Goal: Task Accomplishment & Management: Use online tool/utility

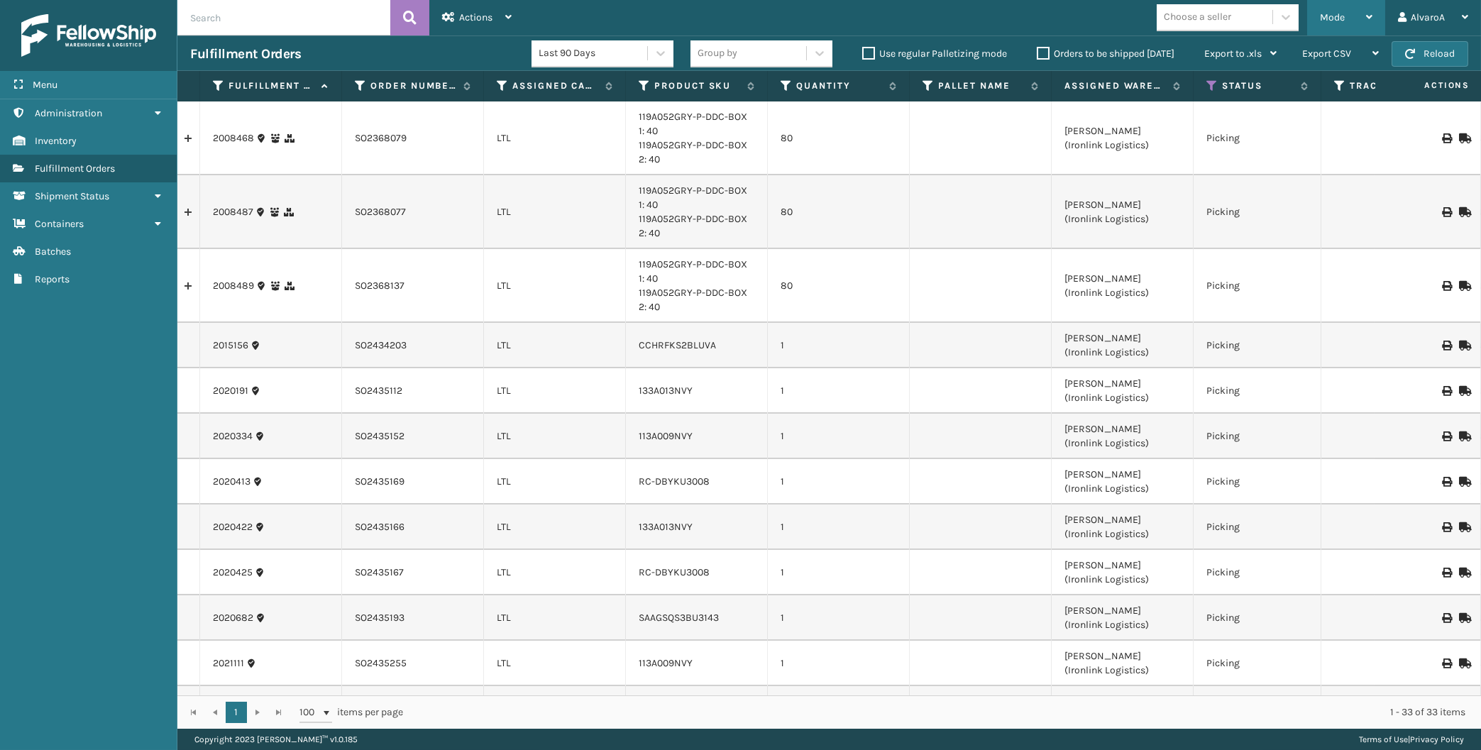
click at [1327, 14] on span "Mode" at bounding box center [1332, 17] width 25 height 12
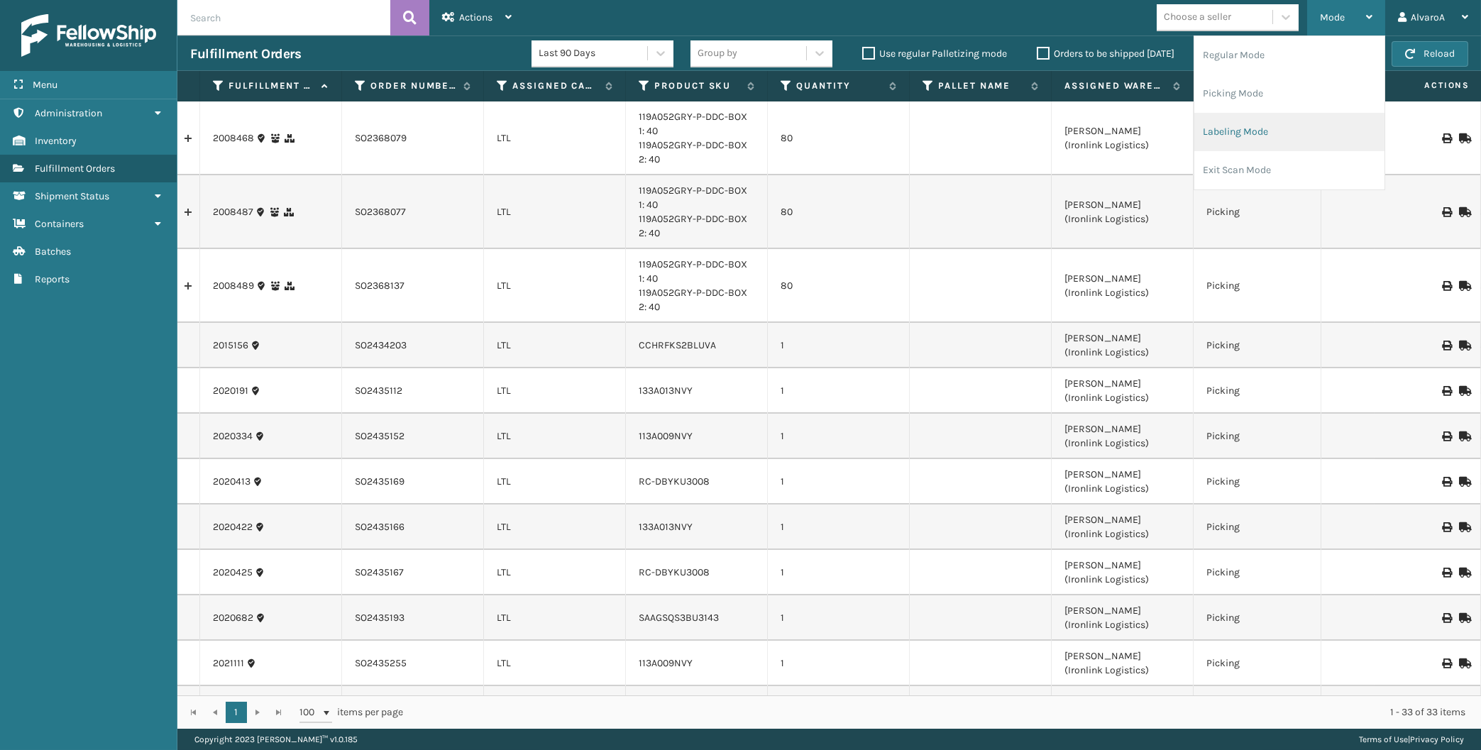
click at [1228, 123] on li "Labeling Mode" at bounding box center [1289, 132] width 190 height 38
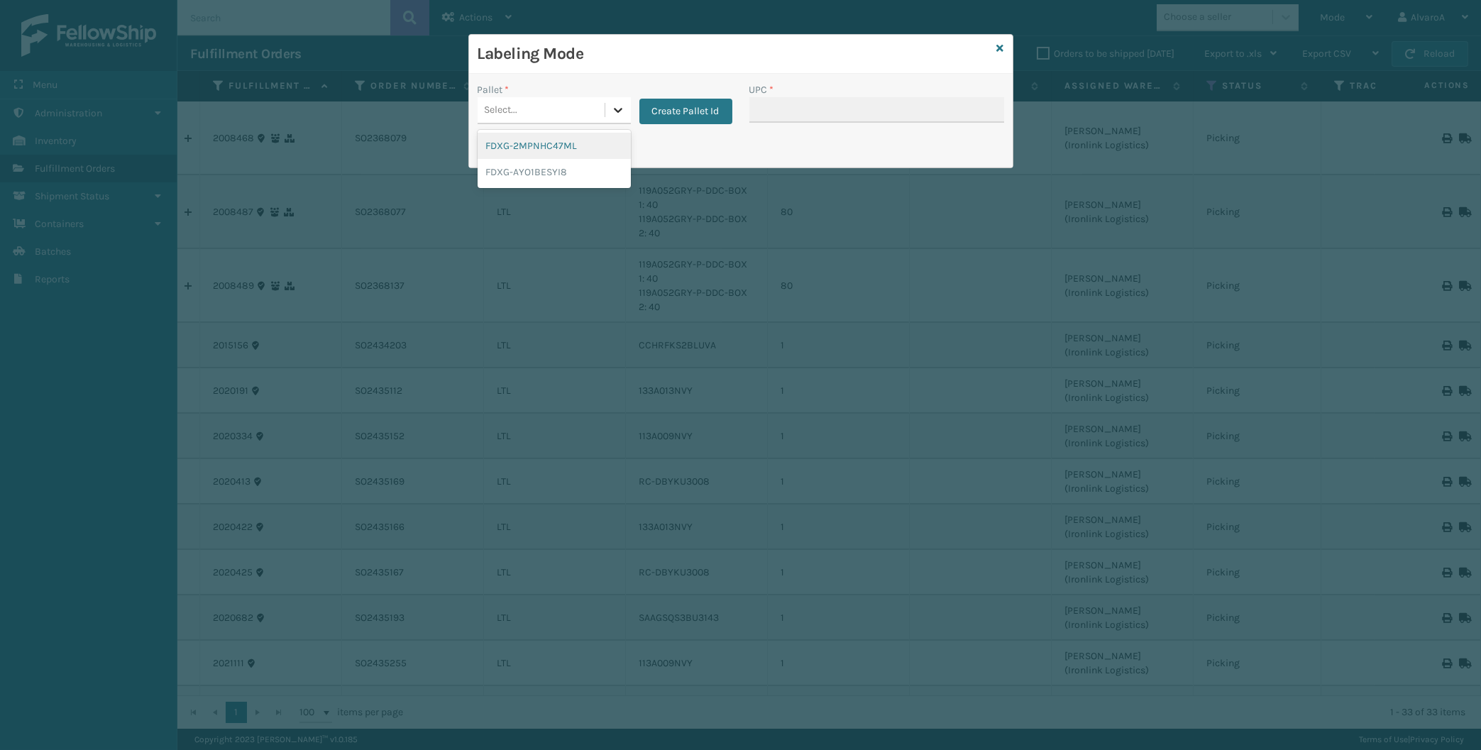
click at [620, 107] on icon at bounding box center [618, 110] width 14 height 14
click at [605, 111] on div at bounding box center [618, 110] width 26 height 26
click at [668, 113] on button "Create Pallet Id" at bounding box center [685, 112] width 93 height 26
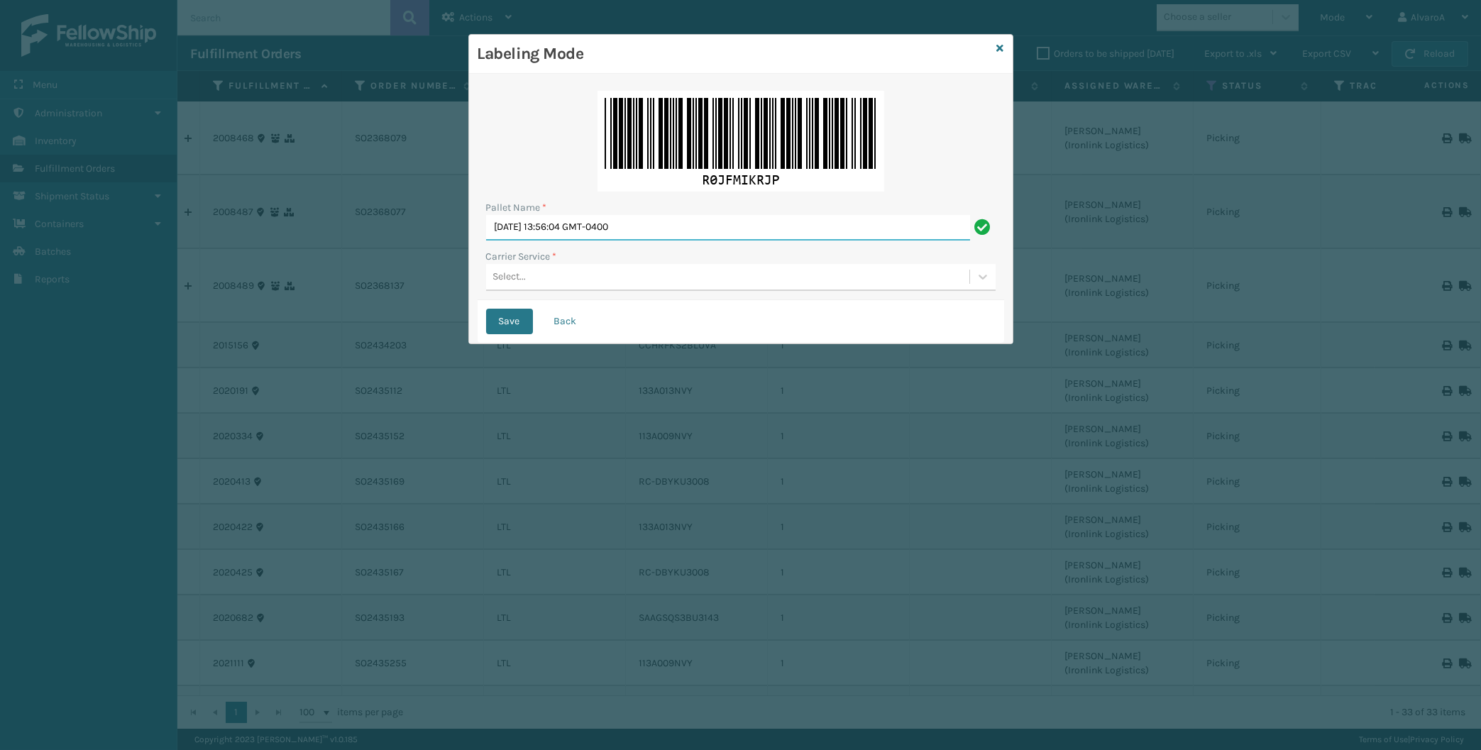
drag, startPoint x: 676, startPoint y: 224, endPoint x: 224, endPoint y: 241, distance: 452.4
click at [486, 241] on input "[DATE] 13:56:04 GMT-0400" at bounding box center [728, 228] width 484 height 26
type input "LPN 501416"
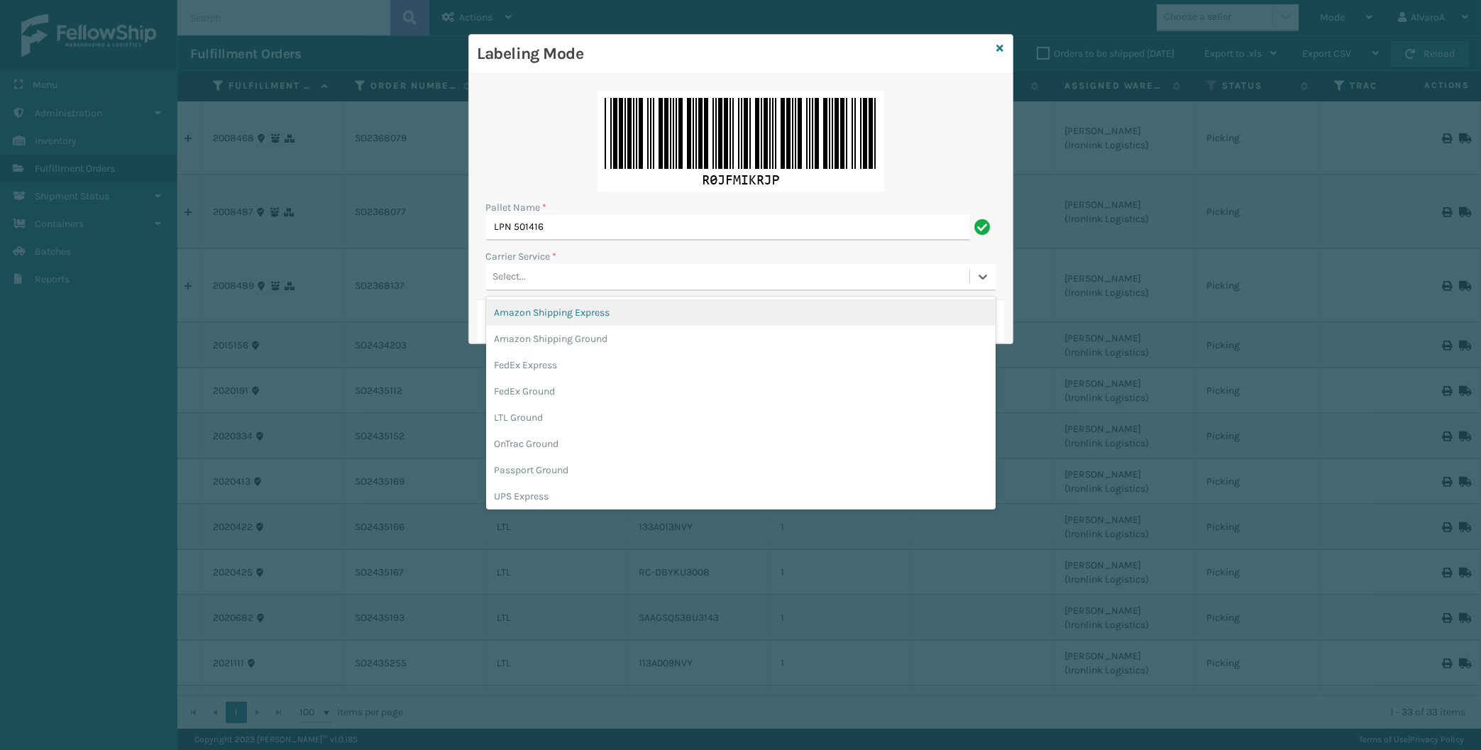
click at [517, 285] on div "Select..." at bounding box center [509, 277] width 33 height 15
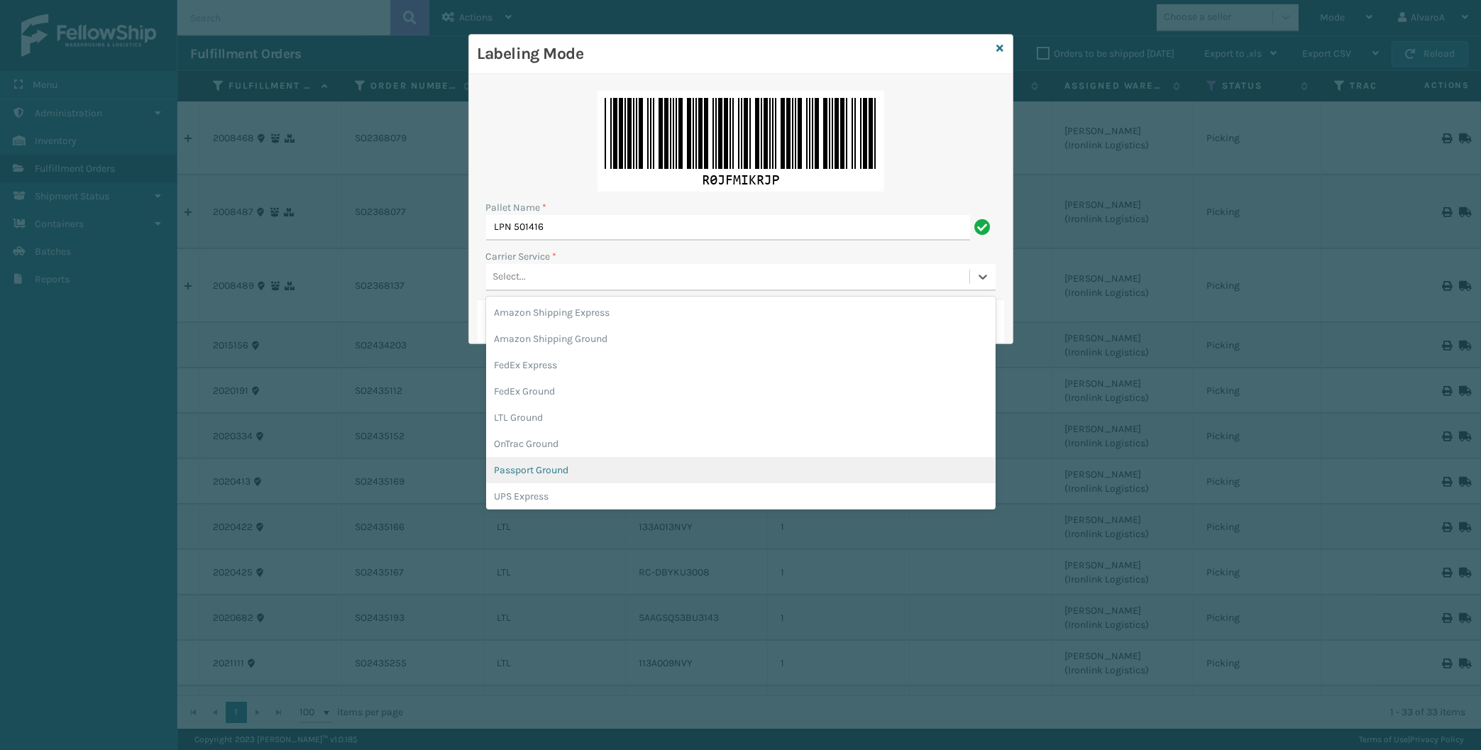
scroll to position [66, 0]
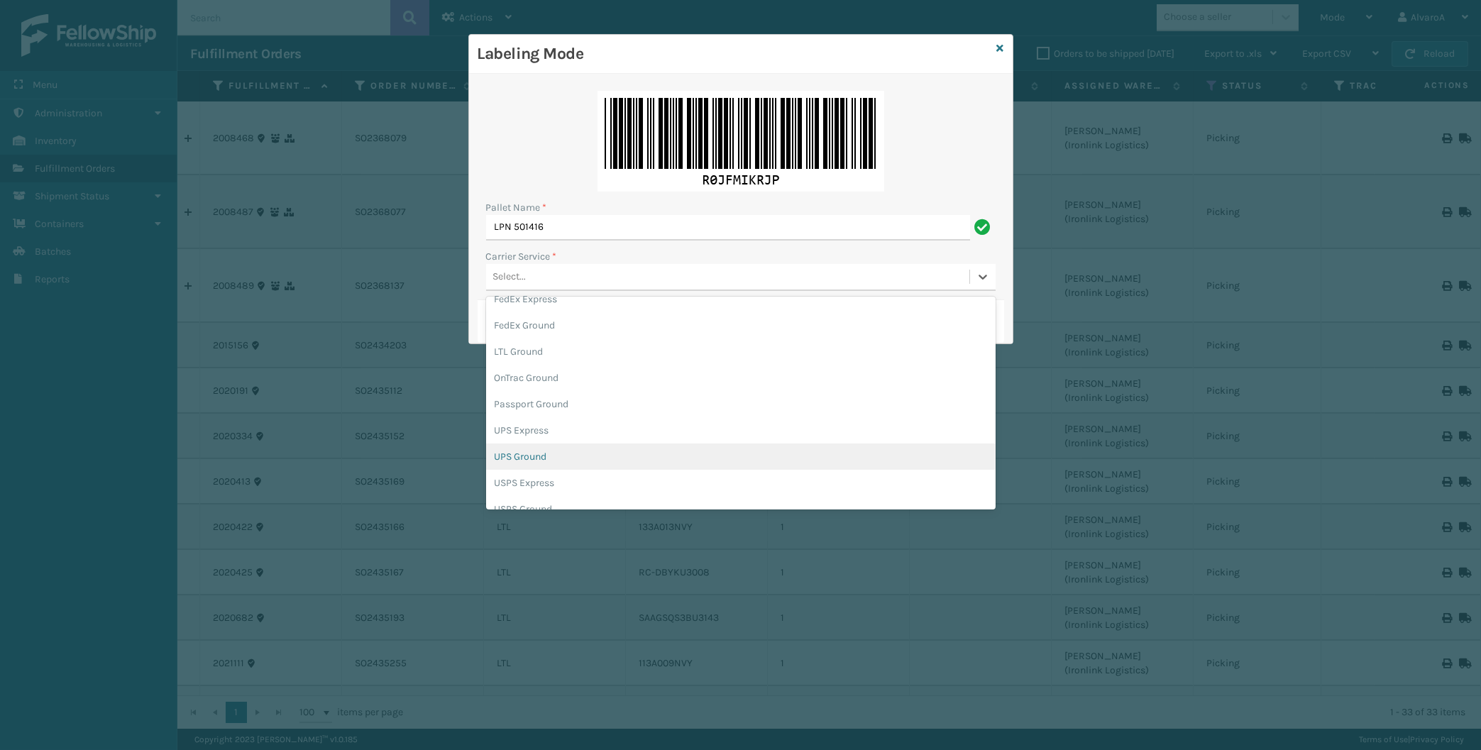
click at [538, 457] on div "UPS Ground" at bounding box center [741, 457] width 510 height 26
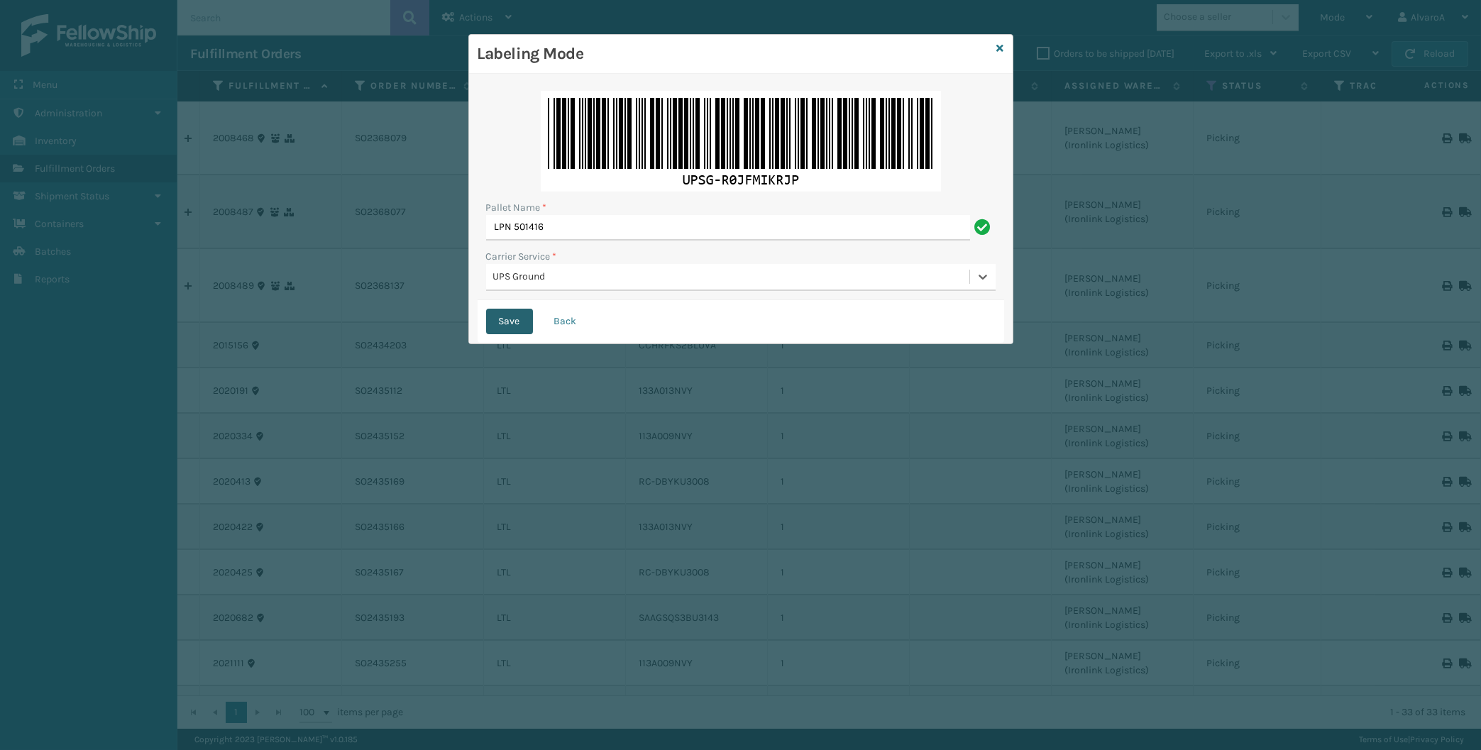
click at [507, 320] on button "Save" at bounding box center [509, 322] width 47 height 26
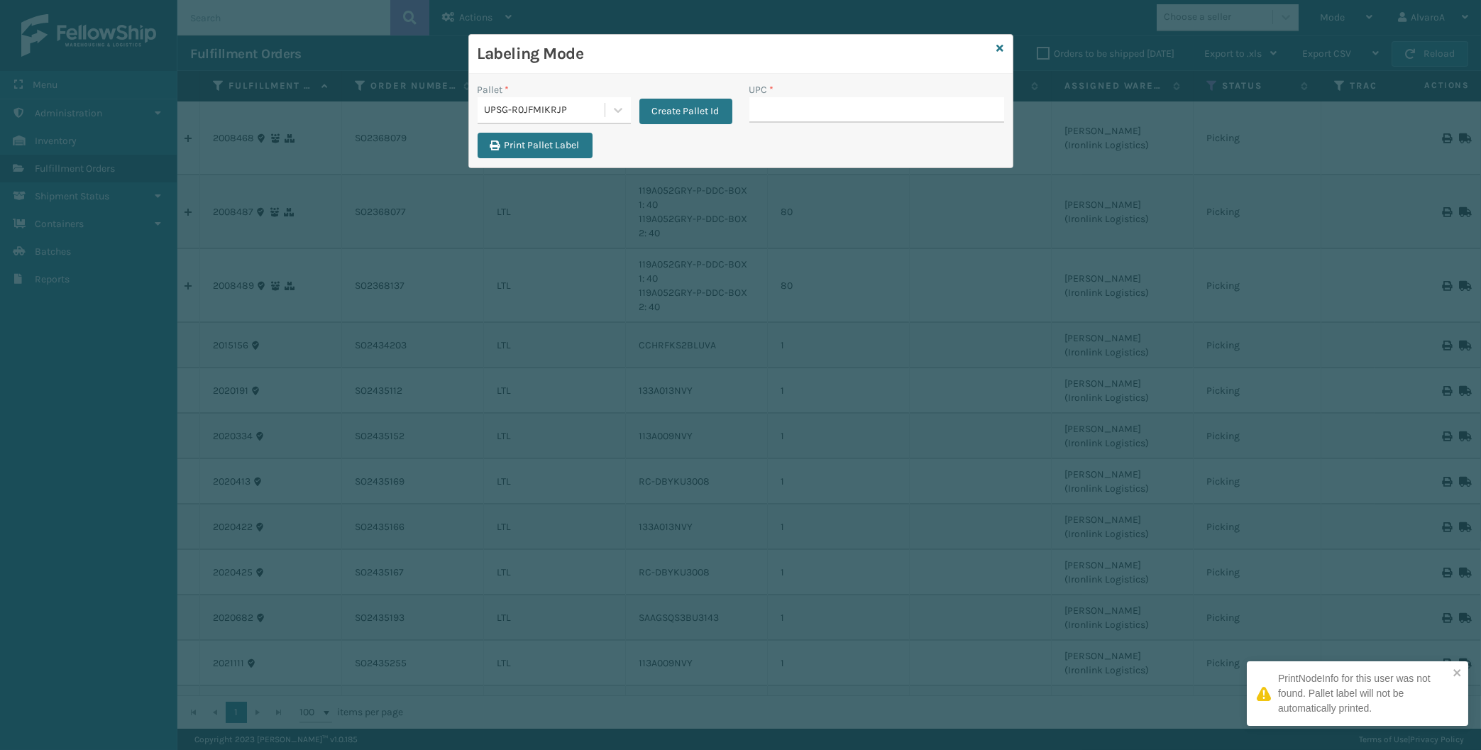
click at [799, 111] on input "UPC *" at bounding box center [876, 110] width 255 height 26
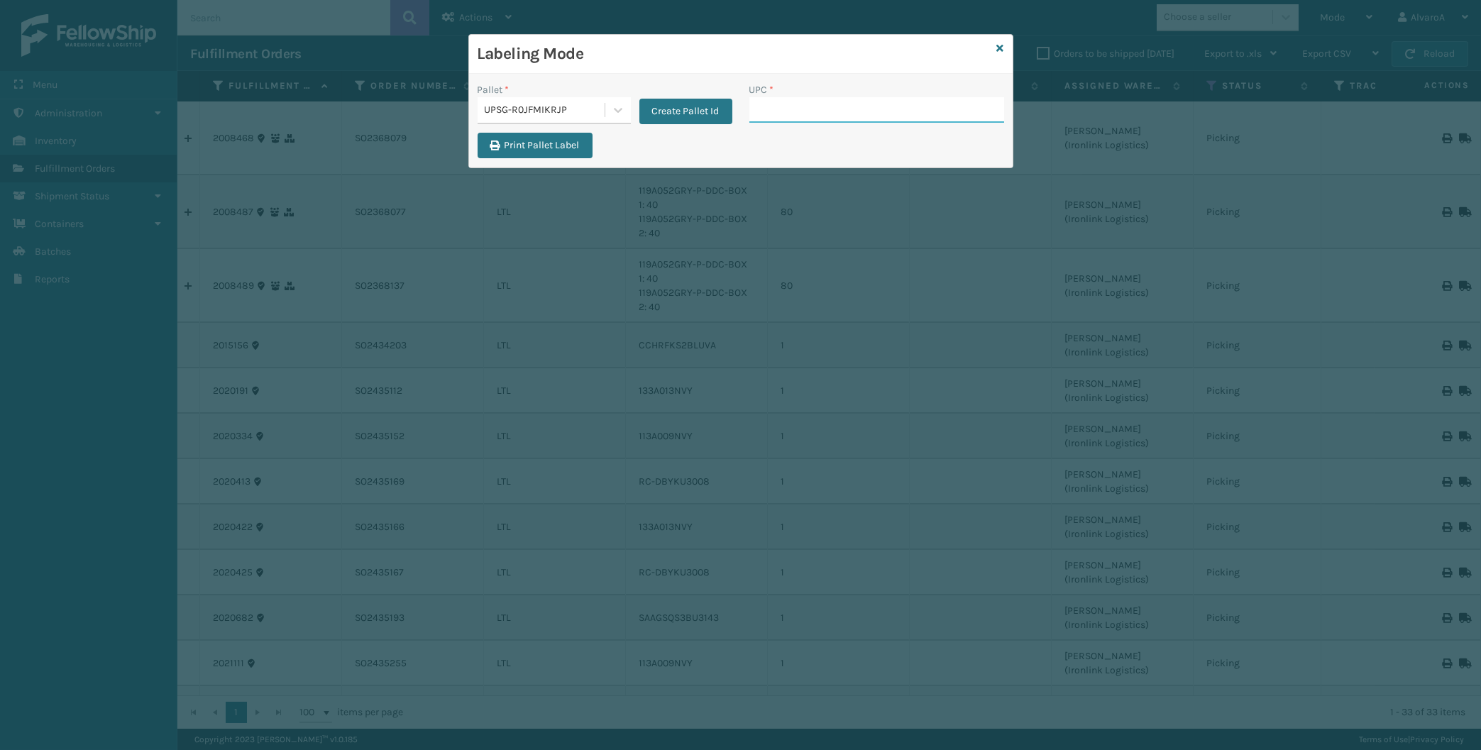
click at [793, 109] on input "UPC *" at bounding box center [876, 110] width 255 height 26
type input "123A045CHR"
type input "123A047BLU"
type input "131A013NVY"
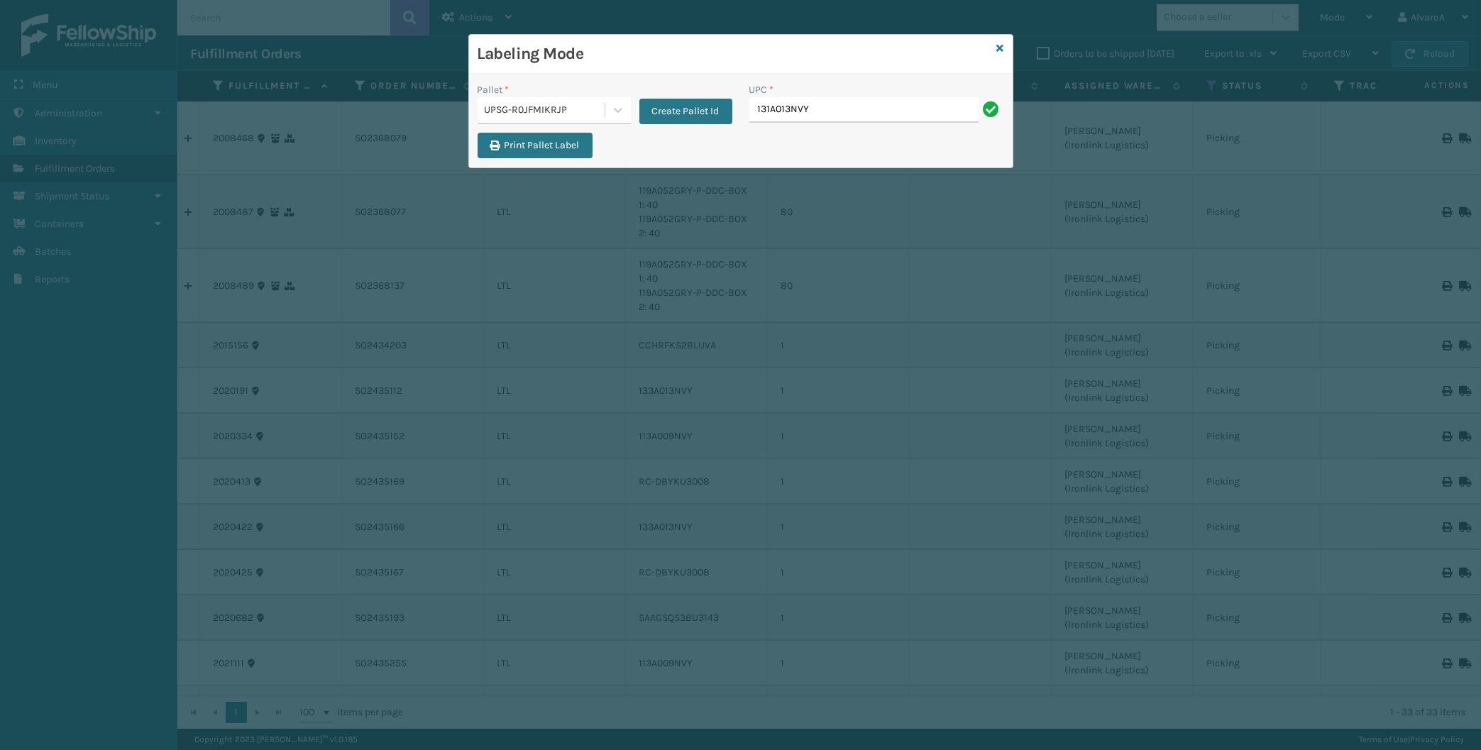
type input "131A013NVY"
type input "510A003CML"
type input "516A007GNR"
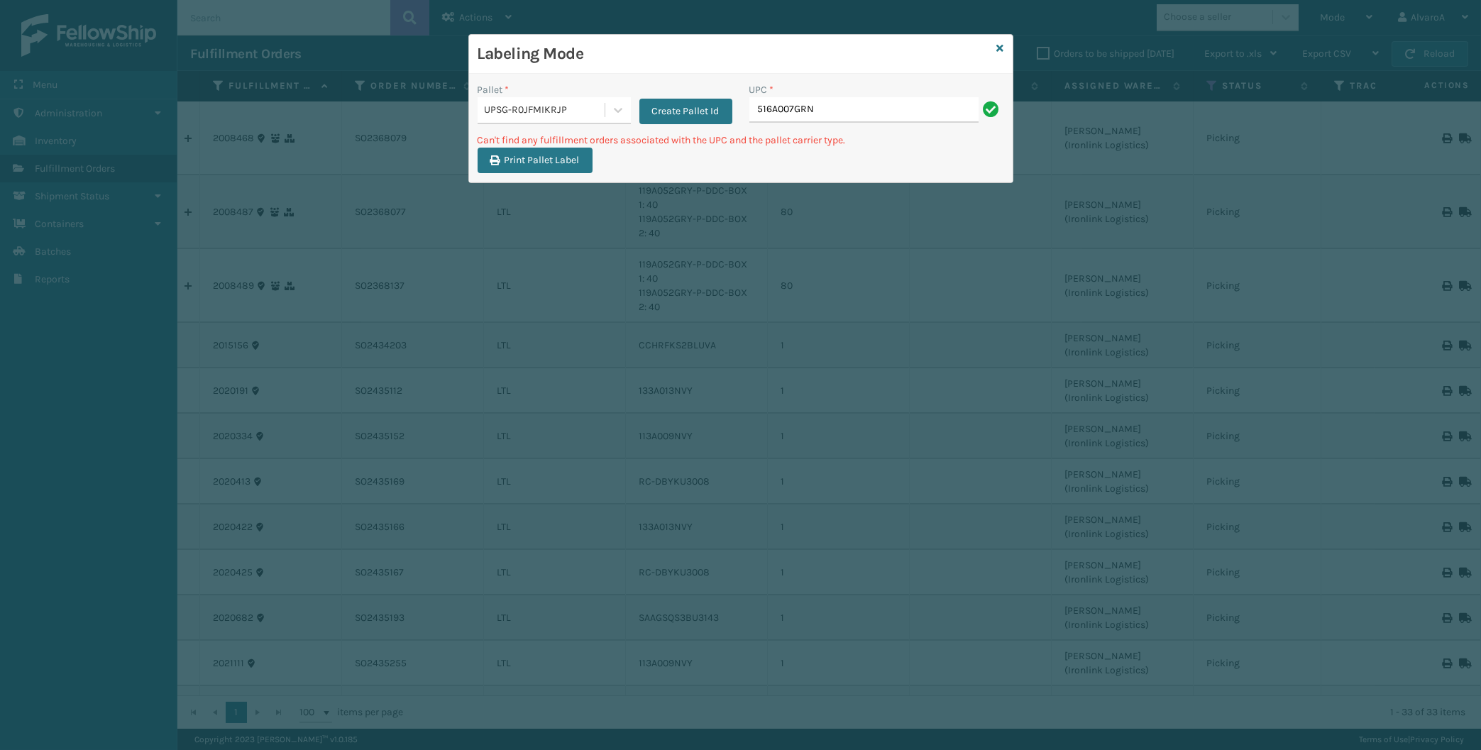
type input "516A007GRN"
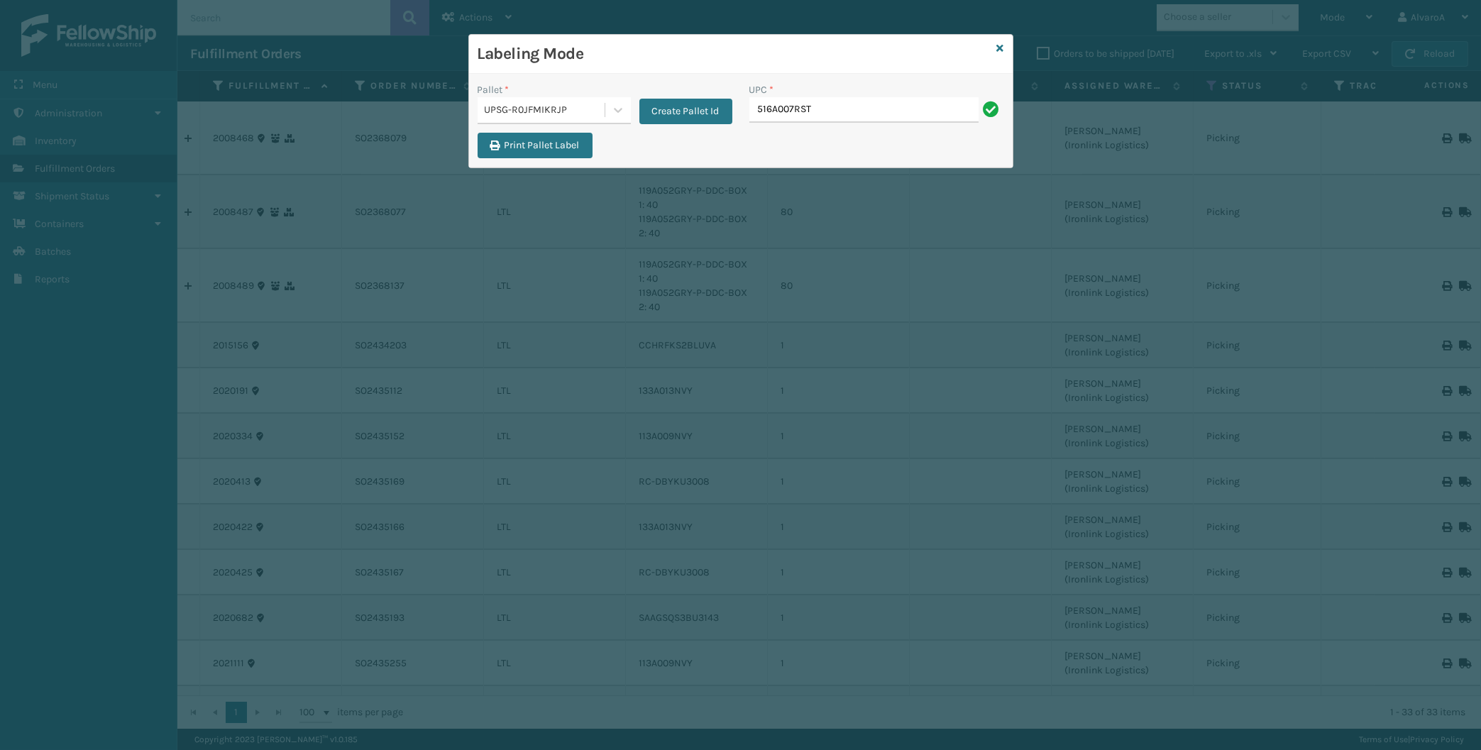
type input "516A007RST"
type input "C"
type input "CCHRFKS2M26BKVA"
type input "CCHRFKS2M26DGRA"
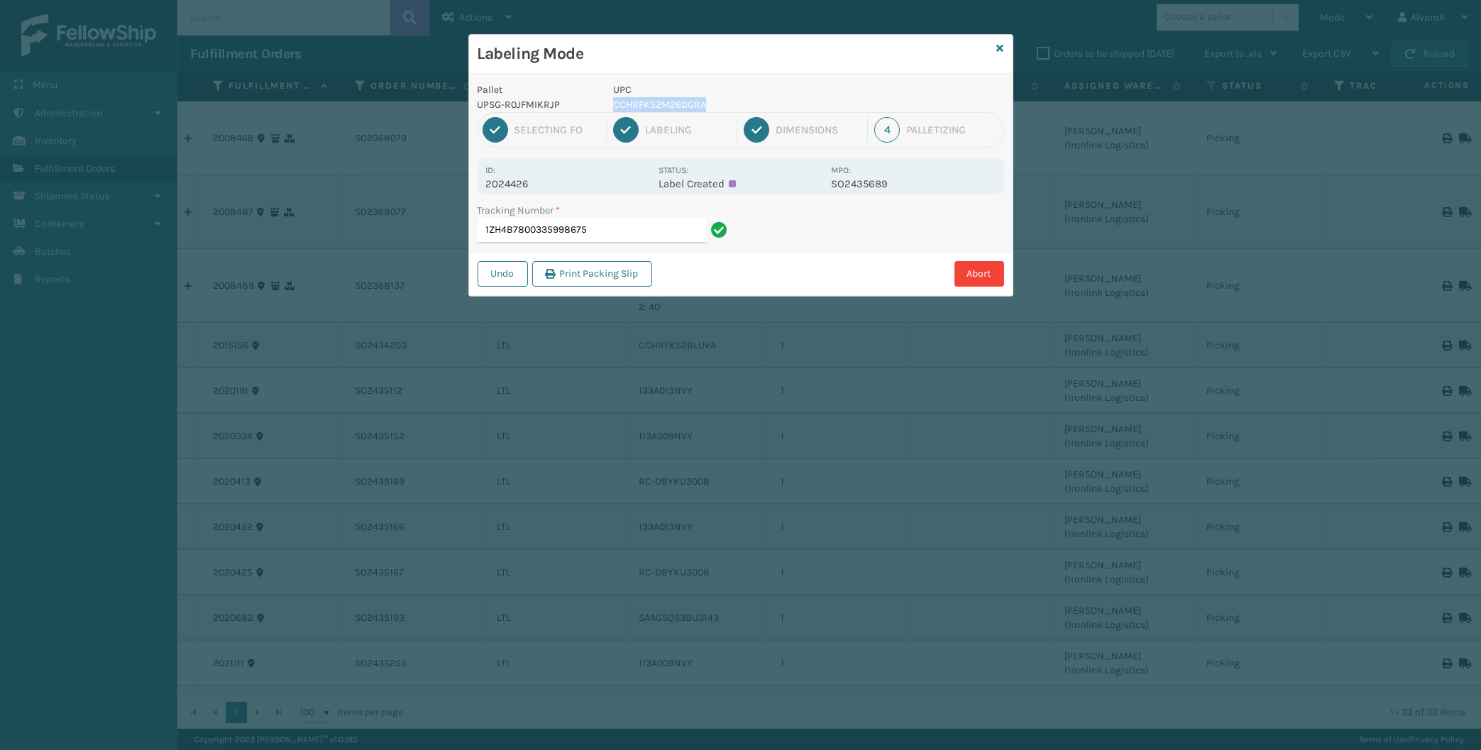
copy p "CCHRFKS2M26DGRA"
drag, startPoint x: 716, startPoint y: 107, endPoint x: 610, endPoint y: 103, distance: 105.8
click at [610, 103] on div "UPC CCHRFKS2M26DGRA" at bounding box center [718, 97] width 226 height 30
drag, startPoint x: 624, startPoint y: 227, endPoint x: 626, endPoint y: 172, distance: 55.4
click at [624, 226] on input "1ZH4B7800335998675" at bounding box center [592, 231] width 229 height 26
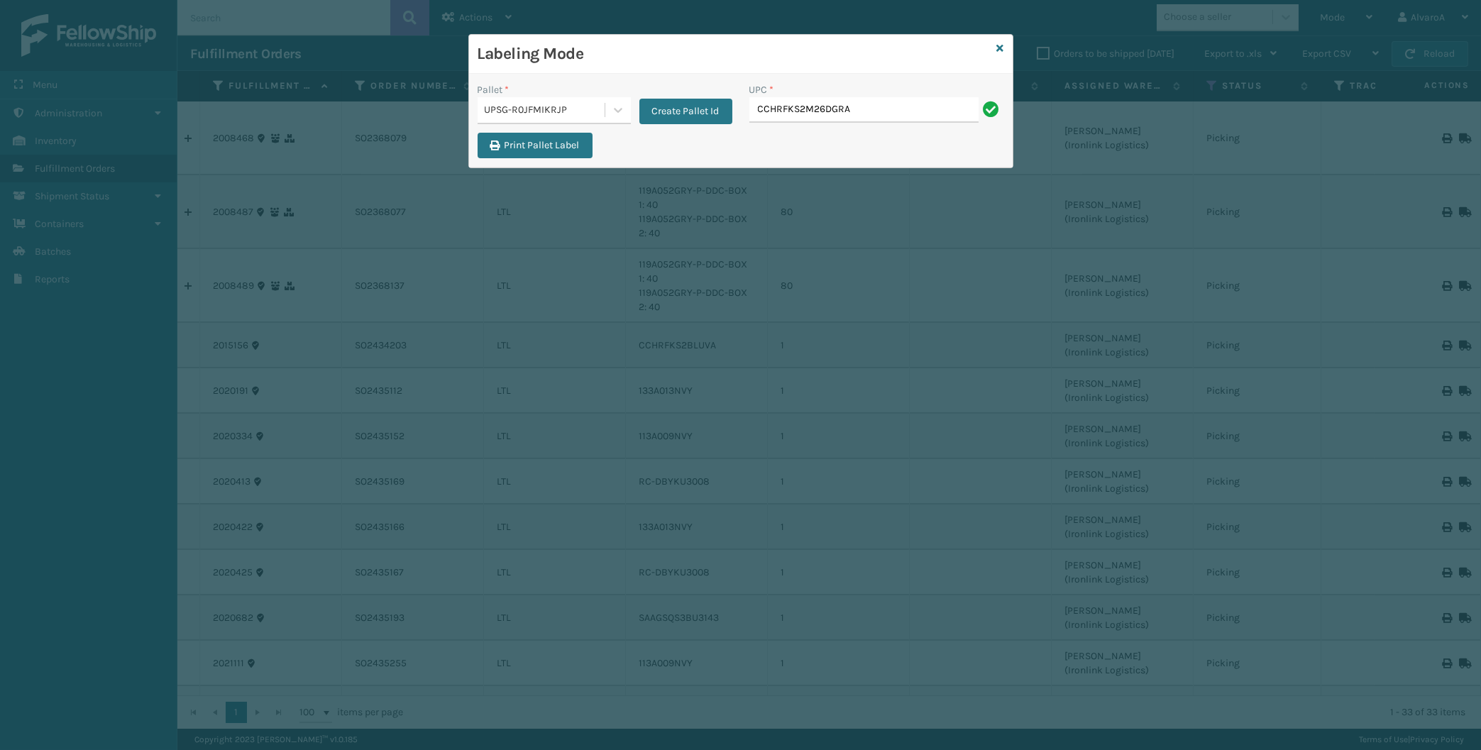
type input "CCHRFKS2M26DGRA"
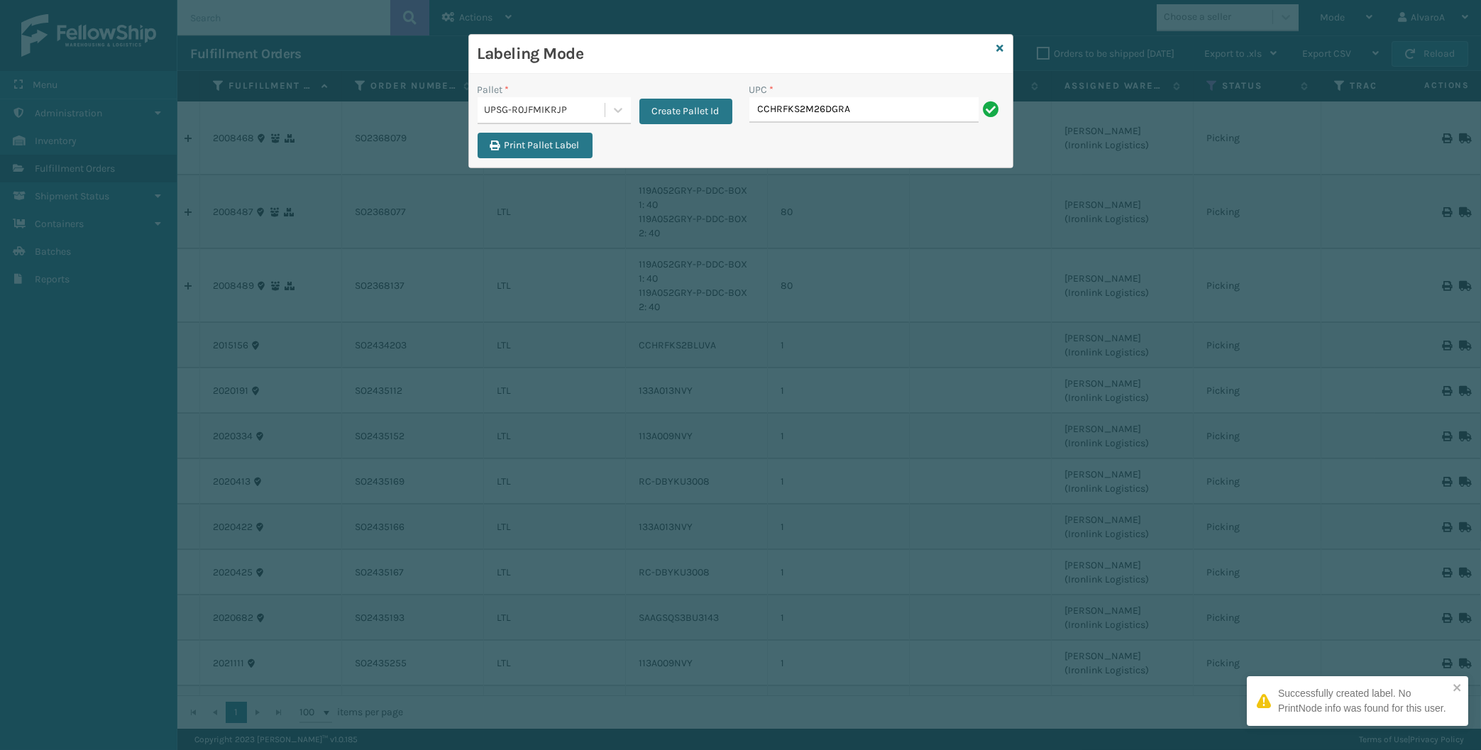
type input "CCHRFKS2M26DGRA"
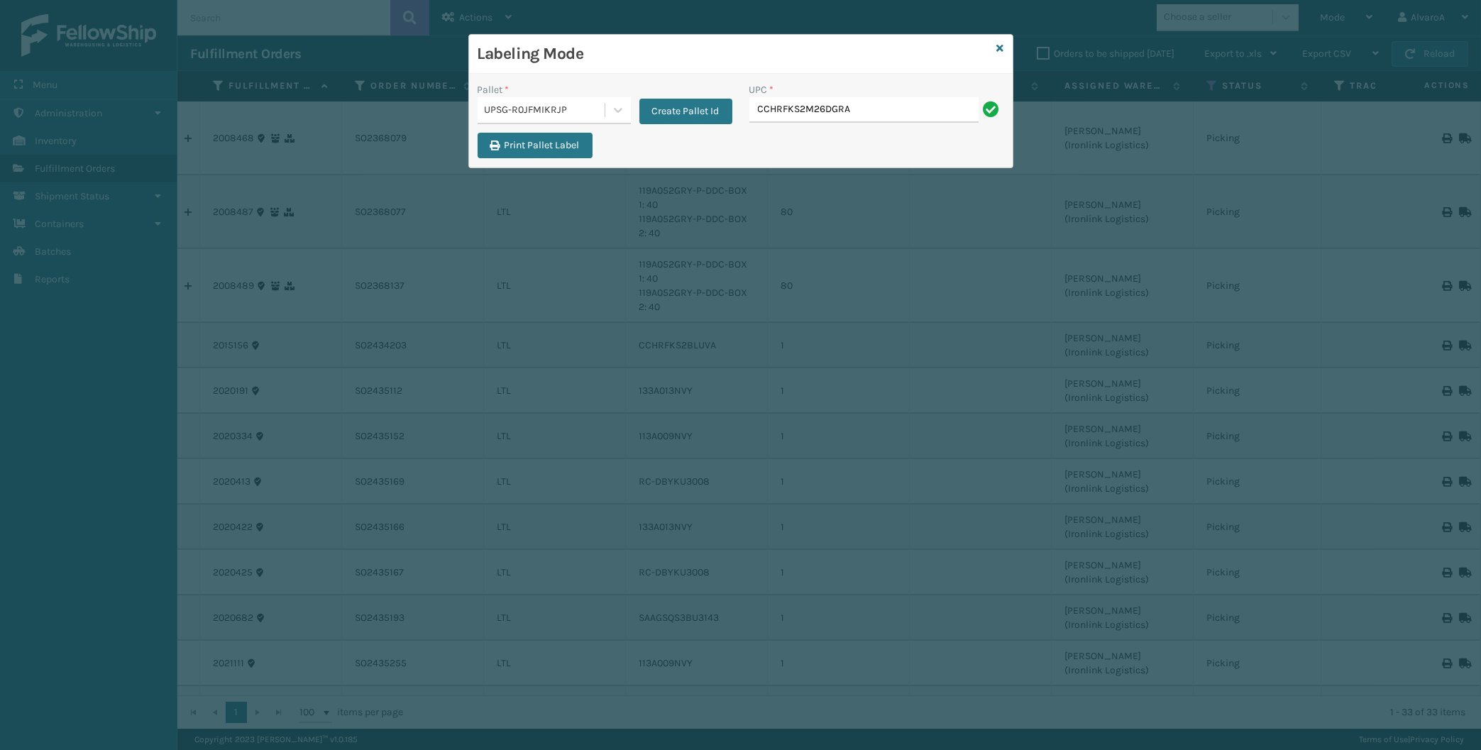
type input "CCHRFKS2M26DGRA"
drag, startPoint x: 998, startPoint y: 43, endPoint x: 990, endPoint y: 47, distance: 9.2
click at [996, 43] on div "Labeling Mode Pallet * UPSG-R0JFMIKRJP Create Pallet Id UPC * Print Pallet Label" at bounding box center [740, 101] width 545 height 134
click at [1001, 46] on icon at bounding box center [1000, 48] width 7 height 10
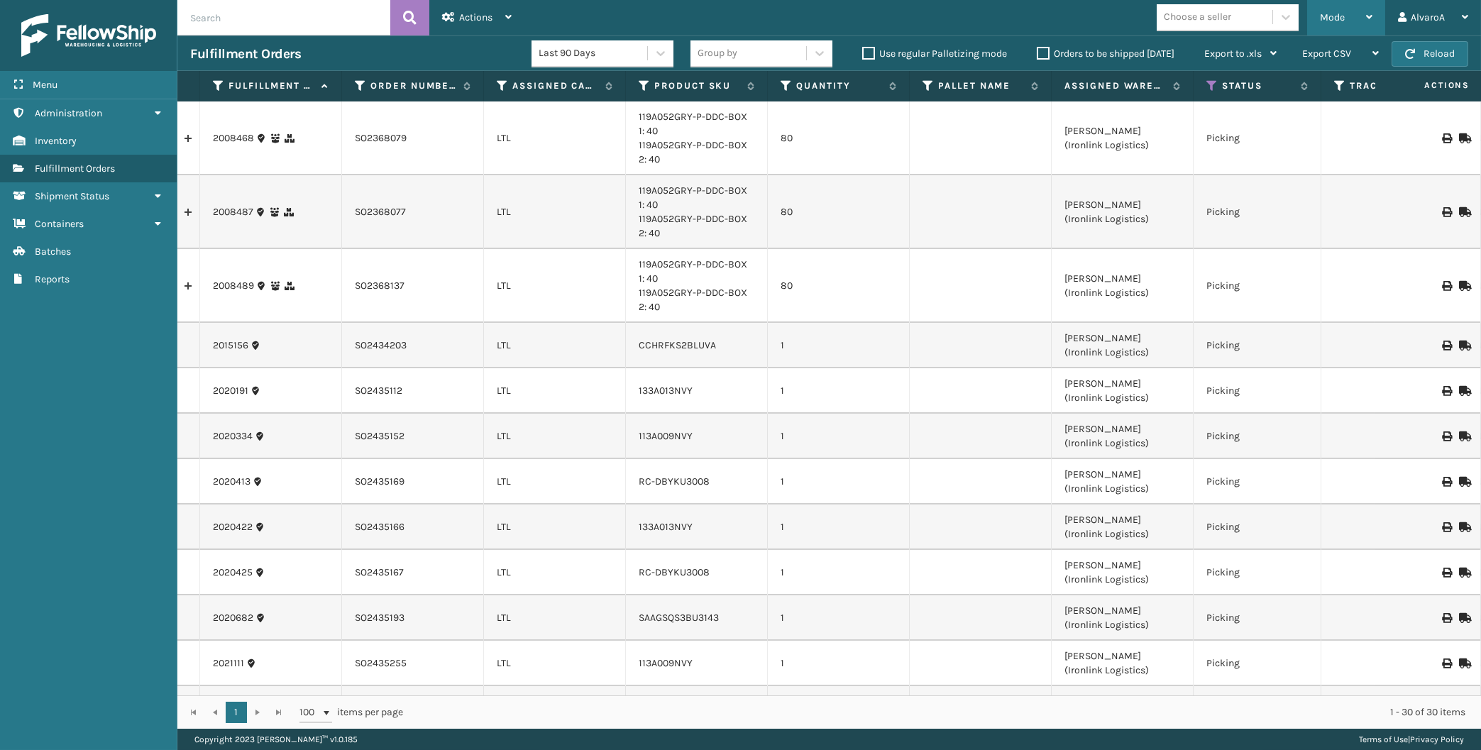
click at [1339, 21] on span "Mode" at bounding box center [1332, 17] width 25 height 12
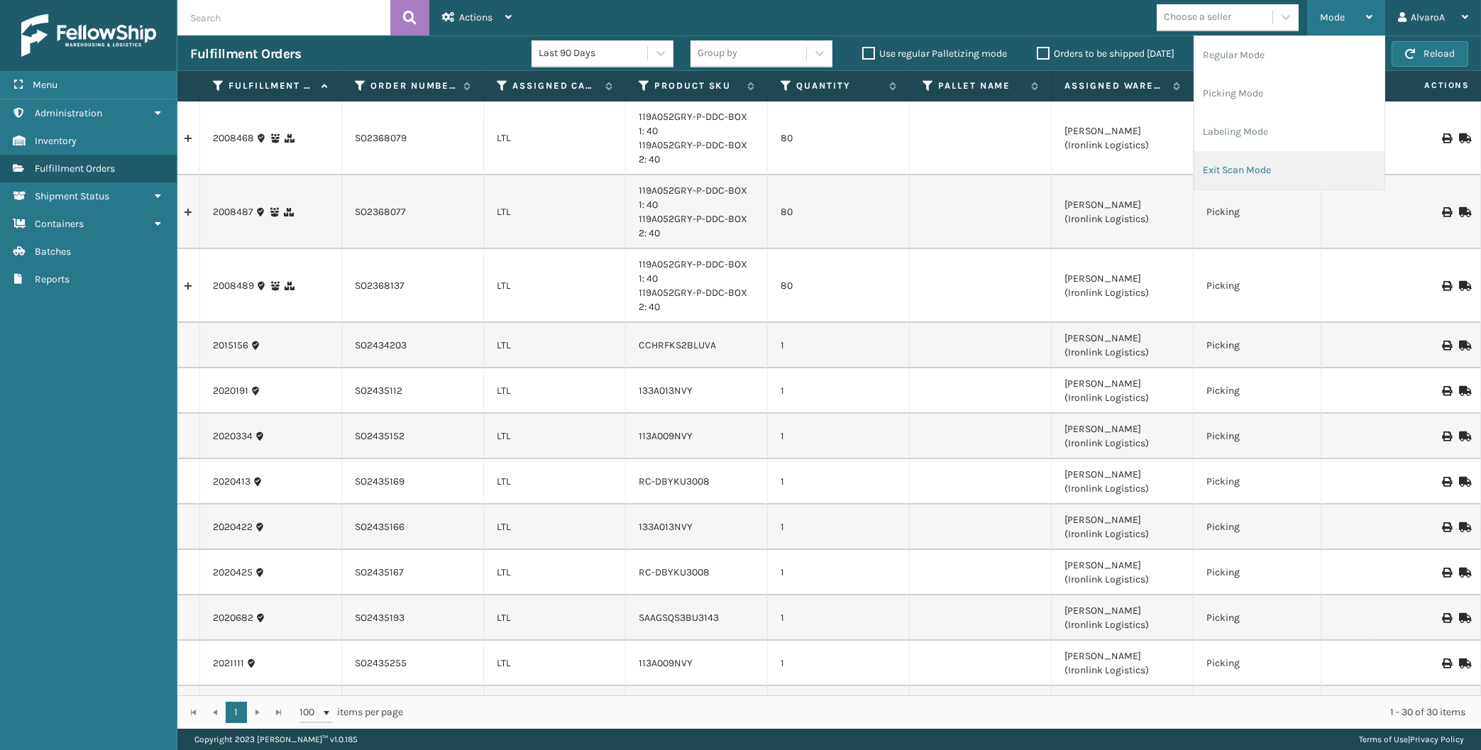
click at [1245, 167] on li "Exit Scan Mode" at bounding box center [1289, 170] width 190 height 38
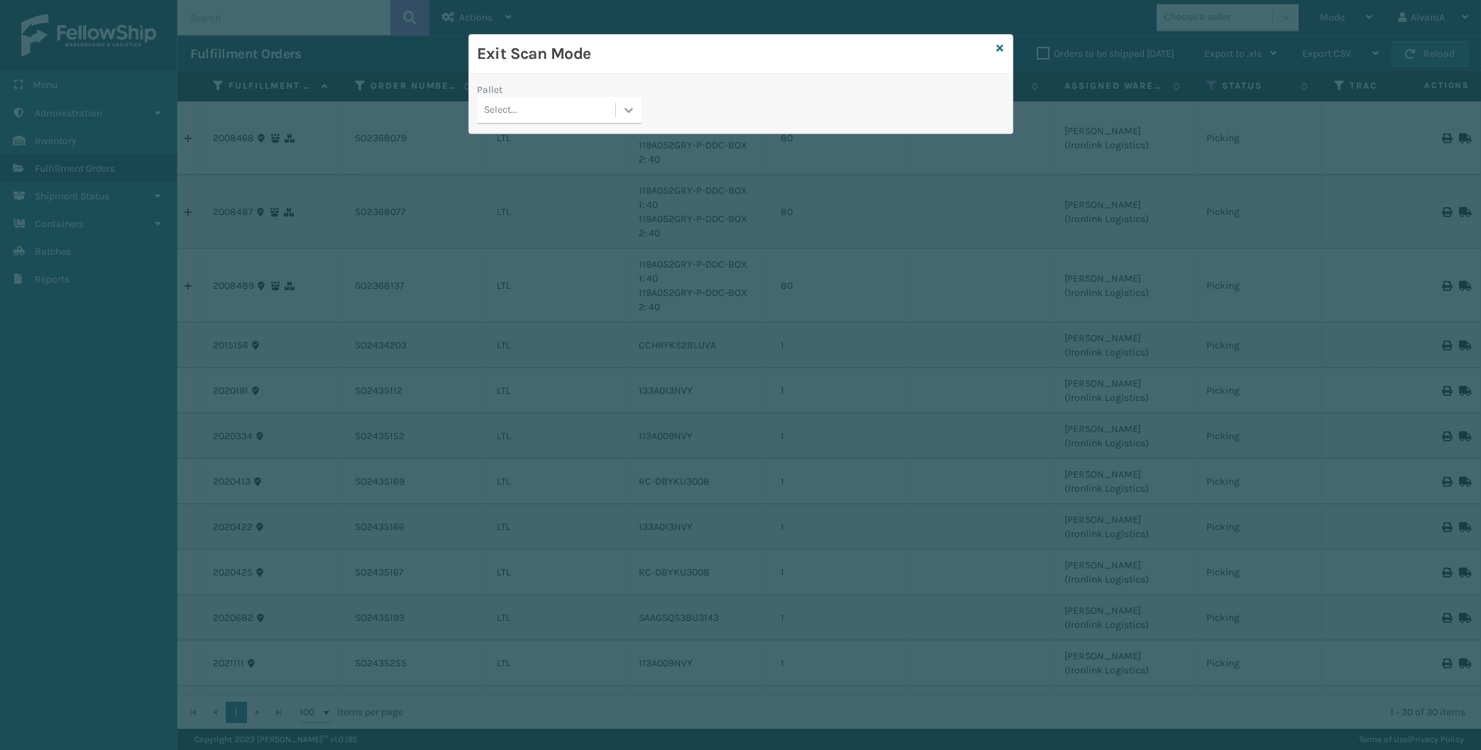
click at [620, 100] on div at bounding box center [629, 110] width 26 height 26
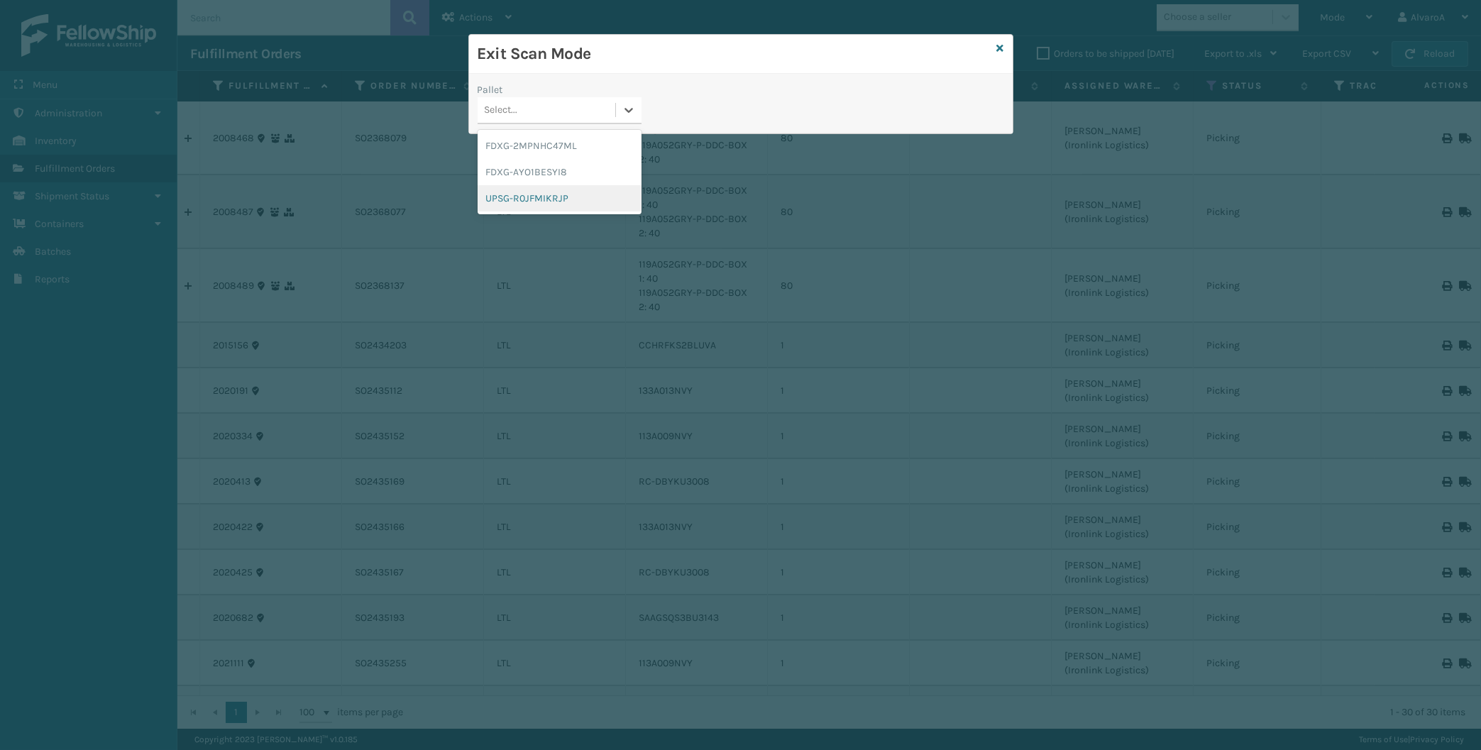
click at [542, 206] on div "UPSG-R0JFMIKRJP" at bounding box center [560, 198] width 164 height 26
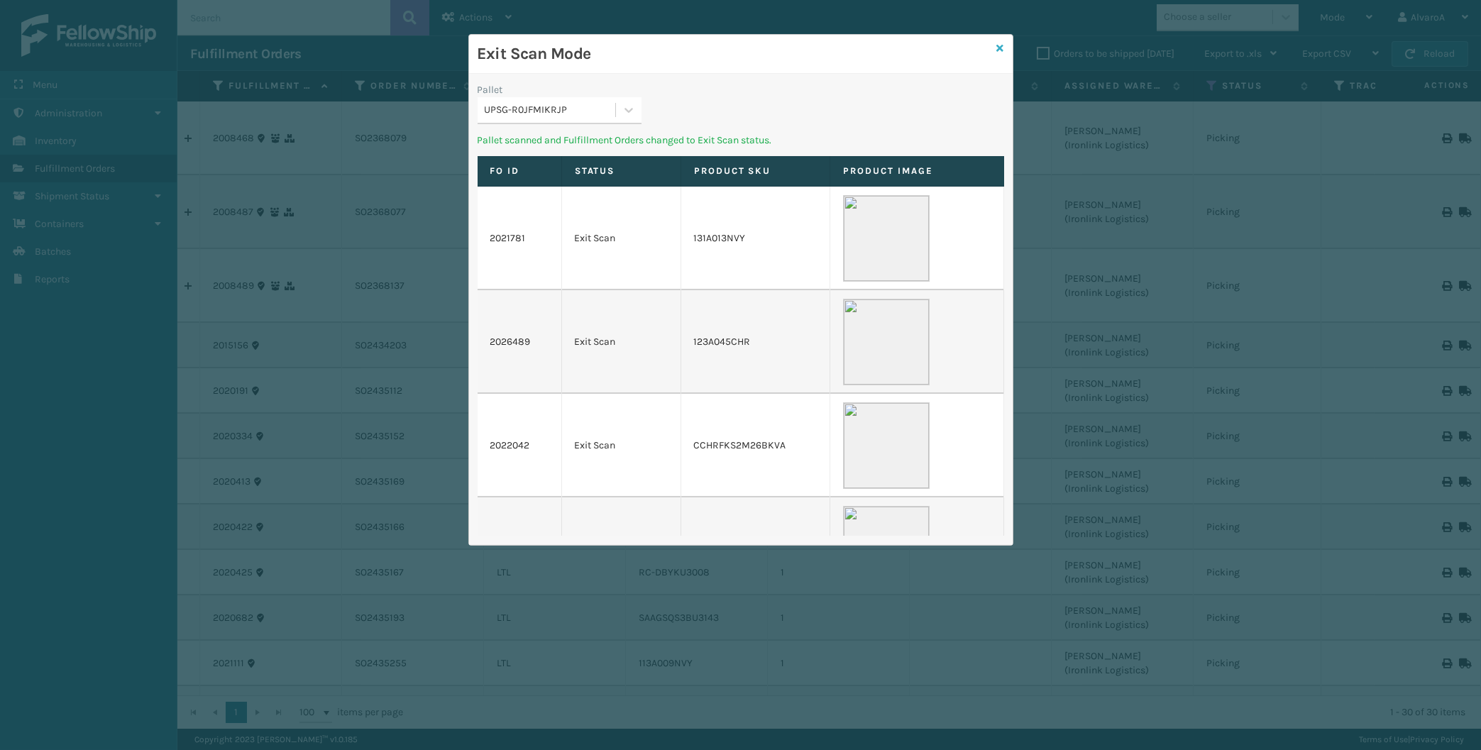
click at [1001, 48] on icon at bounding box center [1000, 48] width 7 height 10
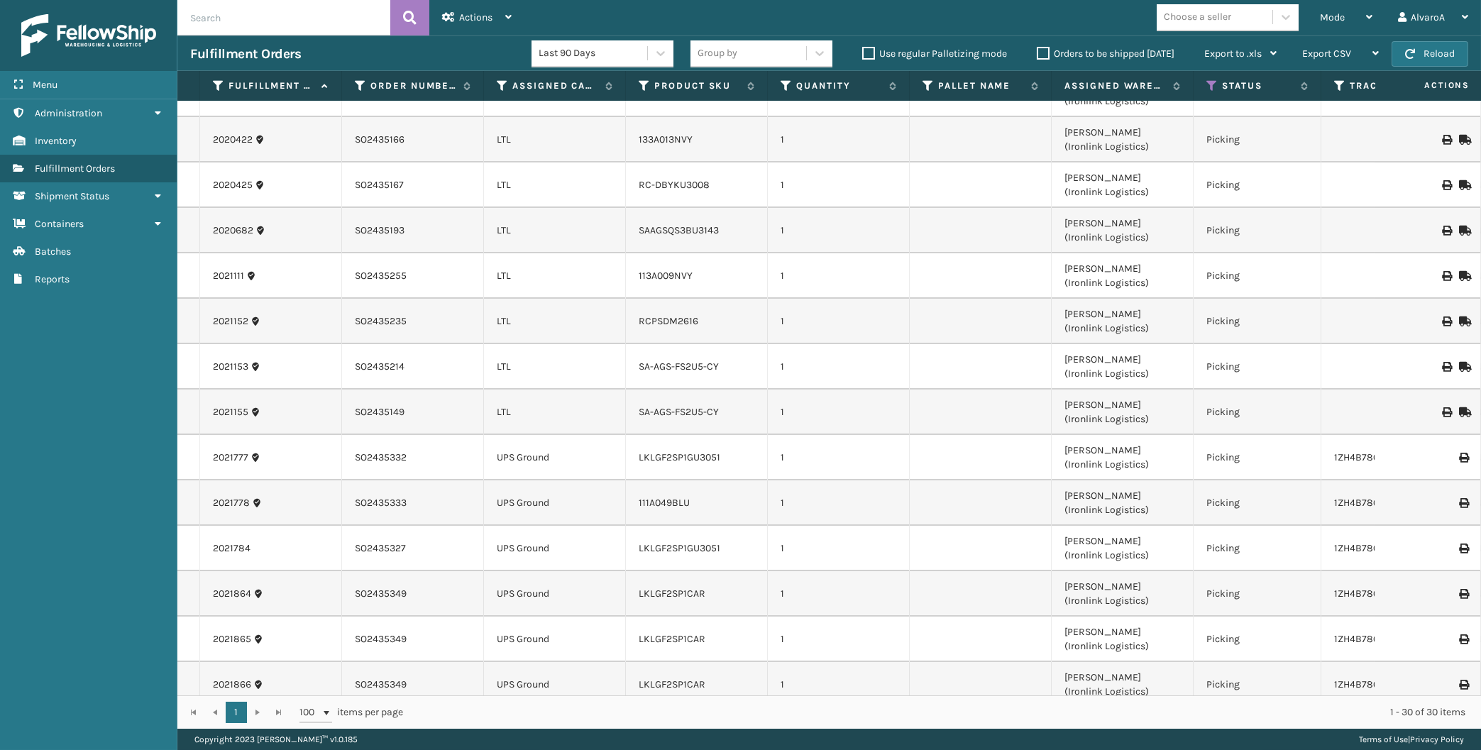
scroll to position [55, 0]
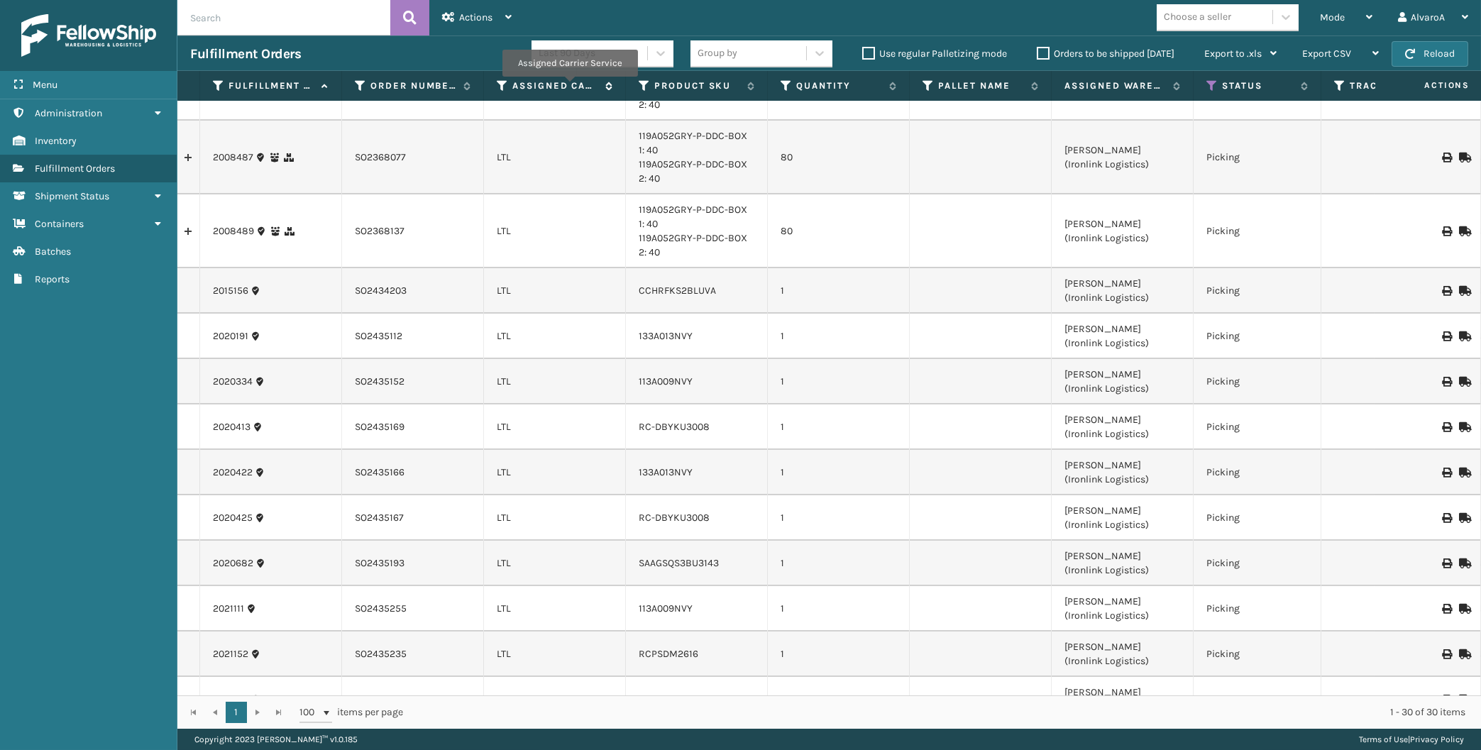
click at [569, 87] on label "Assigned Carrier Service" at bounding box center [555, 85] width 86 height 13
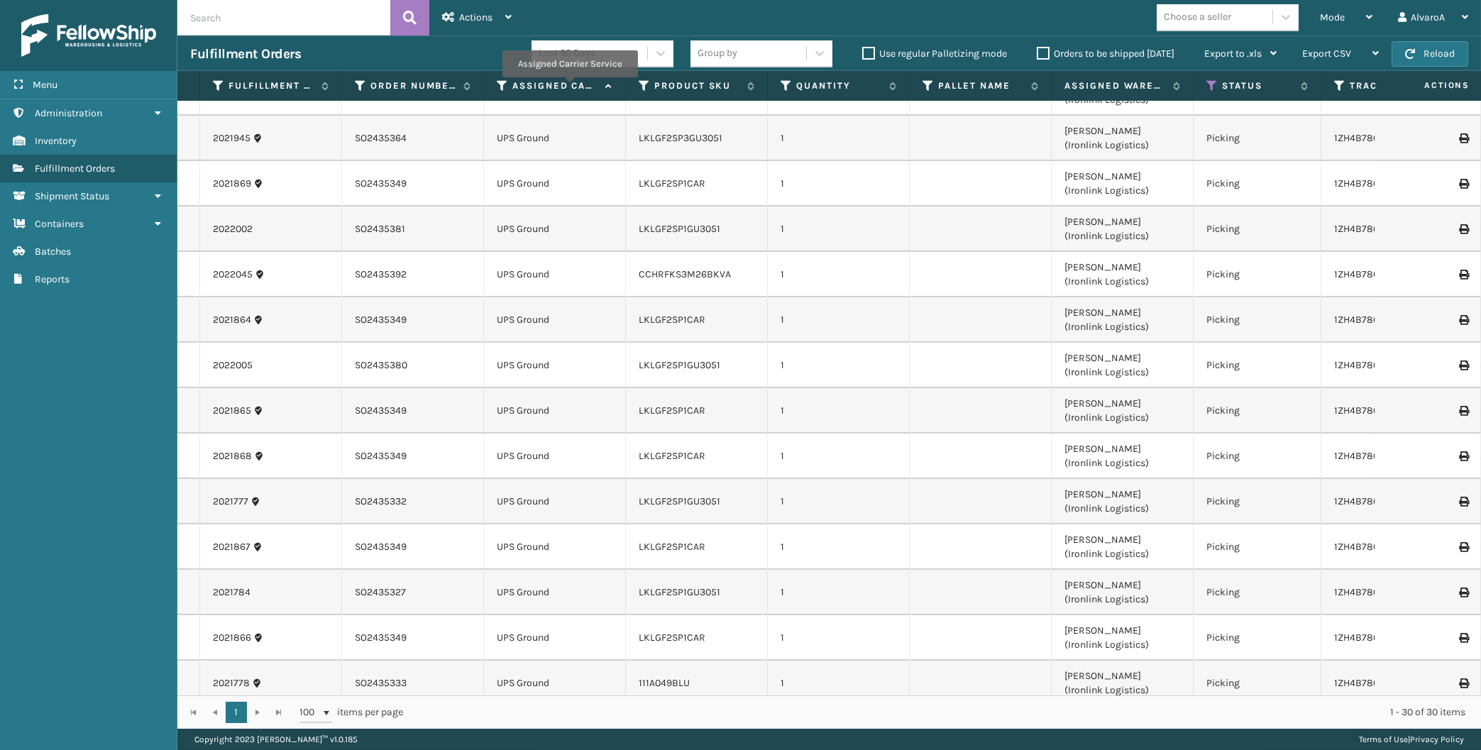
scroll to position [853, 0]
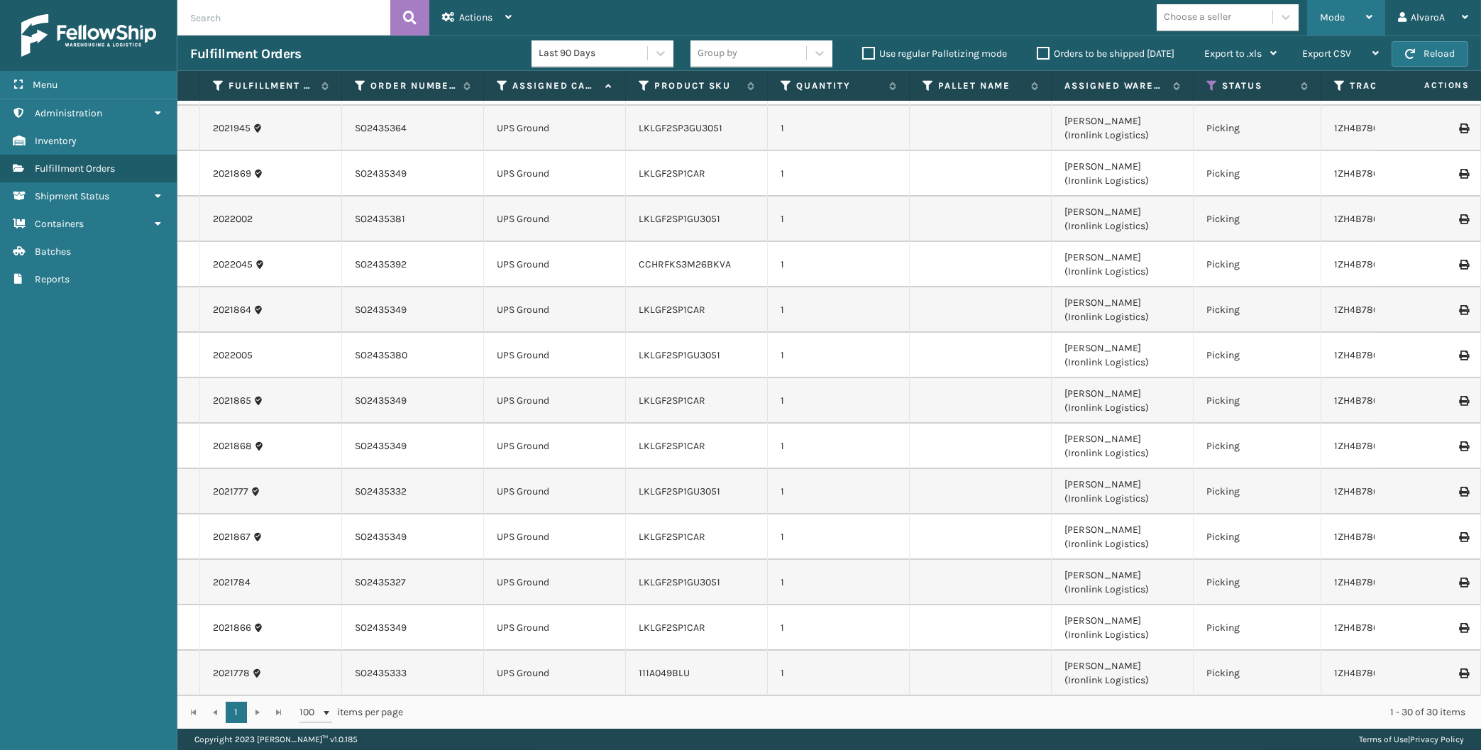
click at [1320, 23] on div "Mode Regular Mode Picking Mode Labeling Mode Exit Scan Mode" at bounding box center [1346, 17] width 78 height 35
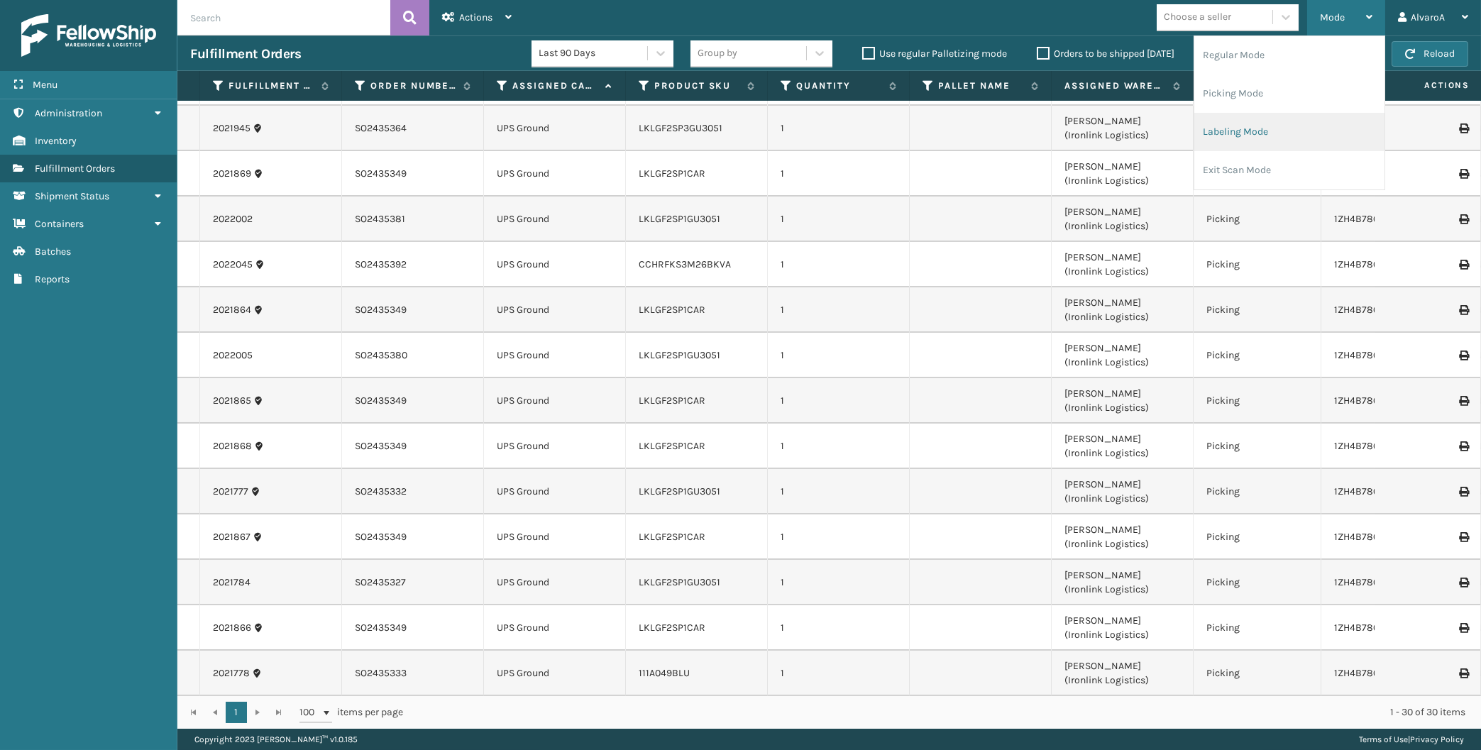
click at [1243, 131] on li "Labeling Mode" at bounding box center [1289, 132] width 190 height 38
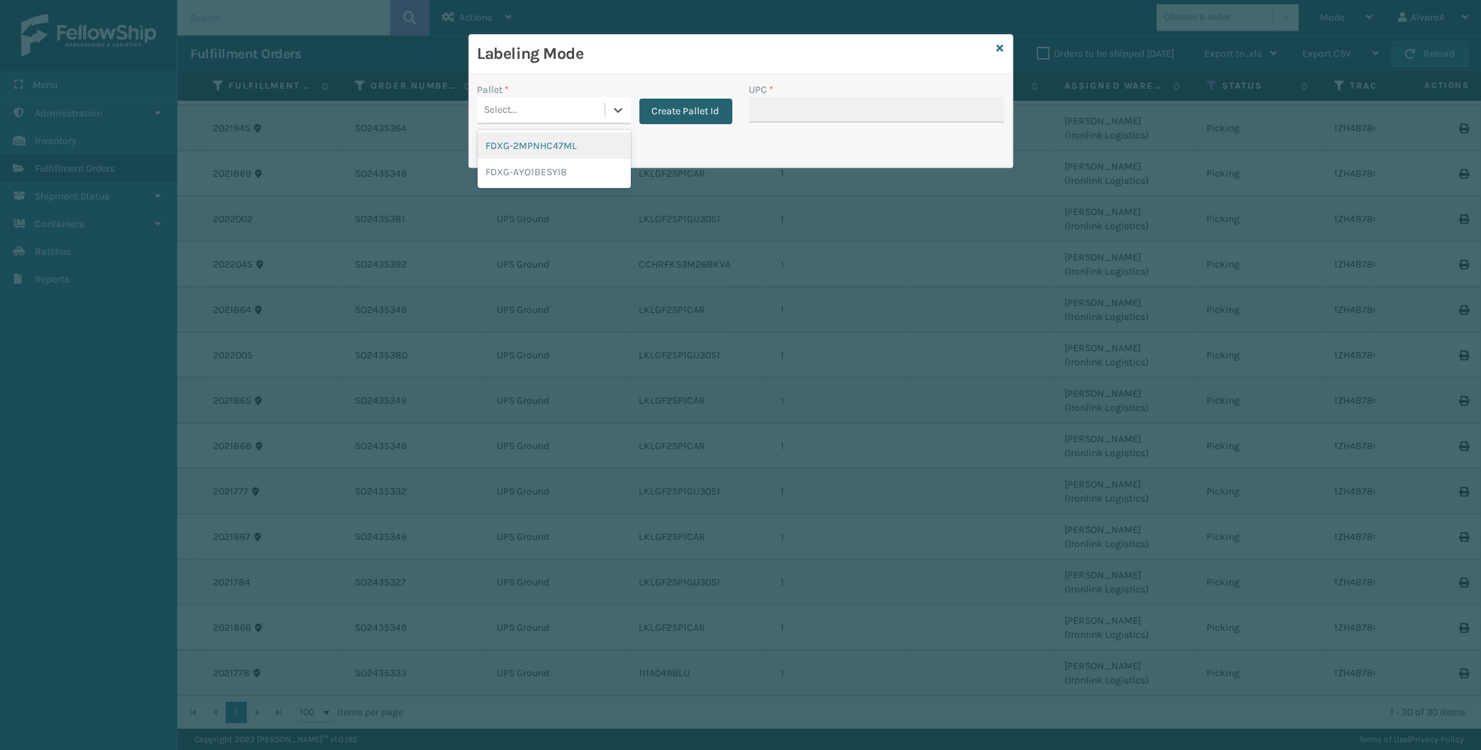
drag, startPoint x: 607, startPoint y: 109, endPoint x: 649, endPoint y: 111, distance: 42.0
click at [610, 109] on div at bounding box center [618, 110] width 26 height 26
click at [682, 116] on button "Create Pallet Id" at bounding box center [685, 112] width 93 height 26
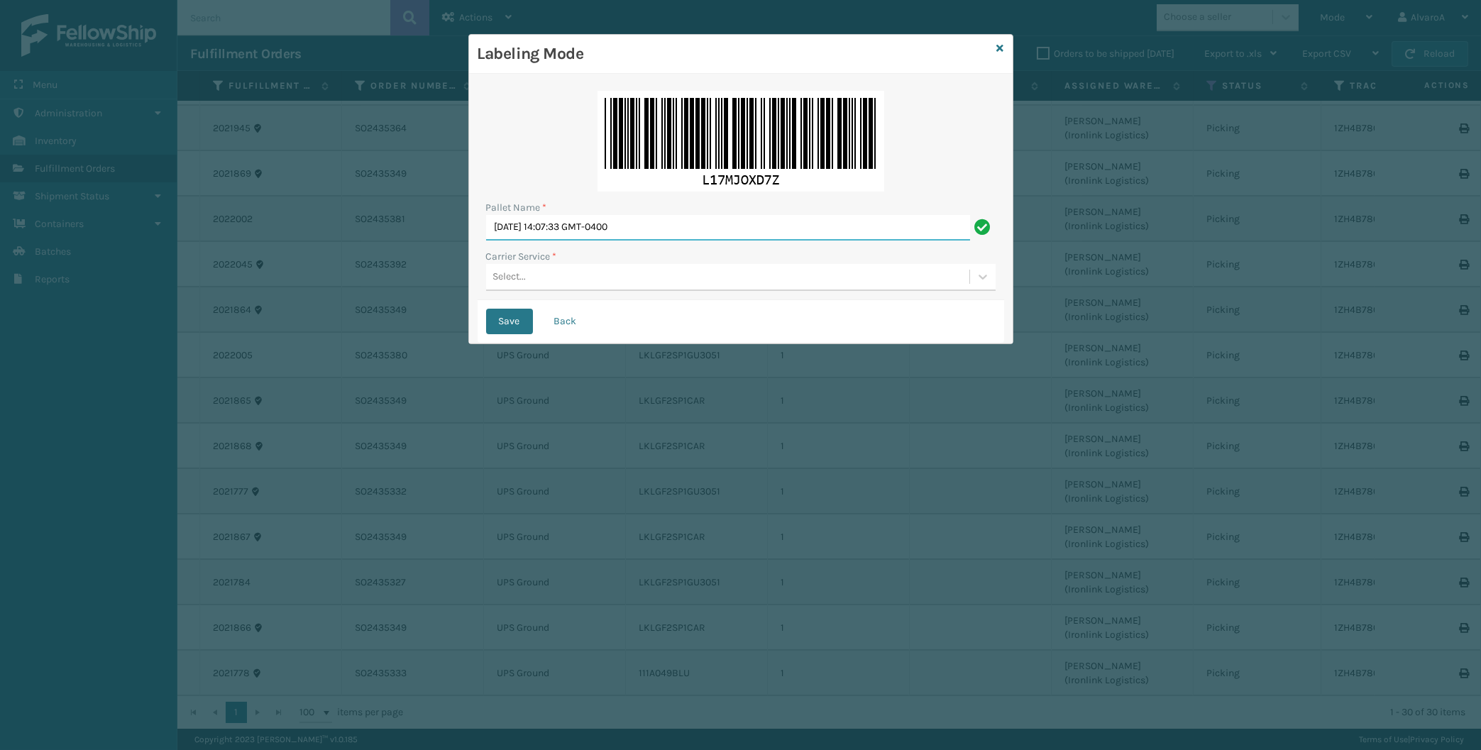
drag, startPoint x: 680, startPoint y: 223, endPoint x: 358, endPoint y: 265, distance: 324.9
click at [486, 241] on input "[DATE] 14:07:33 GMT-0400" at bounding box center [728, 228] width 484 height 26
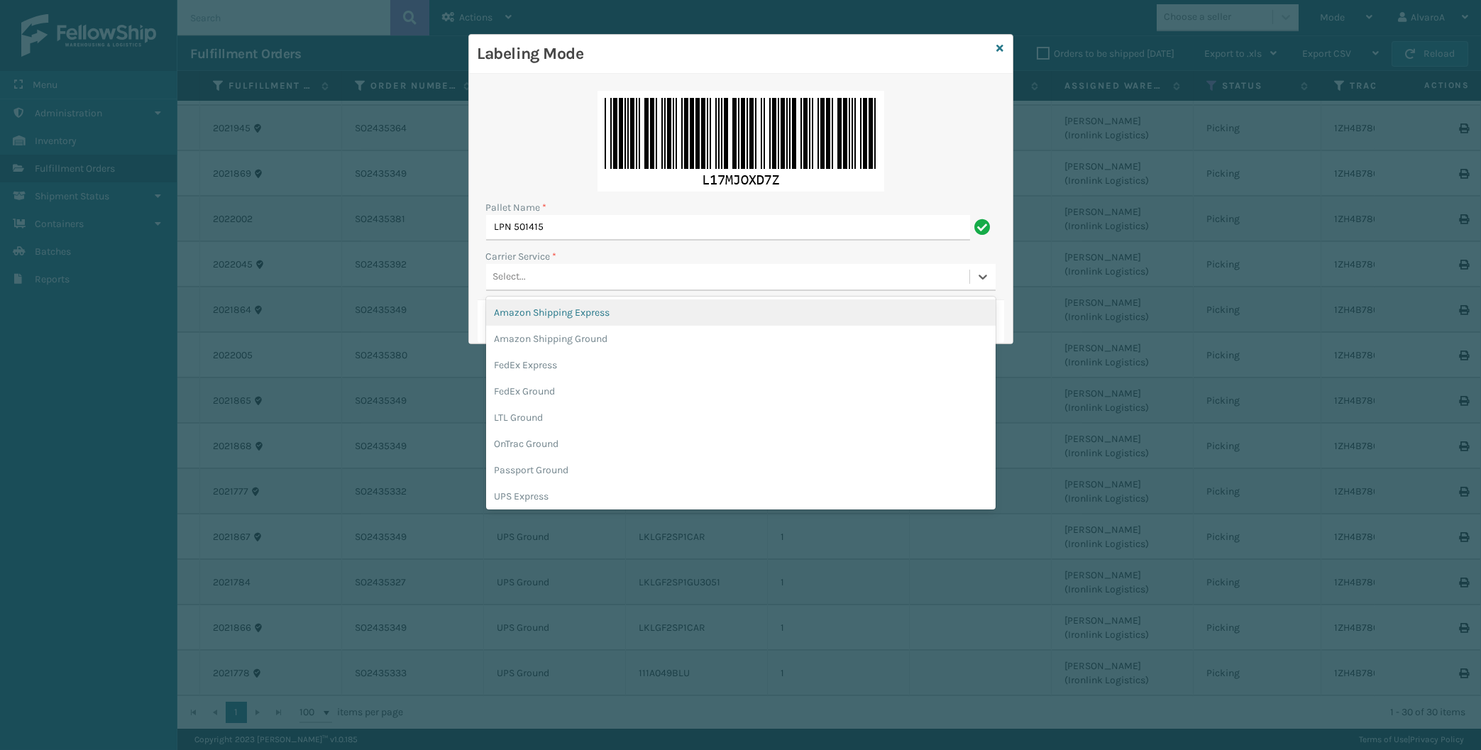
type input "LPN 501415"
click at [521, 277] on div "Select..." at bounding box center [509, 277] width 33 height 15
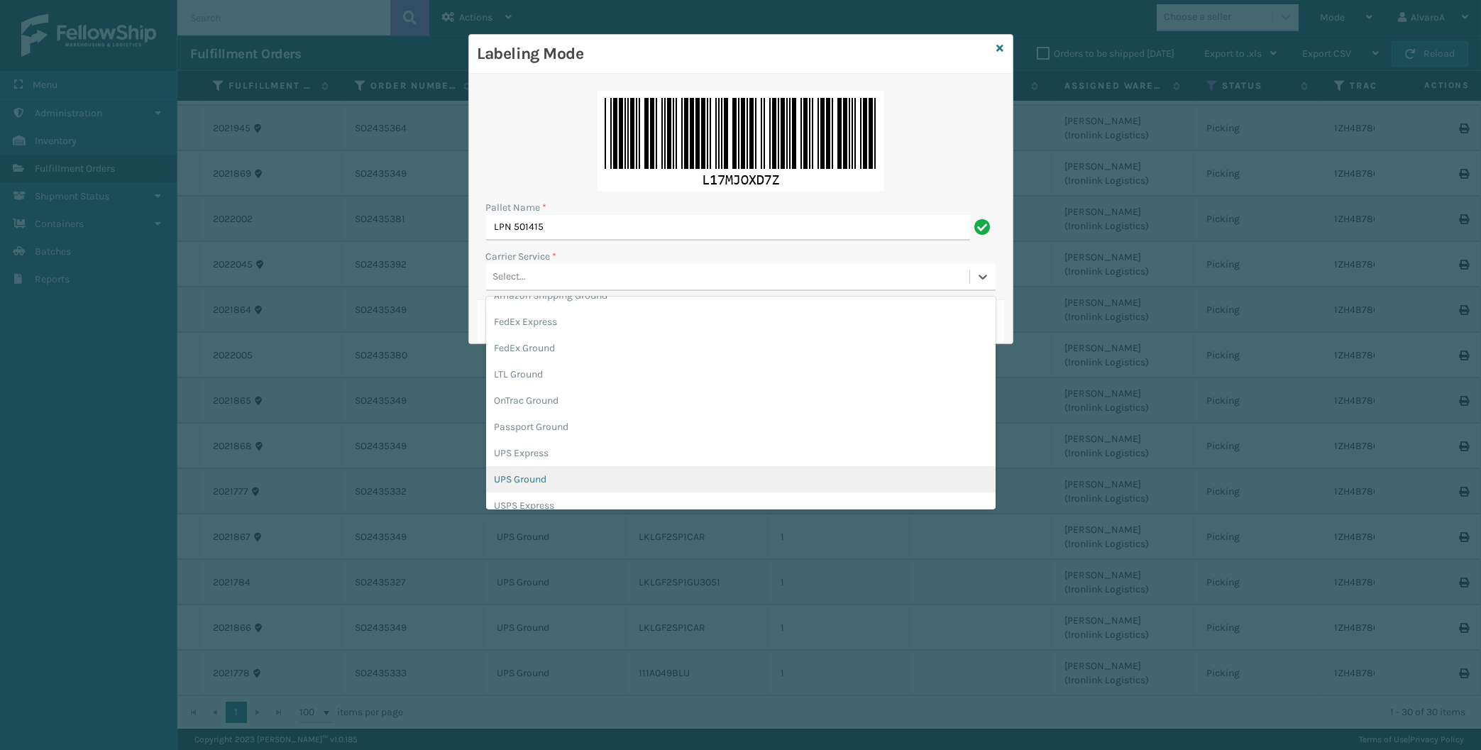
scroll to position [66, 0]
drag, startPoint x: 535, startPoint y: 461, endPoint x: 514, endPoint y: 357, distance: 105.6
click at [535, 459] on div "UPS Ground" at bounding box center [741, 457] width 510 height 26
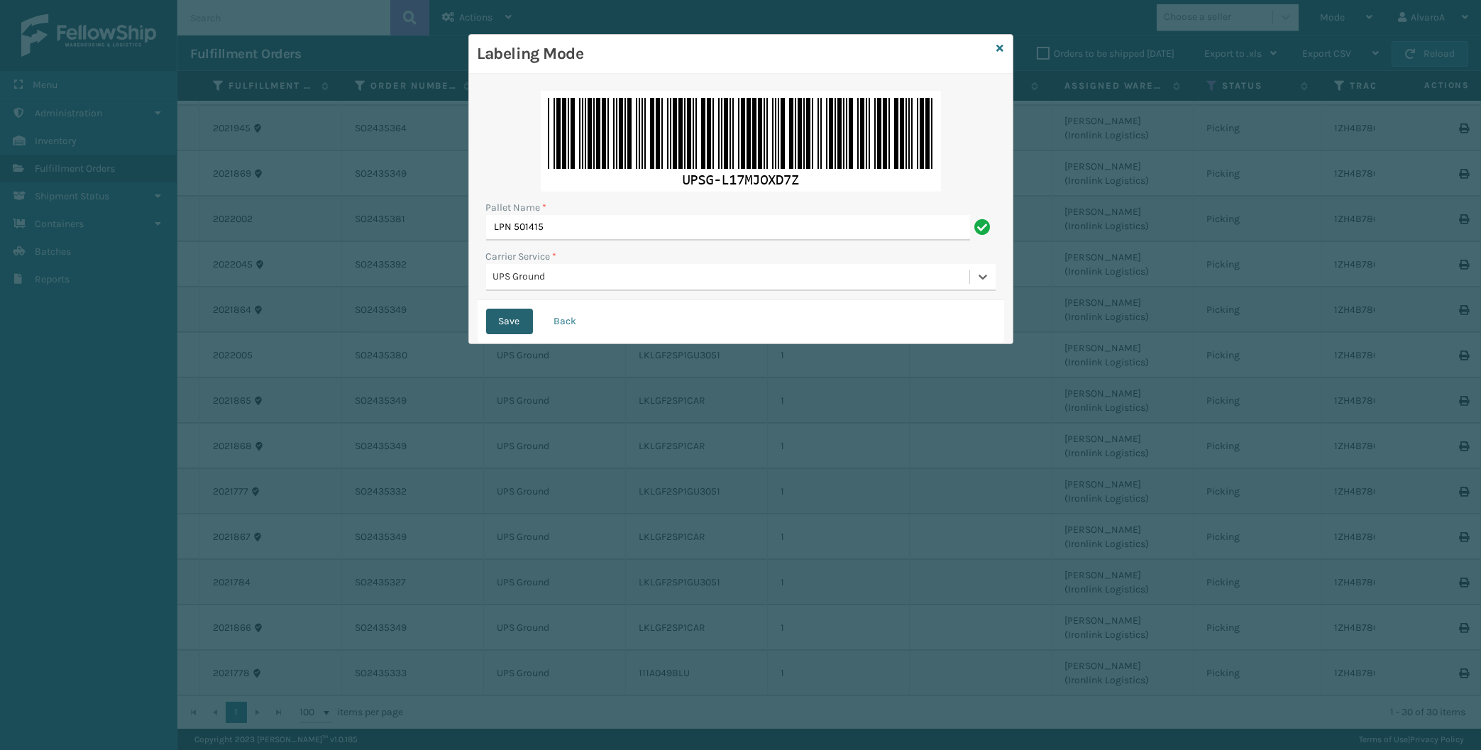
click at [511, 329] on button "Save" at bounding box center [509, 322] width 47 height 26
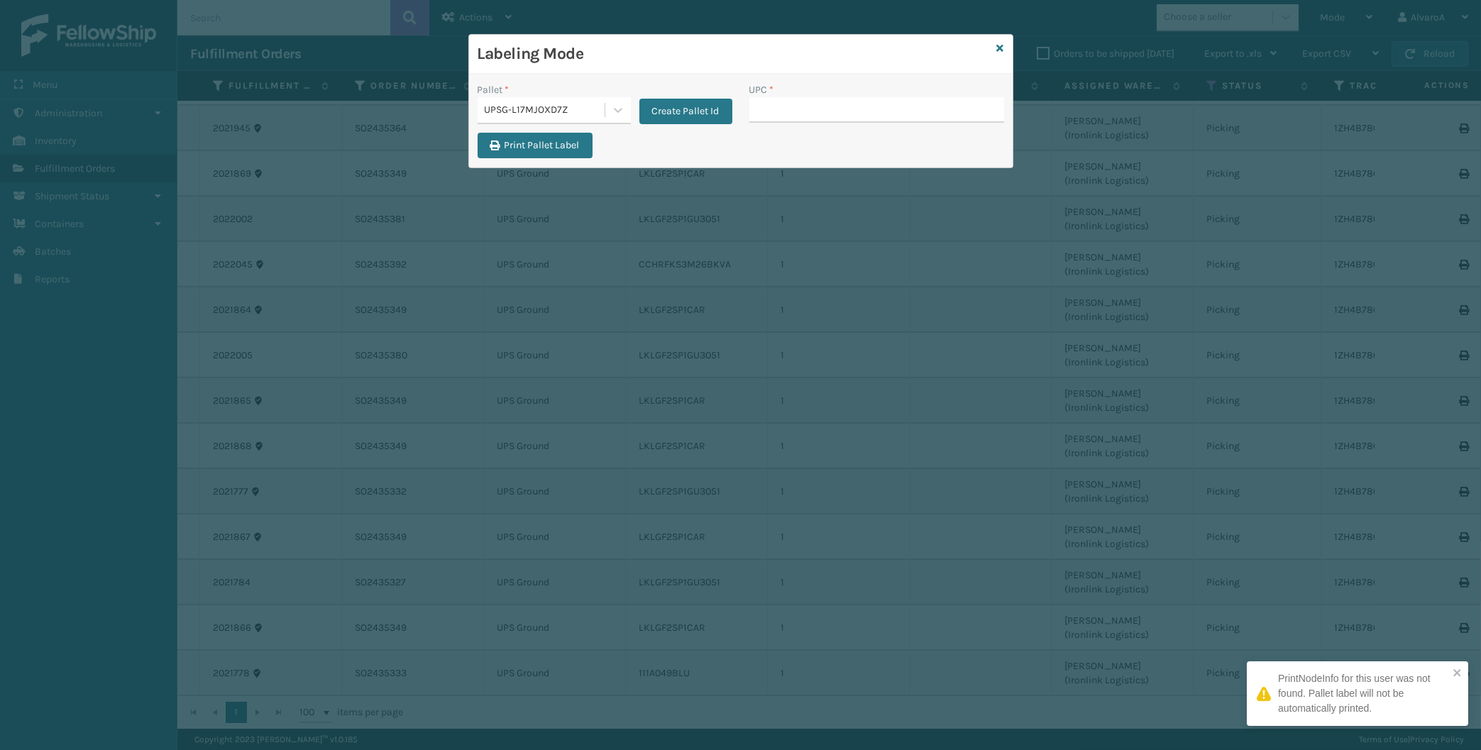
click at [786, 110] on input "UPC *" at bounding box center [876, 110] width 255 height 26
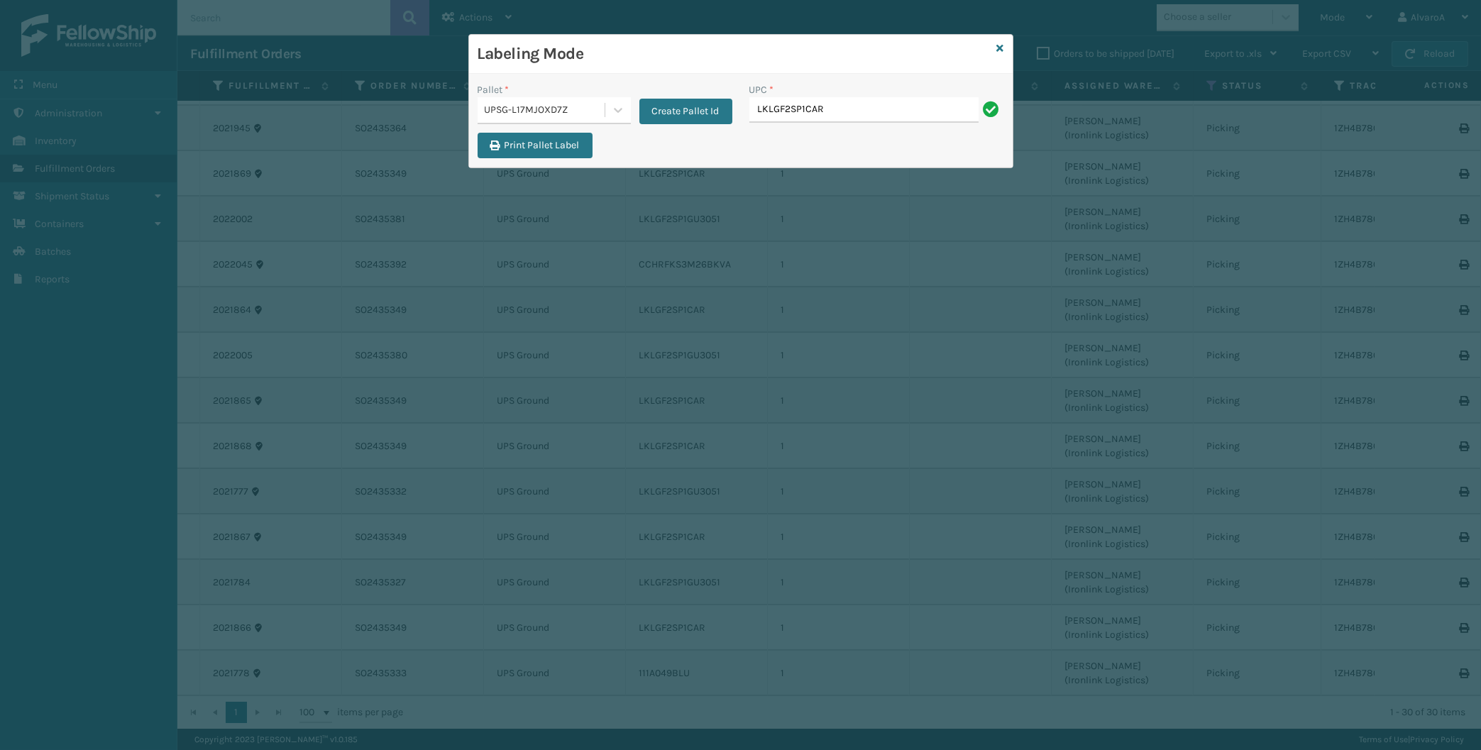
type input "LKLGF2SP1CAR"
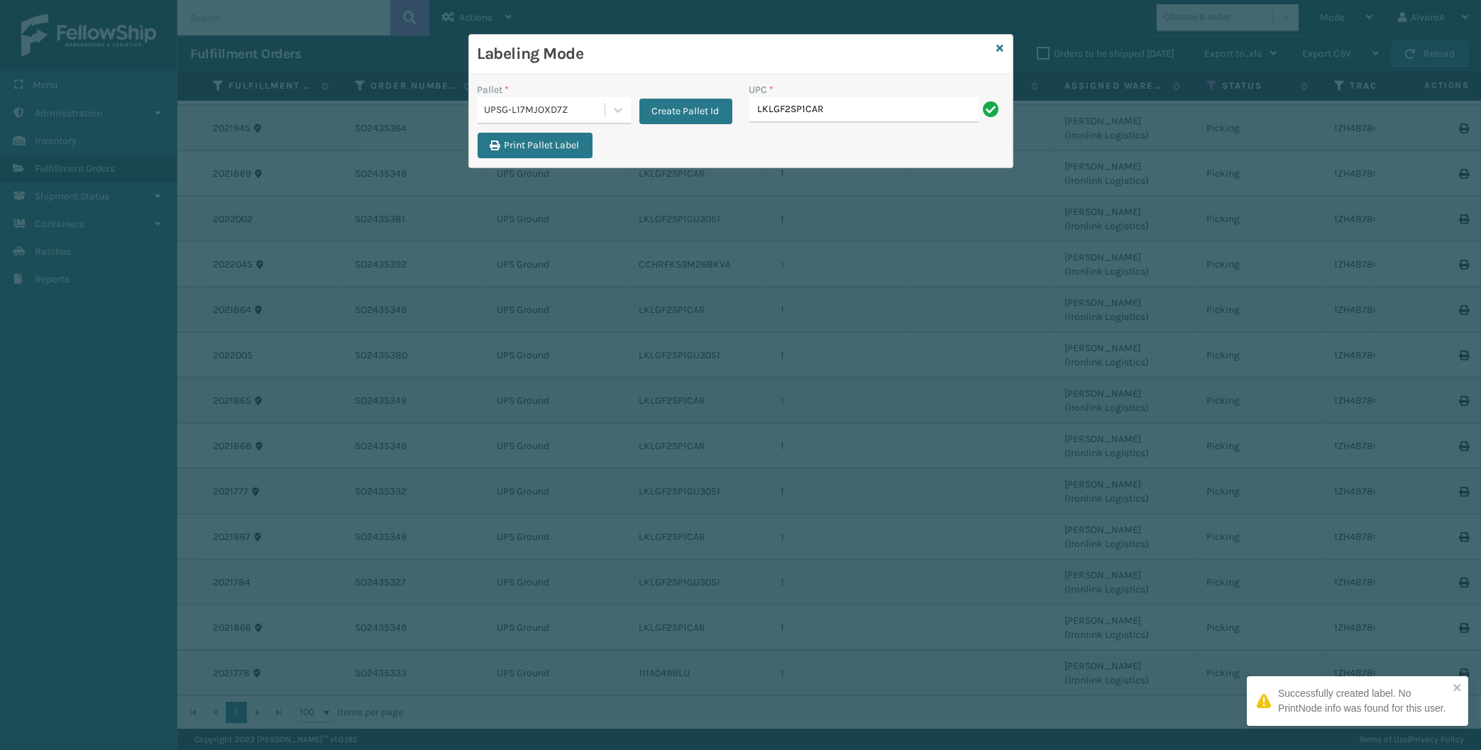
type input "LKLGF2SP1CAR"
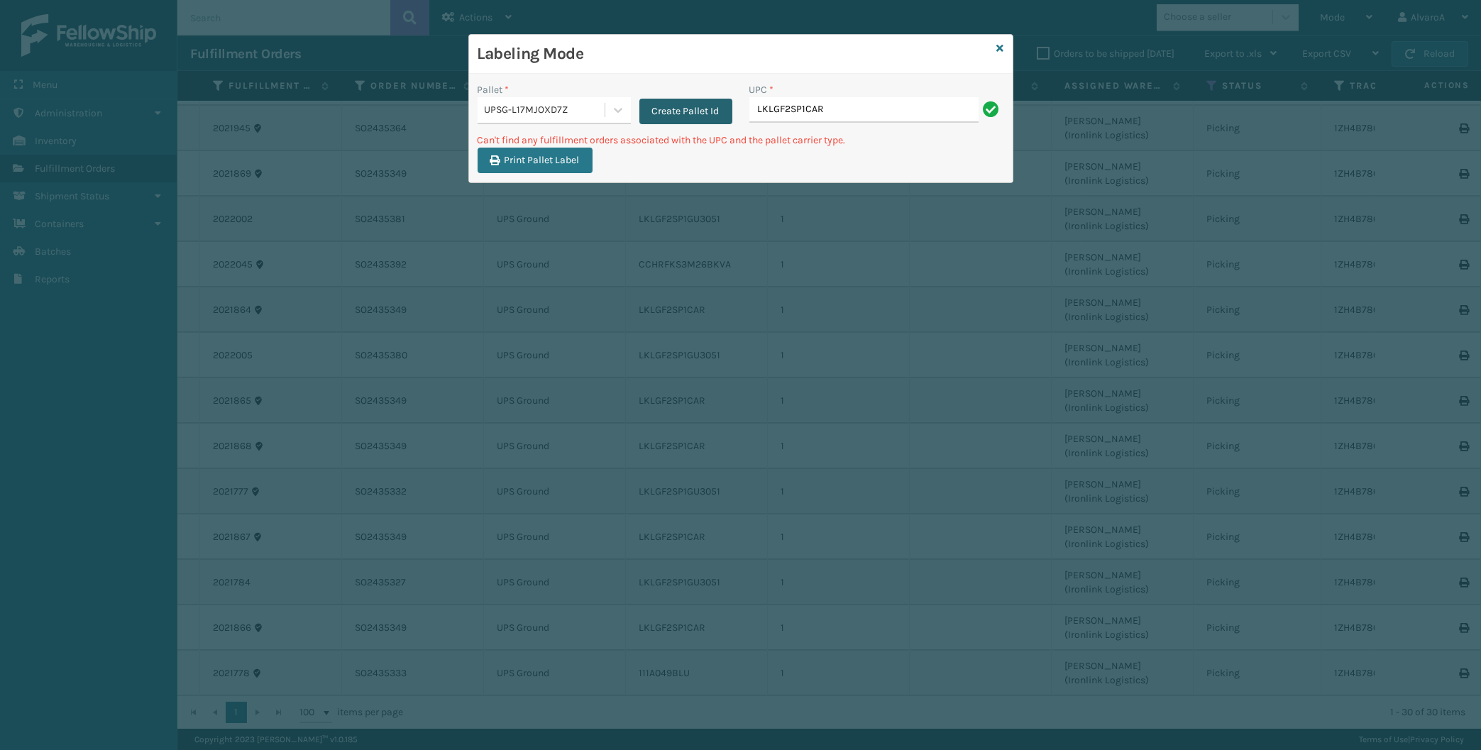
click at [661, 111] on button "Create Pallet Id" at bounding box center [685, 112] width 93 height 26
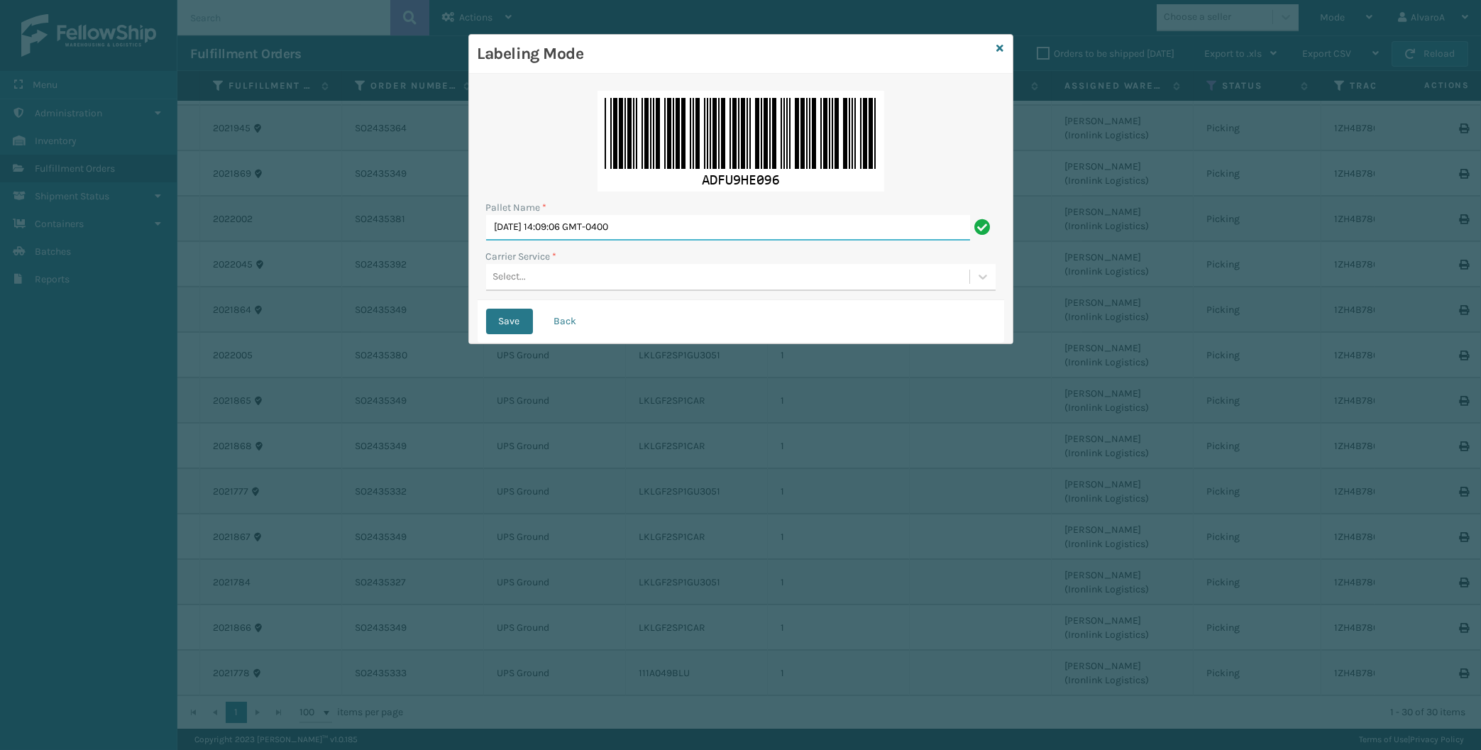
drag, startPoint x: 668, startPoint y: 231, endPoint x: 193, endPoint y: 249, distance: 475.1
click at [486, 241] on input "[DATE] 14:09:06 GMT-0400" at bounding box center [728, 228] width 484 height 26
type input "LPN 501415"
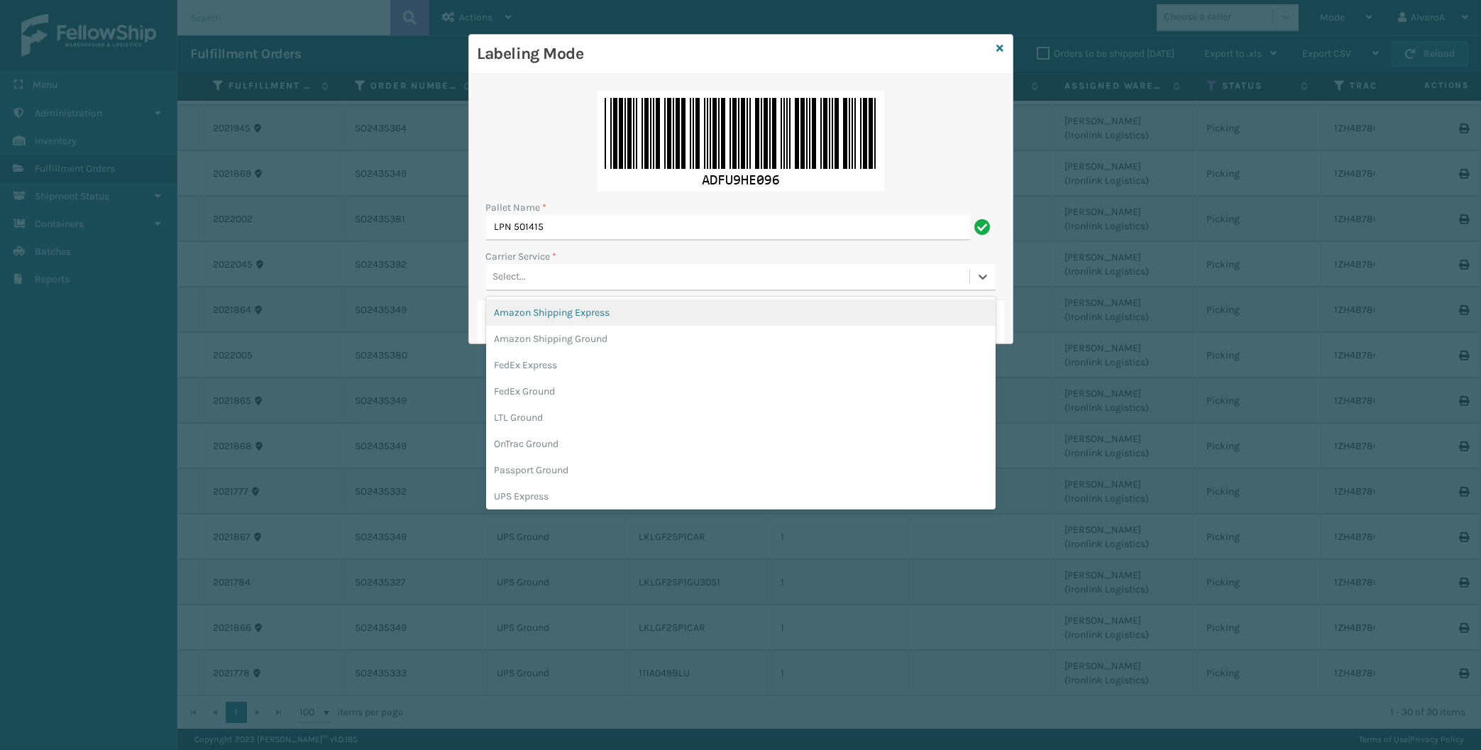
click at [509, 277] on div "Select..." at bounding box center [509, 277] width 33 height 15
click at [522, 495] on div "UPS Express" at bounding box center [741, 496] width 510 height 26
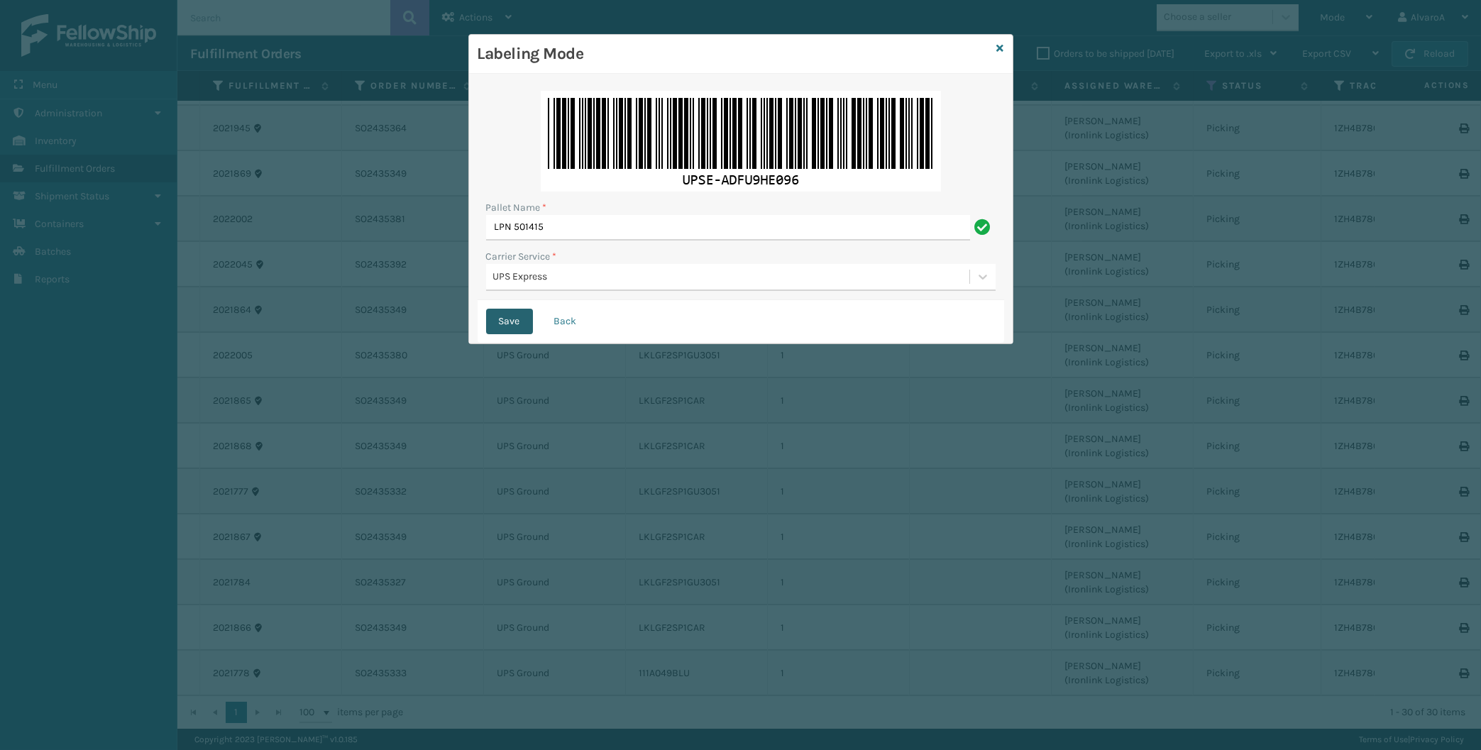
drag, startPoint x: 517, startPoint y: 297, endPoint x: 518, endPoint y: 318, distance: 20.6
click at [518, 304] on form "Pallet Name * LPN 501415 Carrier Service * UPS Express Save Back" at bounding box center [741, 212] width 527 height 260
click at [518, 320] on button "Save" at bounding box center [509, 322] width 47 height 26
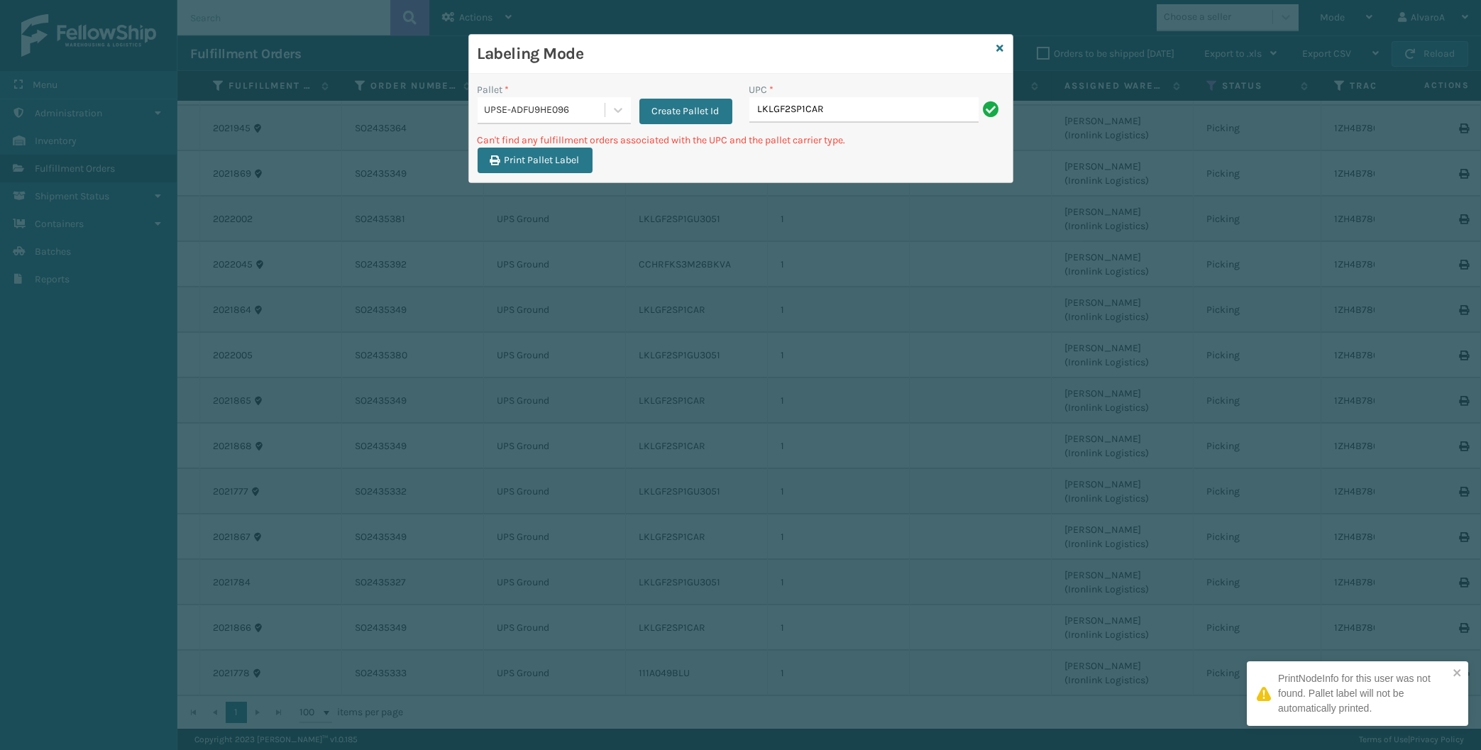
click at [876, 104] on input "LKLGF2SP1CAR" at bounding box center [863, 110] width 229 height 26
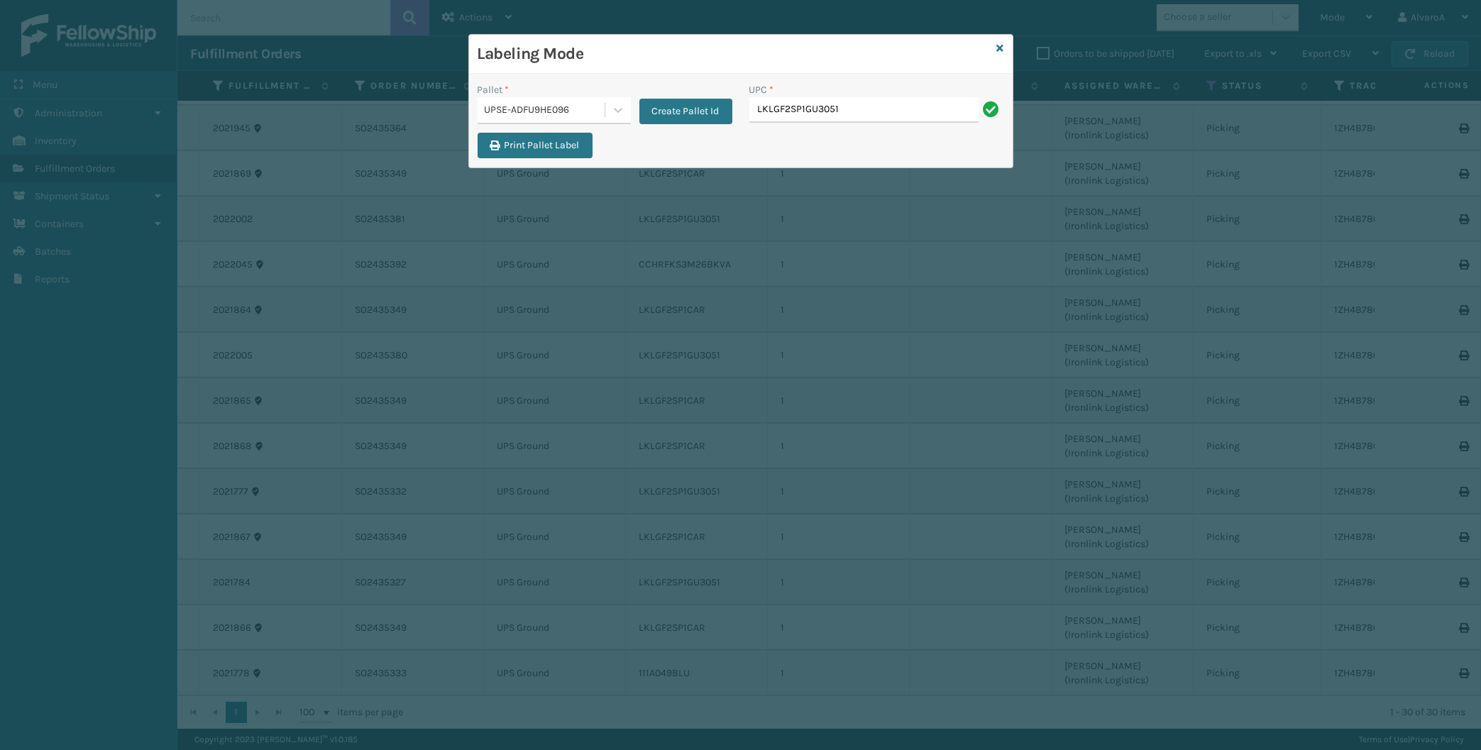
type input "C"
type input "LKLGF2SP1GU3051"
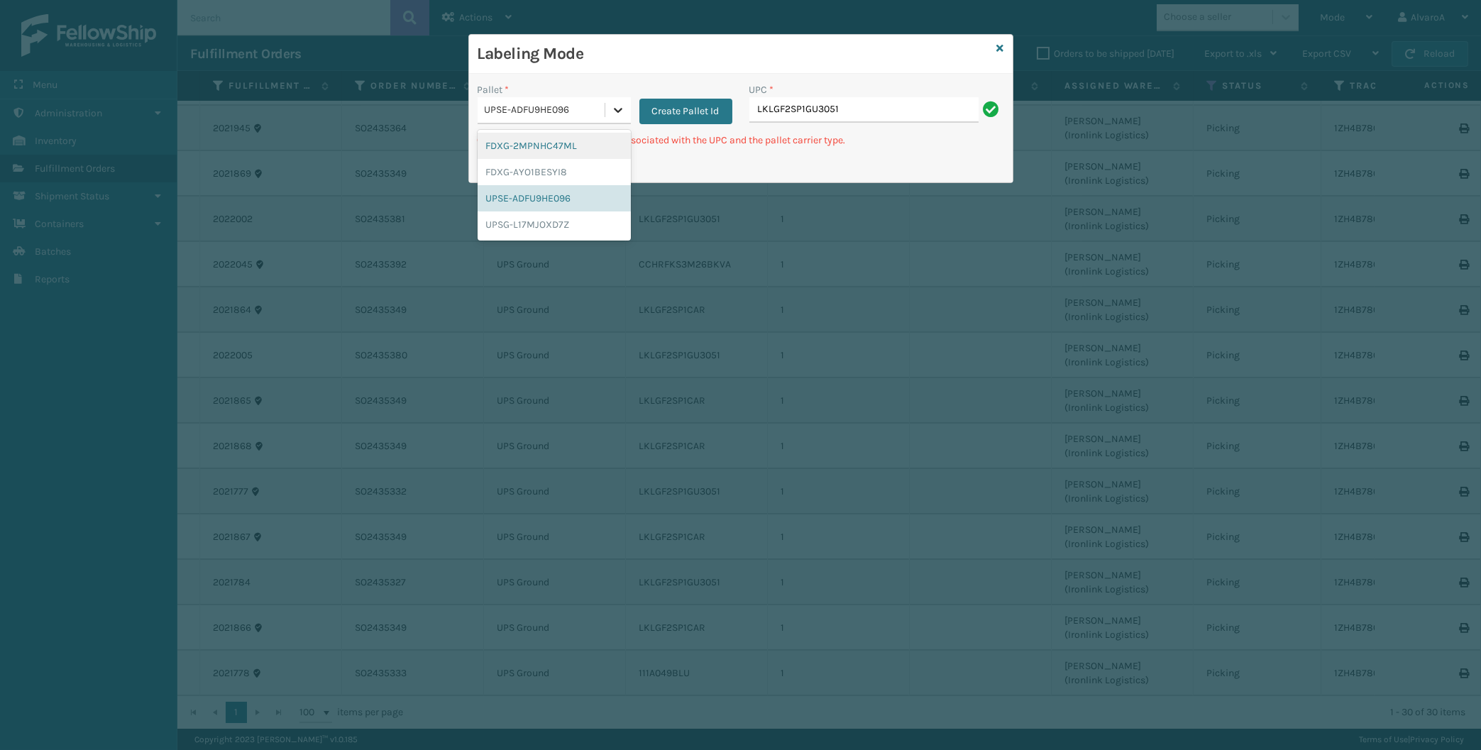
click at [611, 102] on div at bounding box center [618, 110] width 26 height 26
click at [539, 225] on div "UPSG-L17MJOXD7Z" at bounding box center [554, 224] width 153 height 26
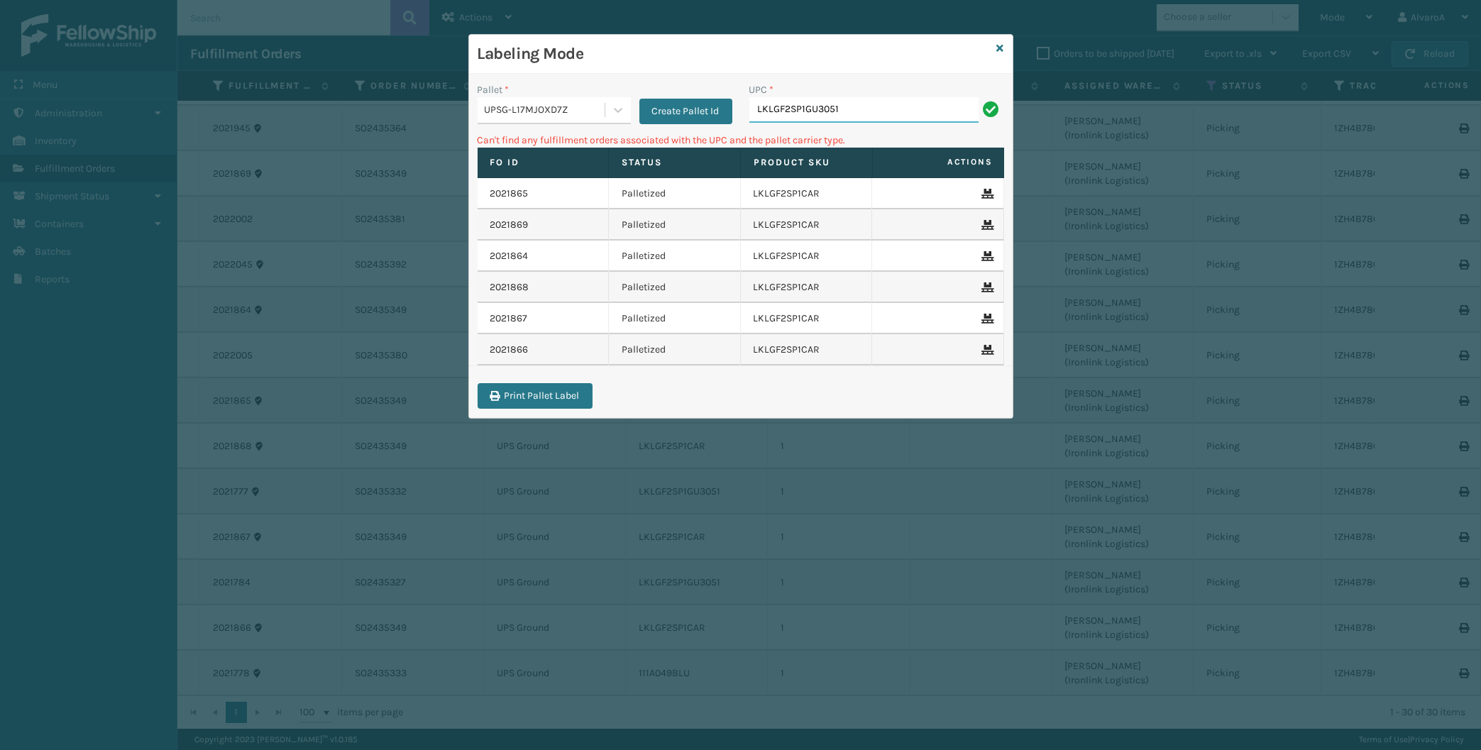
click at [842, 109] on input "LKLGF2SP1GU3051" at bounding box center [863, 110] width 229 height 26
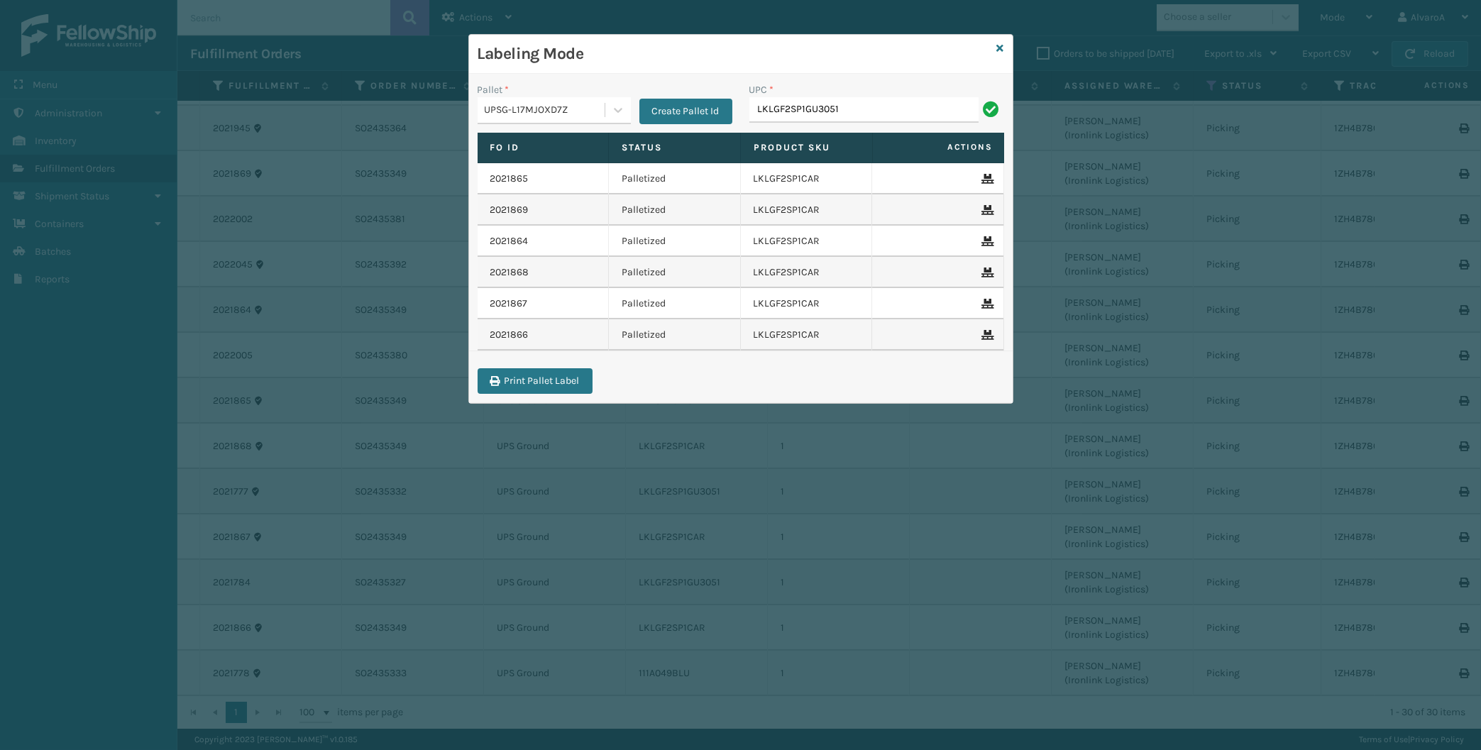
type input "LKLGF2SP1GU3051"
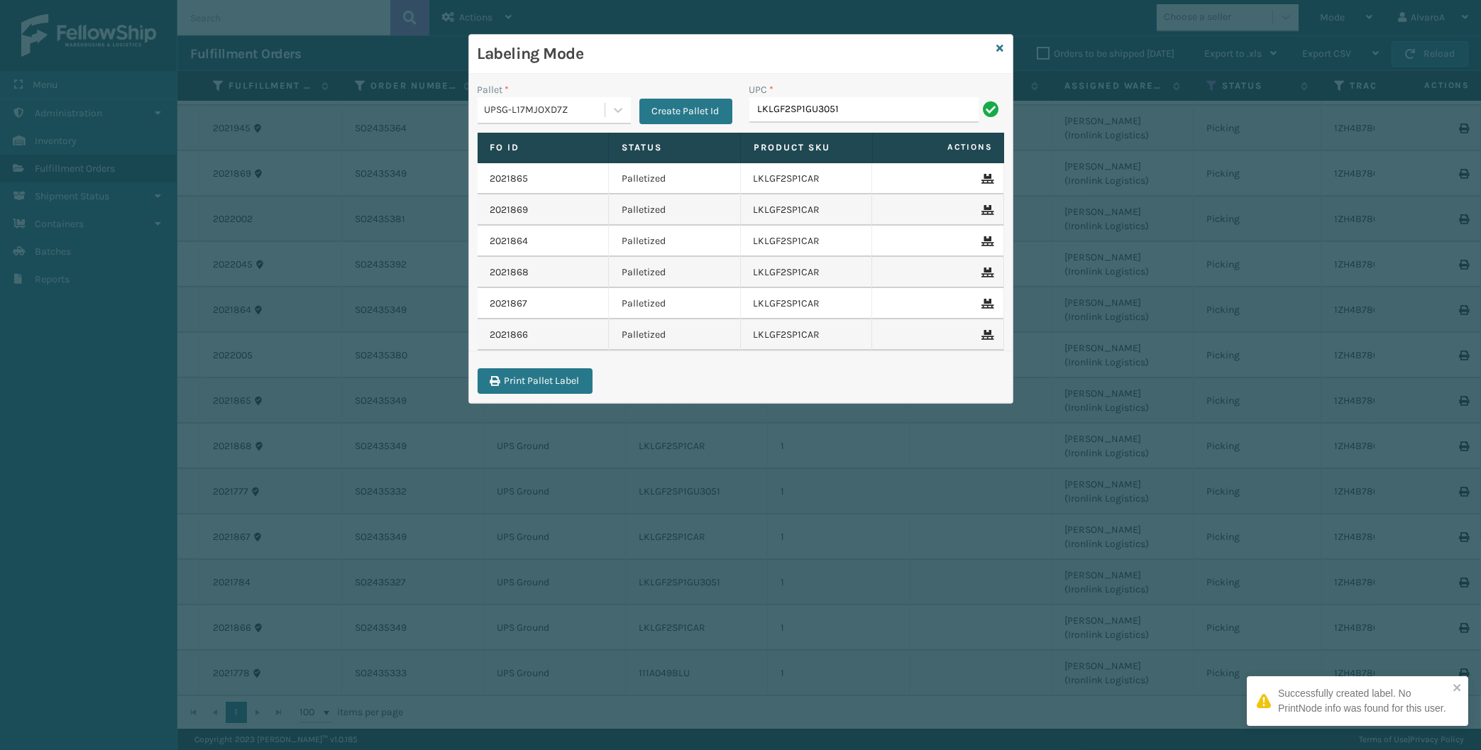
type input "LKLGF2SP1GU3051"
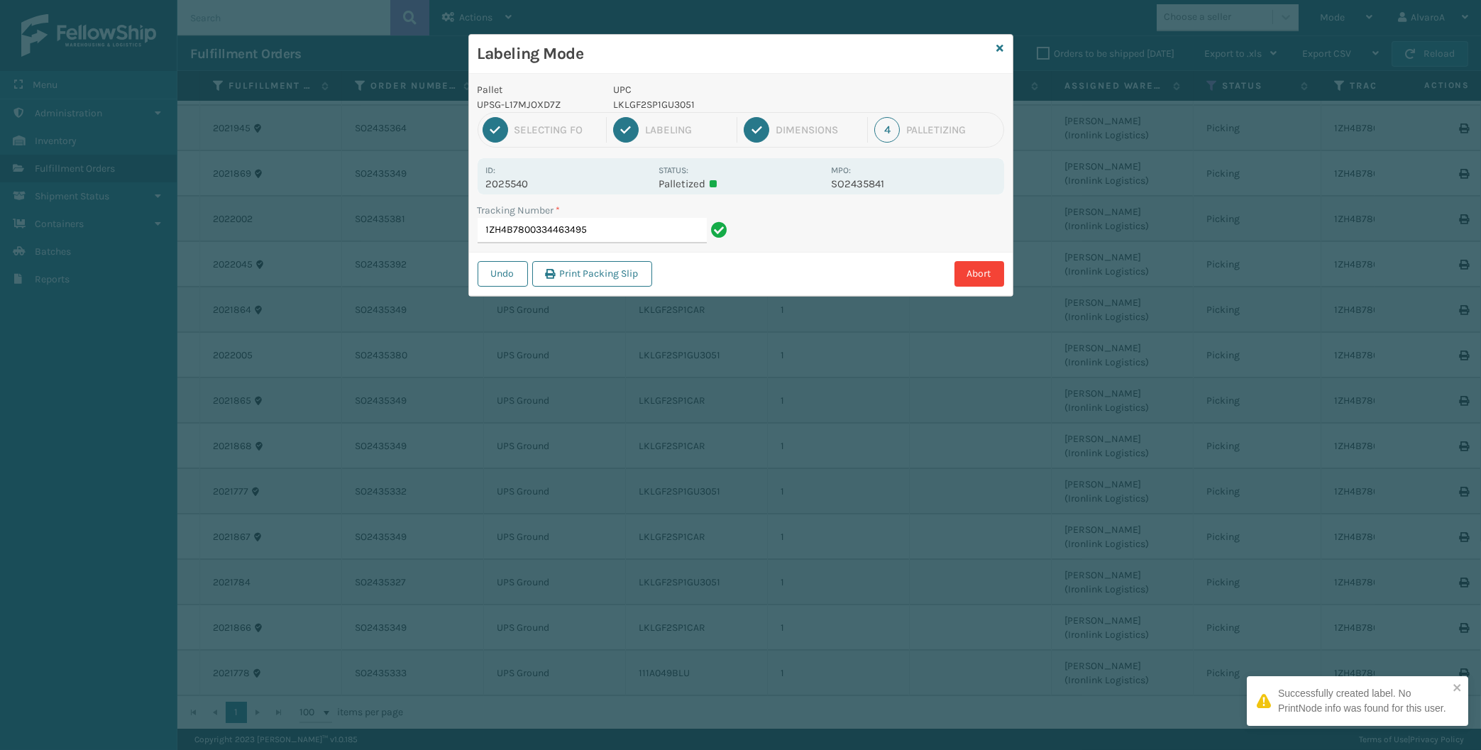
type input "1ZH4B7800334463495LKLGF2SP1GU3051"
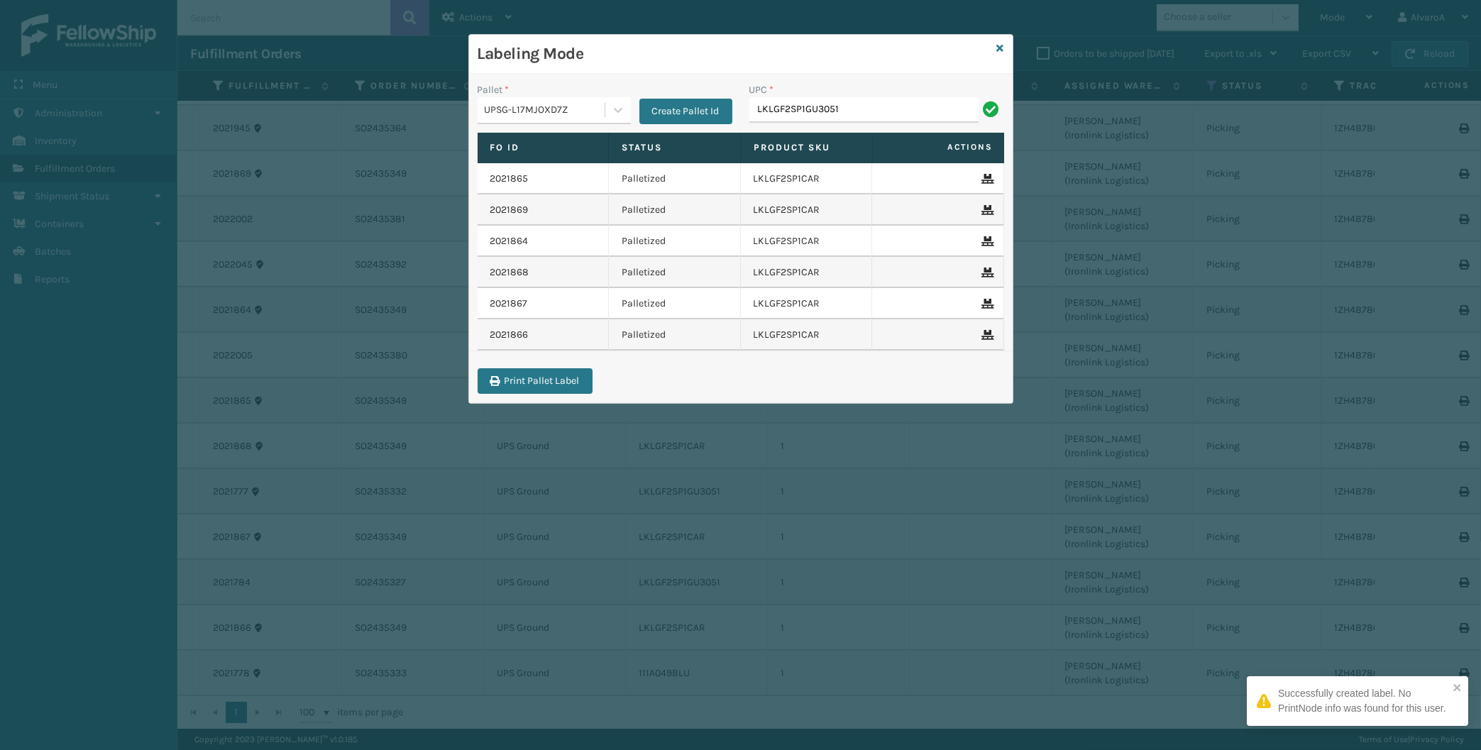
type input "LKLGF2SP1GU3051"
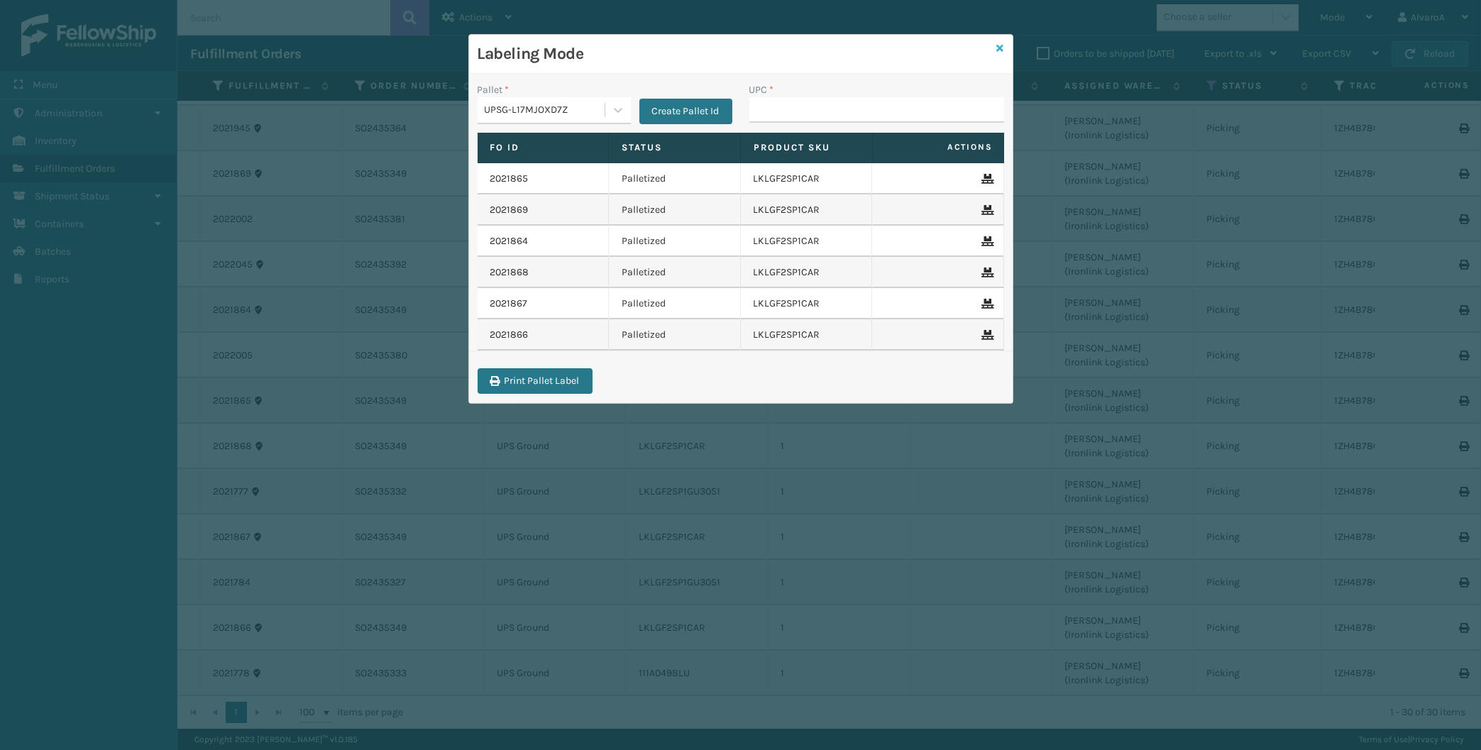
click at [1001, 48] on icon at bounding box center [1000, 48] width 7 height 10
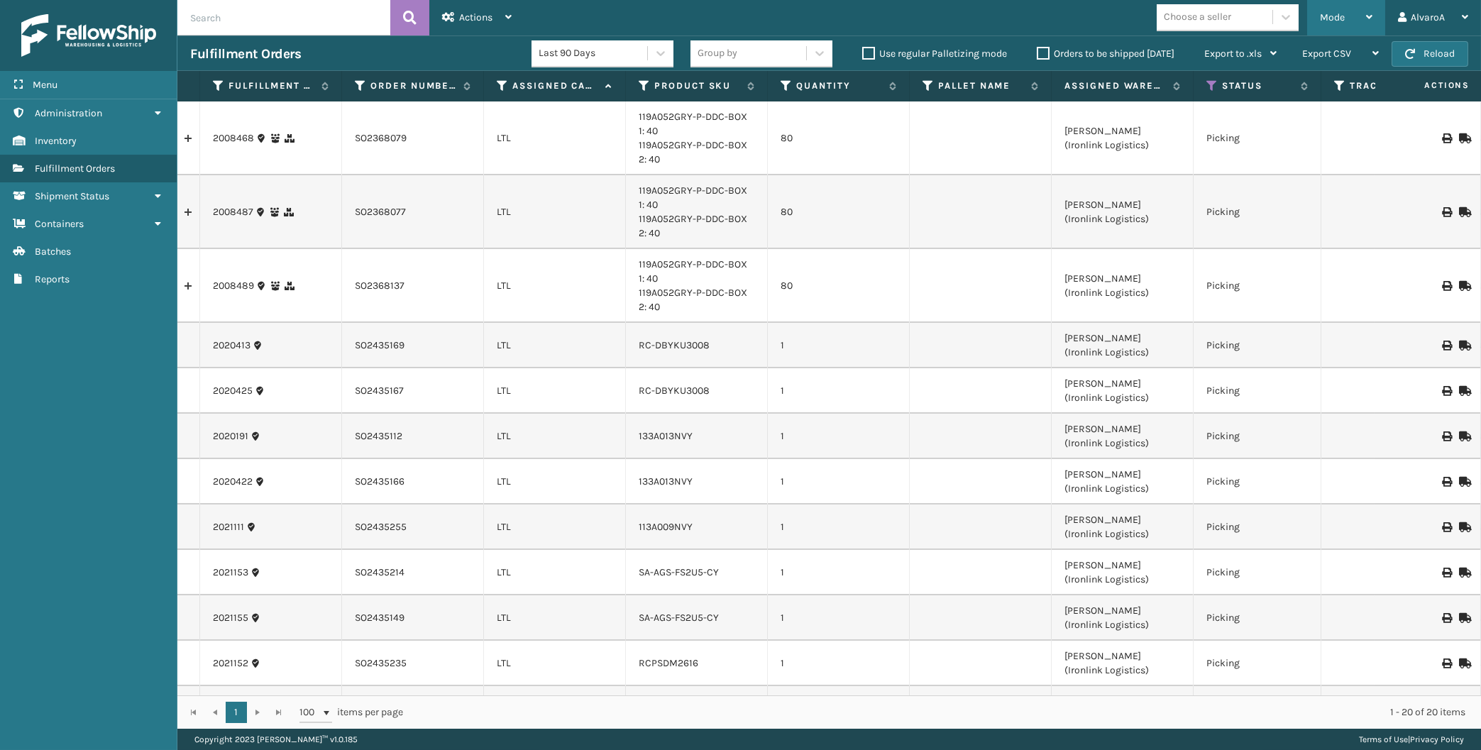
click at [1340, 13] on span "Mode" at bounding box center [1332, 17] width 25 height 12
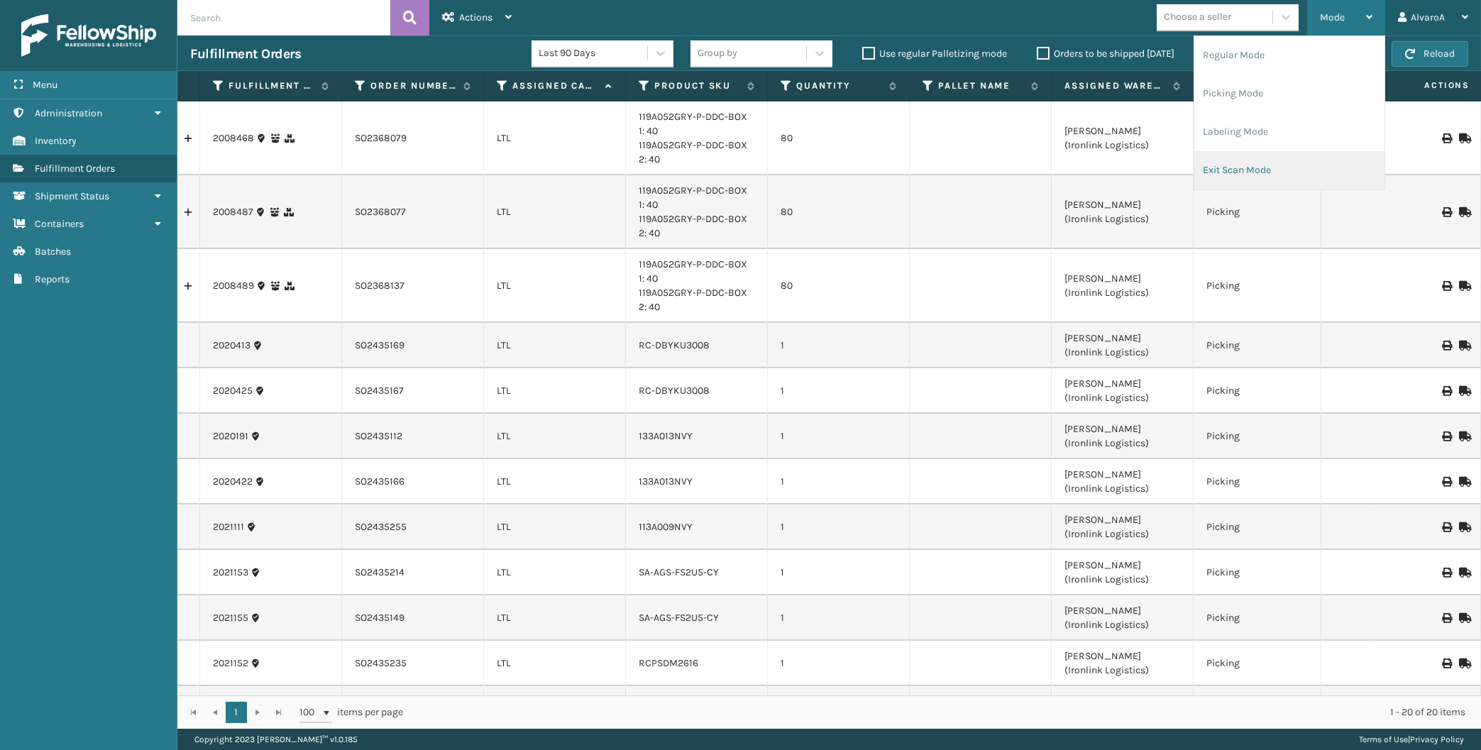
click at [1228, 165] on li "Exit Scan Mode" at bounding box center [1289, 170] width 190 height 38
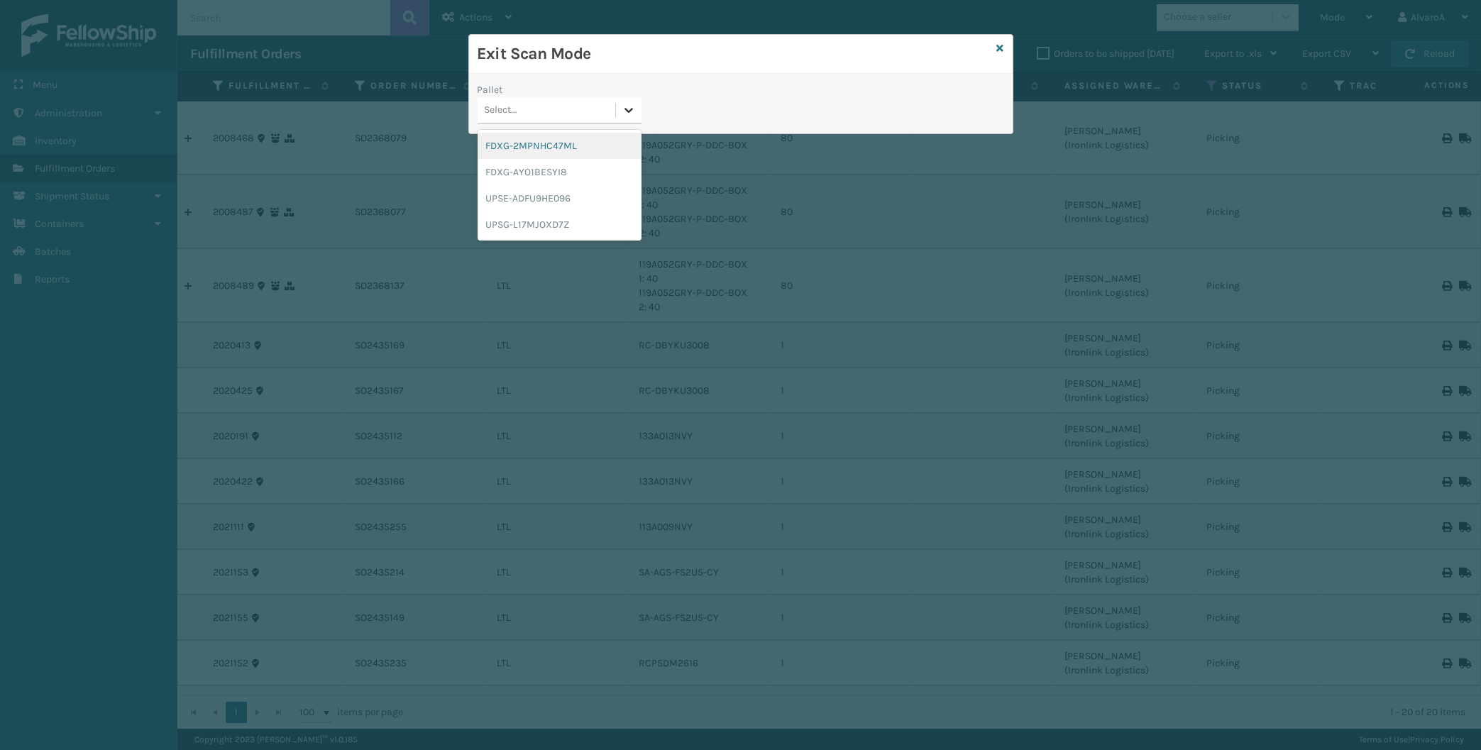
click at [640, 114] on div at bounding box center [629, 110] width 26 height 26
click at [548, 220] on div "UPSG-L17MJOXD7Z" at bounding box center [560, 224] width 164 height 26
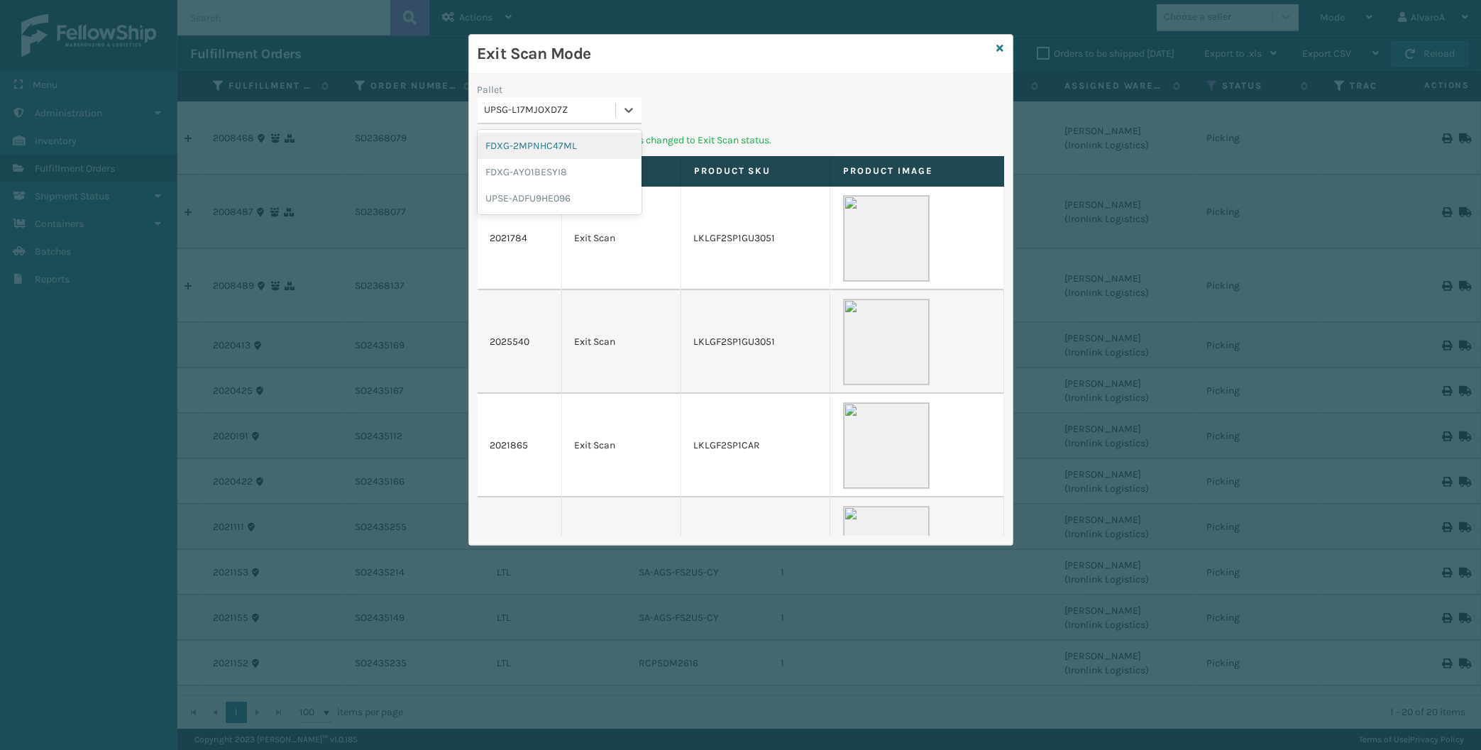
click at [615, 104] on div "UPSG-L17MJOXD7Z" at bounding box center [551, 110] width 132 height 15
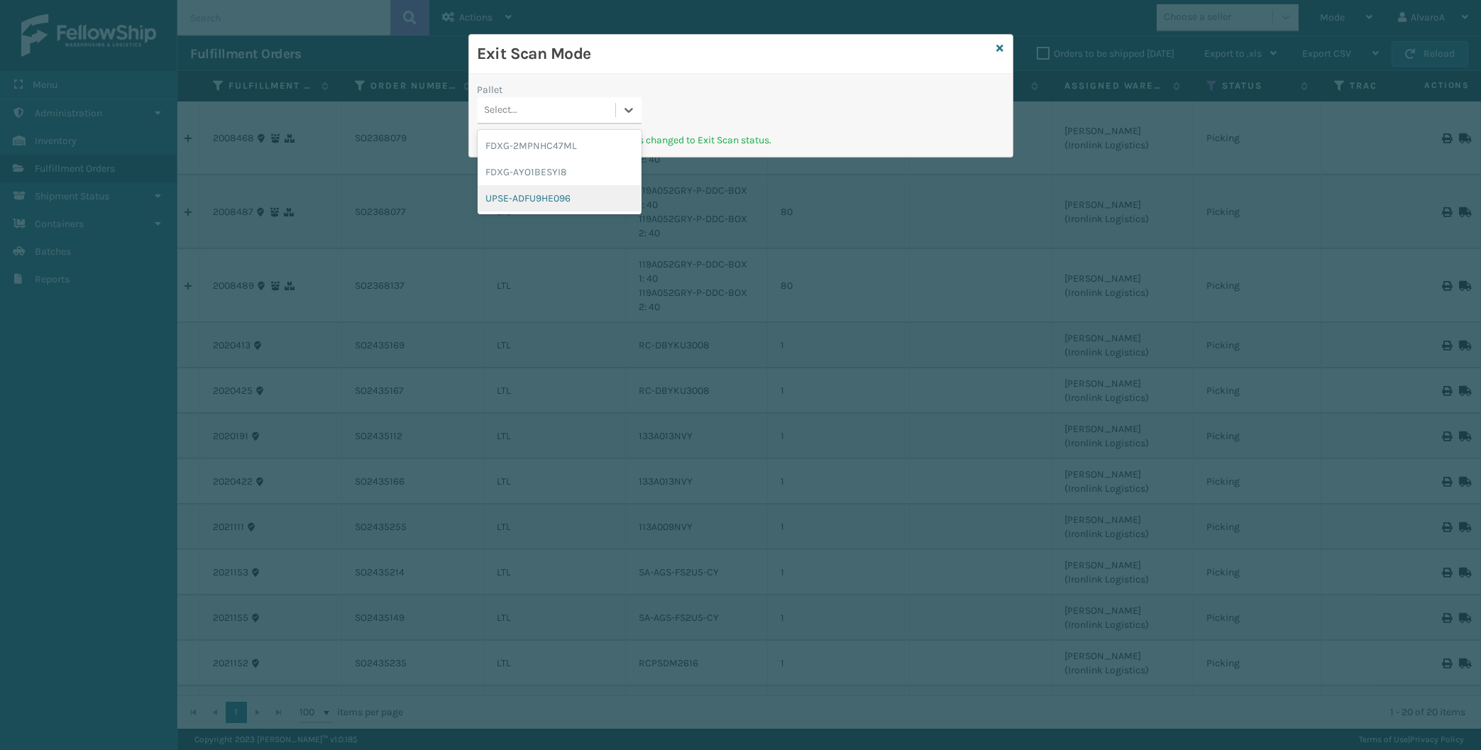
click at [563, 193] on div "UPSE-ADFU9HE096" at bounding box center [560, 198] width 164 height 26
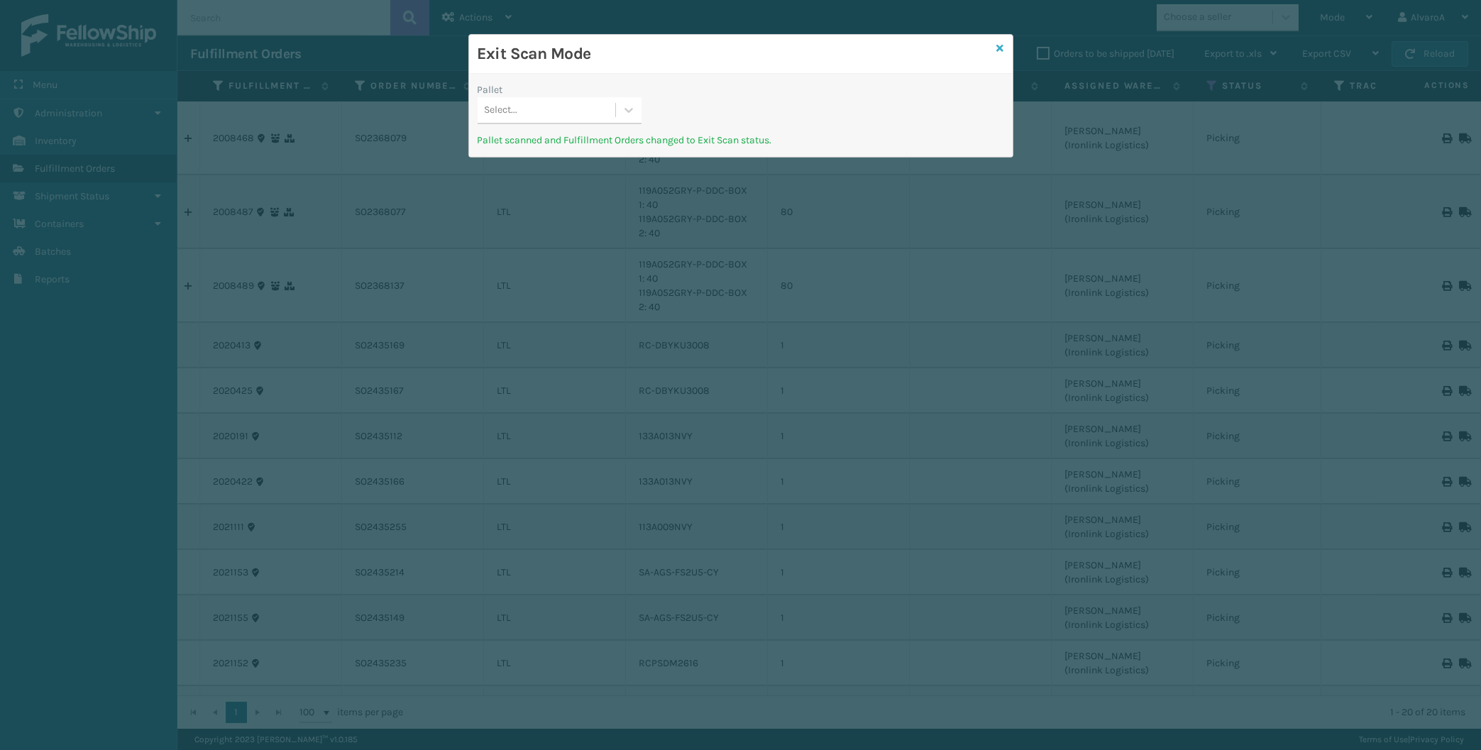
click at [1000, 48] on icon at bounding box center [1000, 48] width 7 height 10
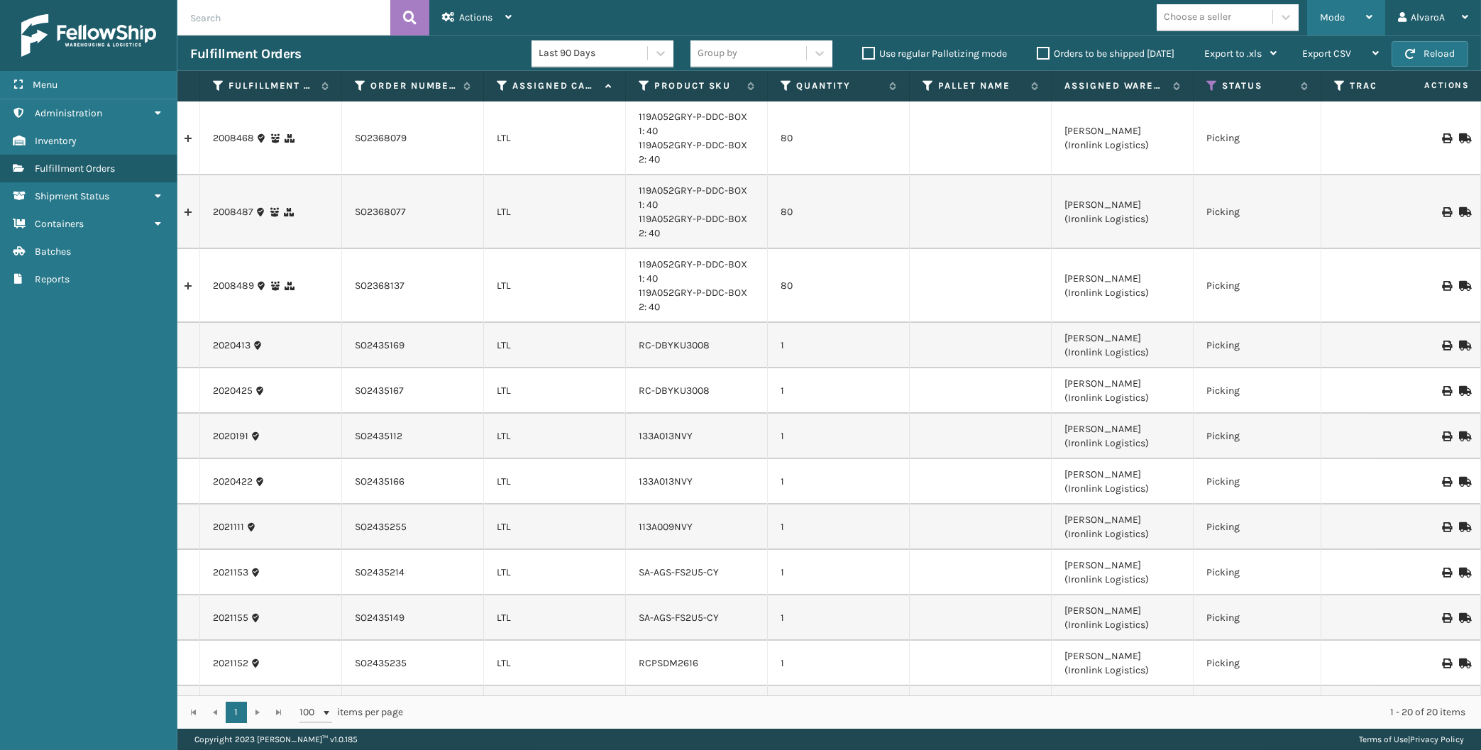
click at [1352, 23] on div "Mode" at bounding box center [1346, 17] width 53 height 35
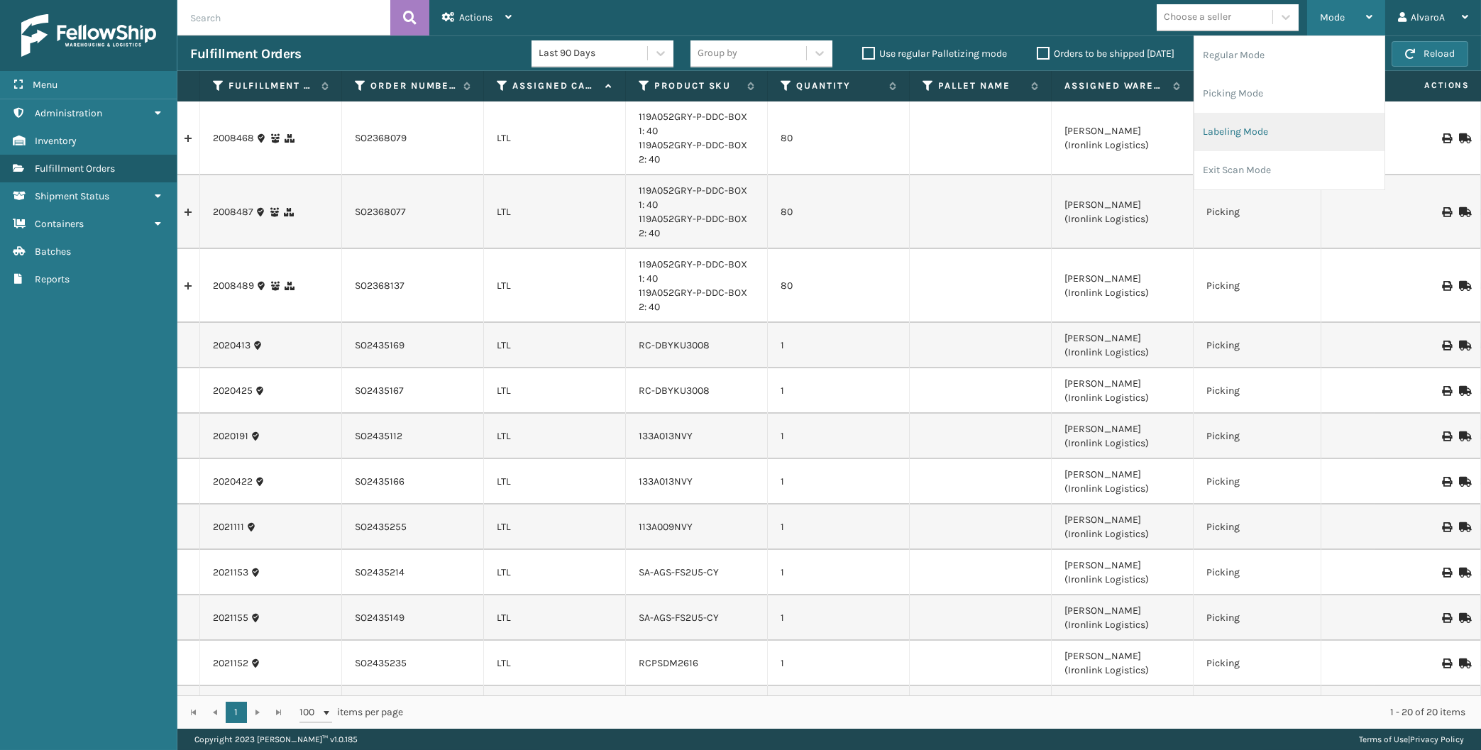
click at [1254, 126] on li "Labeling Mode" at bounding box center [1289, 132] width 190 height 38
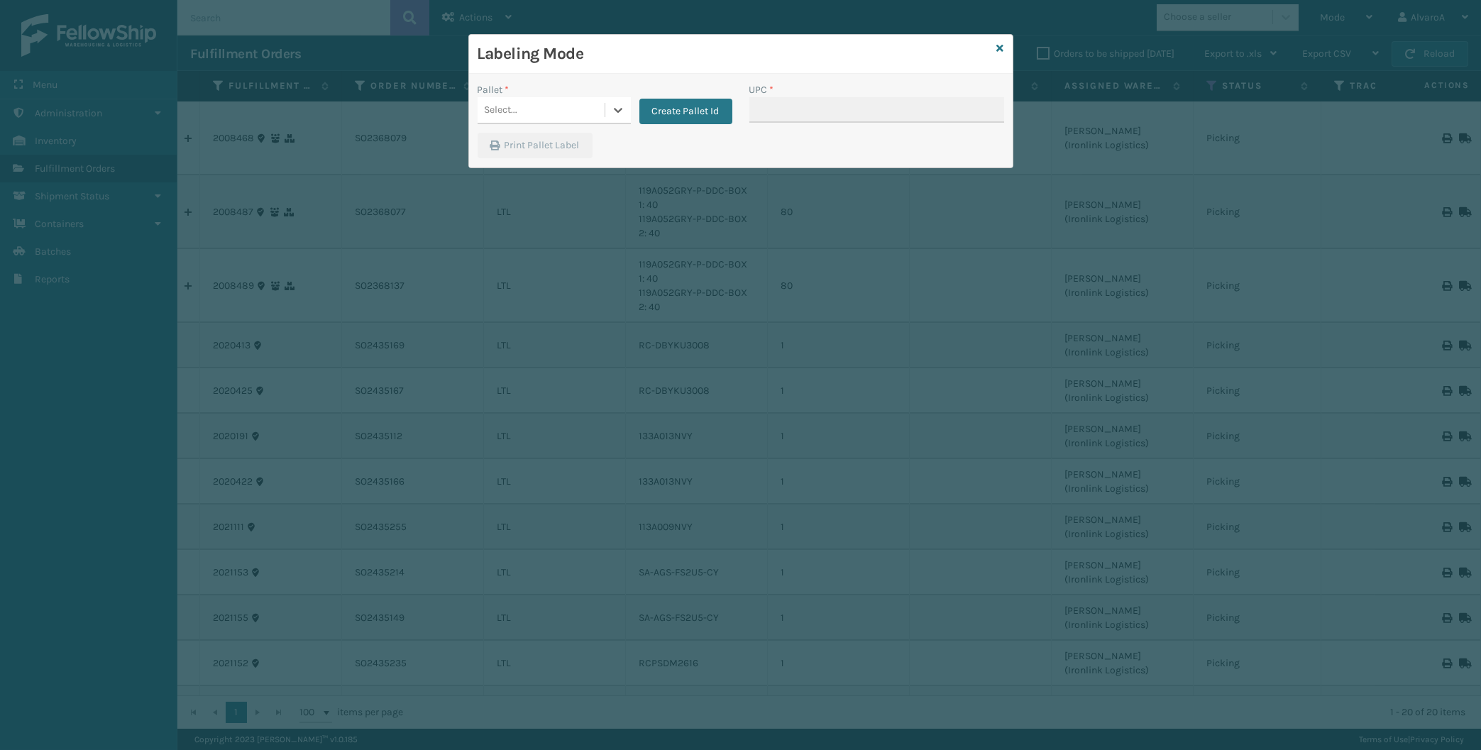
click at [631, 106] on div "Create Pallet Id" at bounding box center [681, 103] width 101 height 42
click at [621, 110] on icon at bounding box center [618, 110] width 14 height 14
click at [668, 106] on button "Create Pallet Id" at bounding box center [685, 112] width 93 height 26
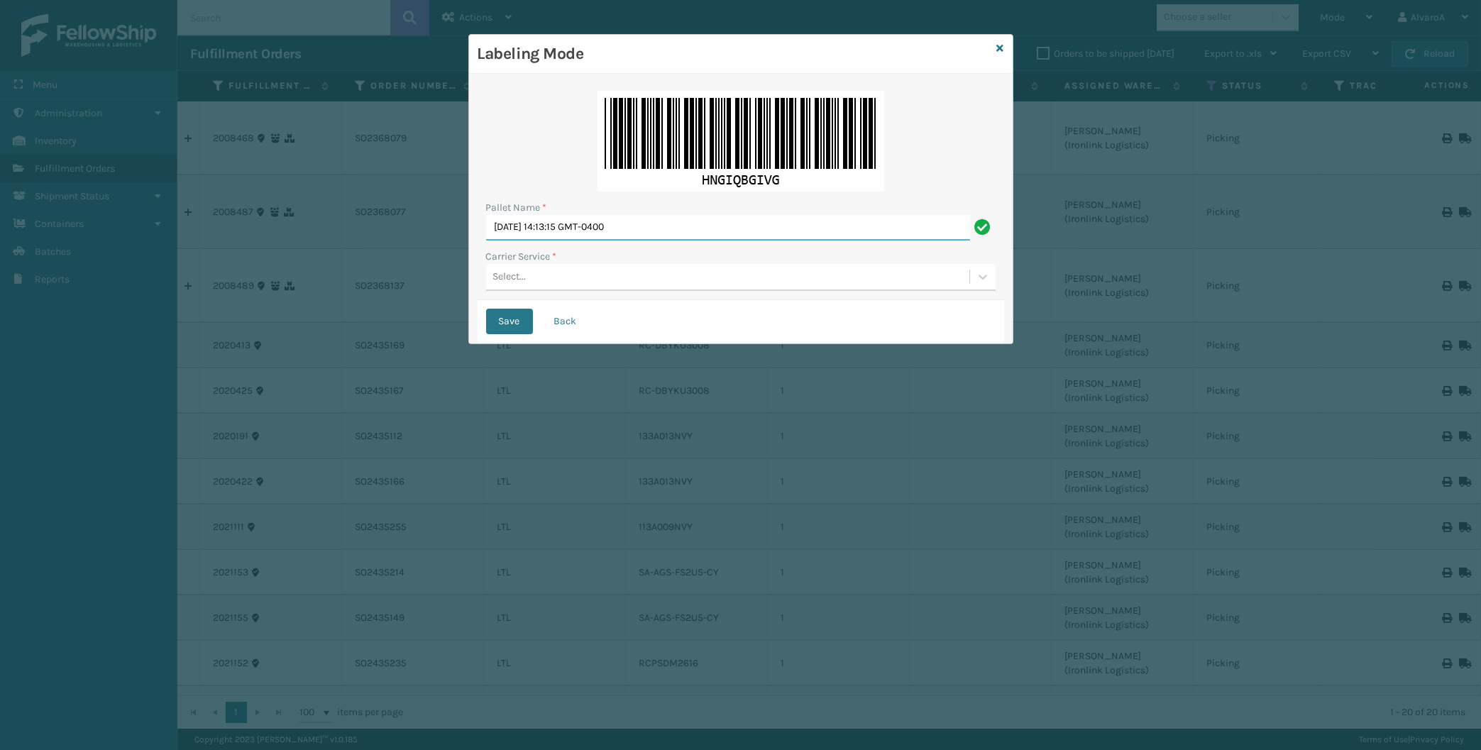
drag, startPoint x: 703, startPoint y: 225, endPoint x: 426, endPoint y: 266, distance: 279.1
click at [486, 241] on input "[DATE] 14:13:15 GMT-0400" at bounding box center [728, 228] width 484 height 26
type input "LPN 501413"
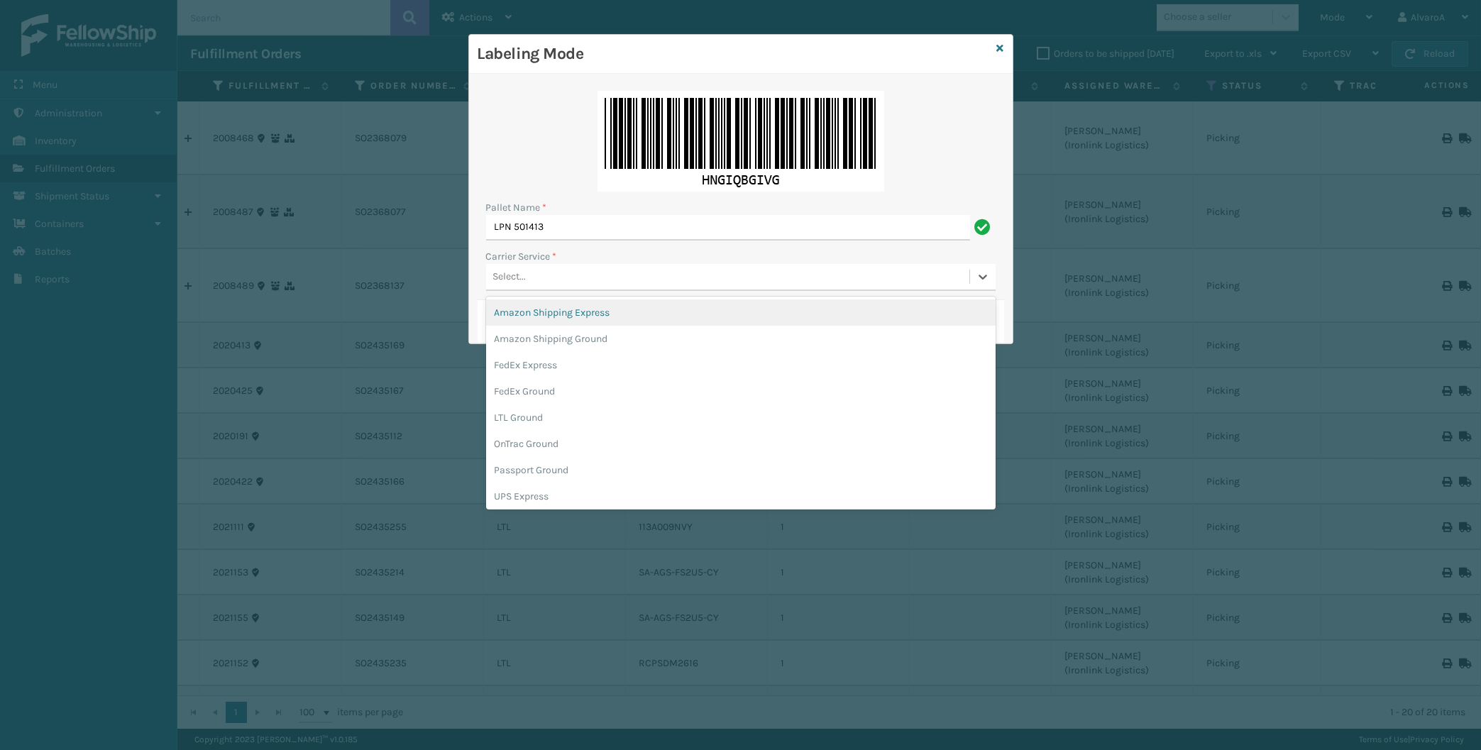
click at [543, 277] on div "Select..." at bounding box center [727, 276] width 483 height 23
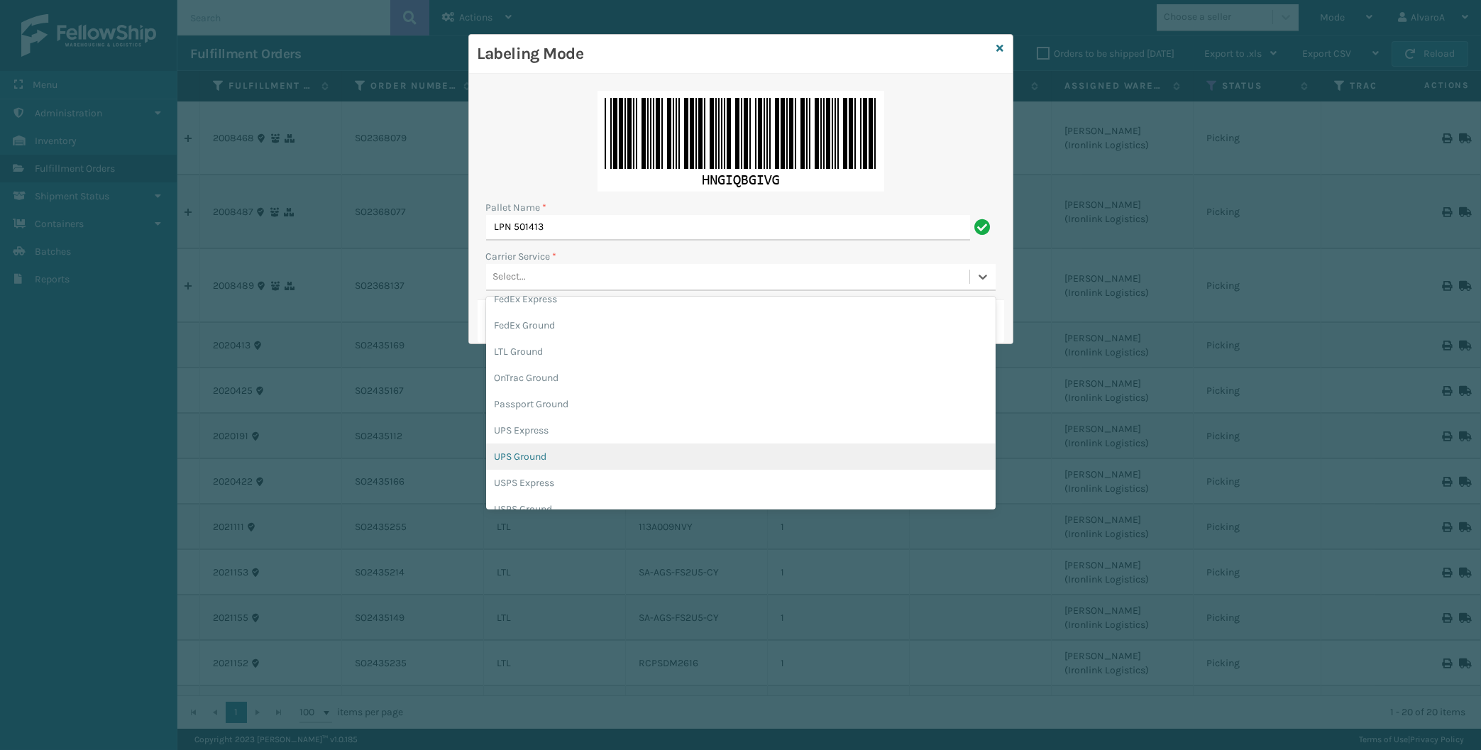
click at [515, 453] on div "UPS Ground" at bounding box center [741, 457] width 510 height 26
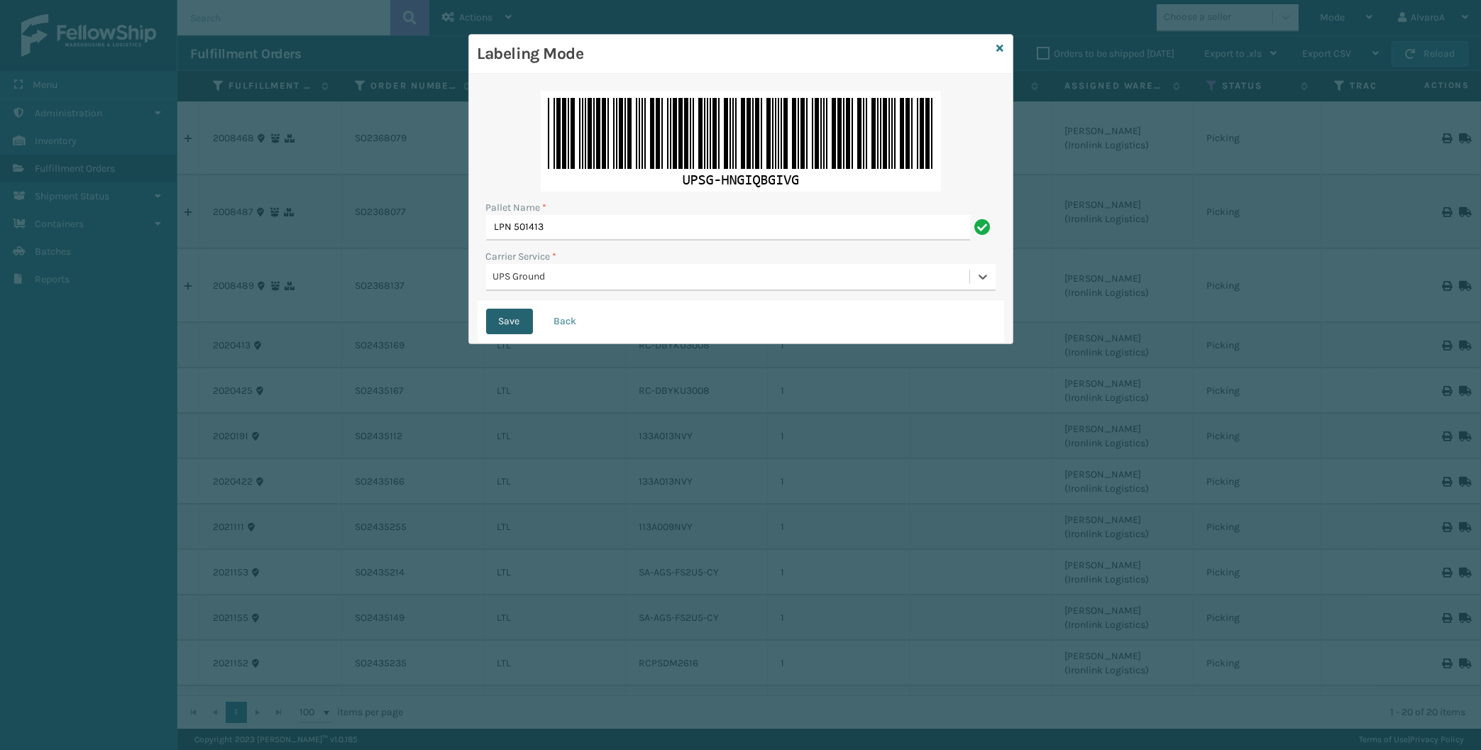
click at [493, 316] on button "Save" at bounding box center [509, 322] width 47 height 26
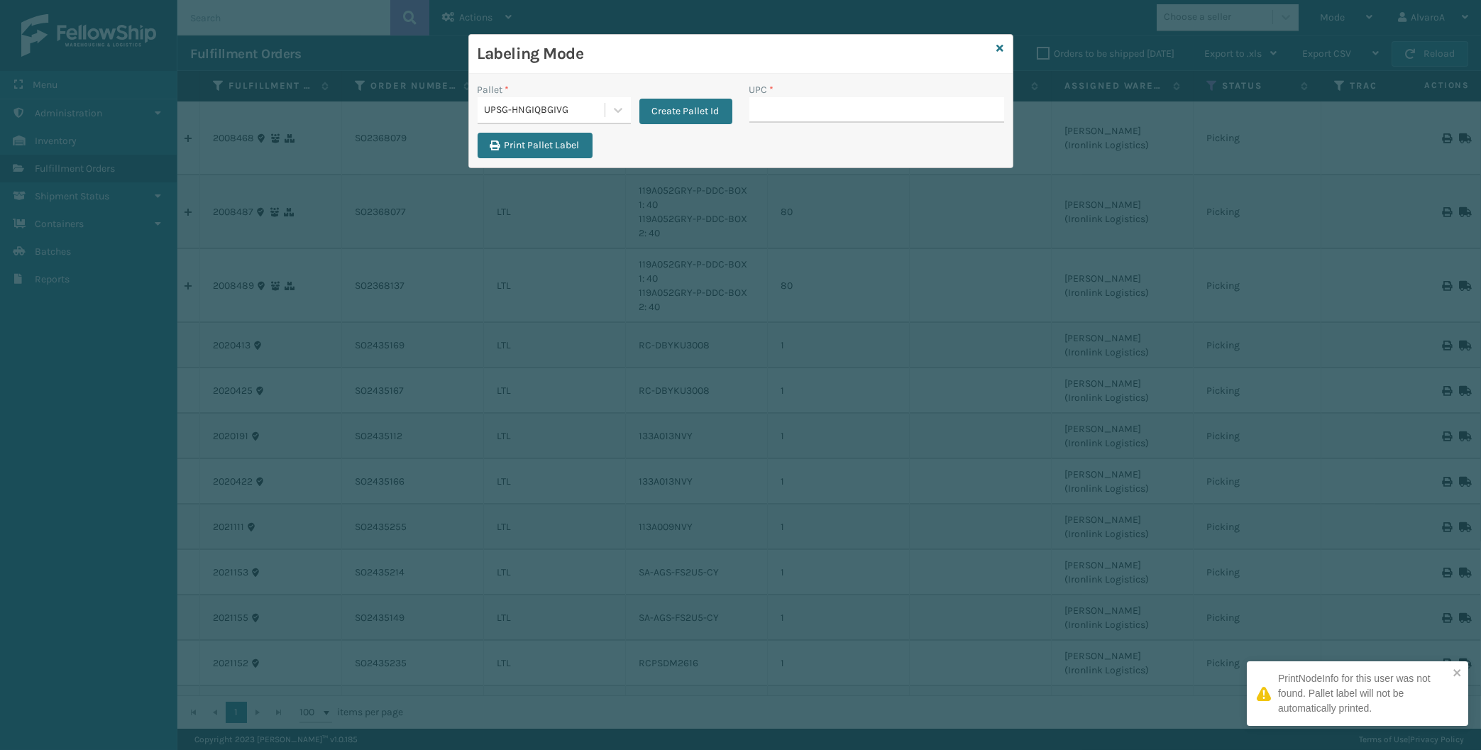
click at [797, 106] on input "UPC *" at bounding box center [876, 110] width 255 height 26
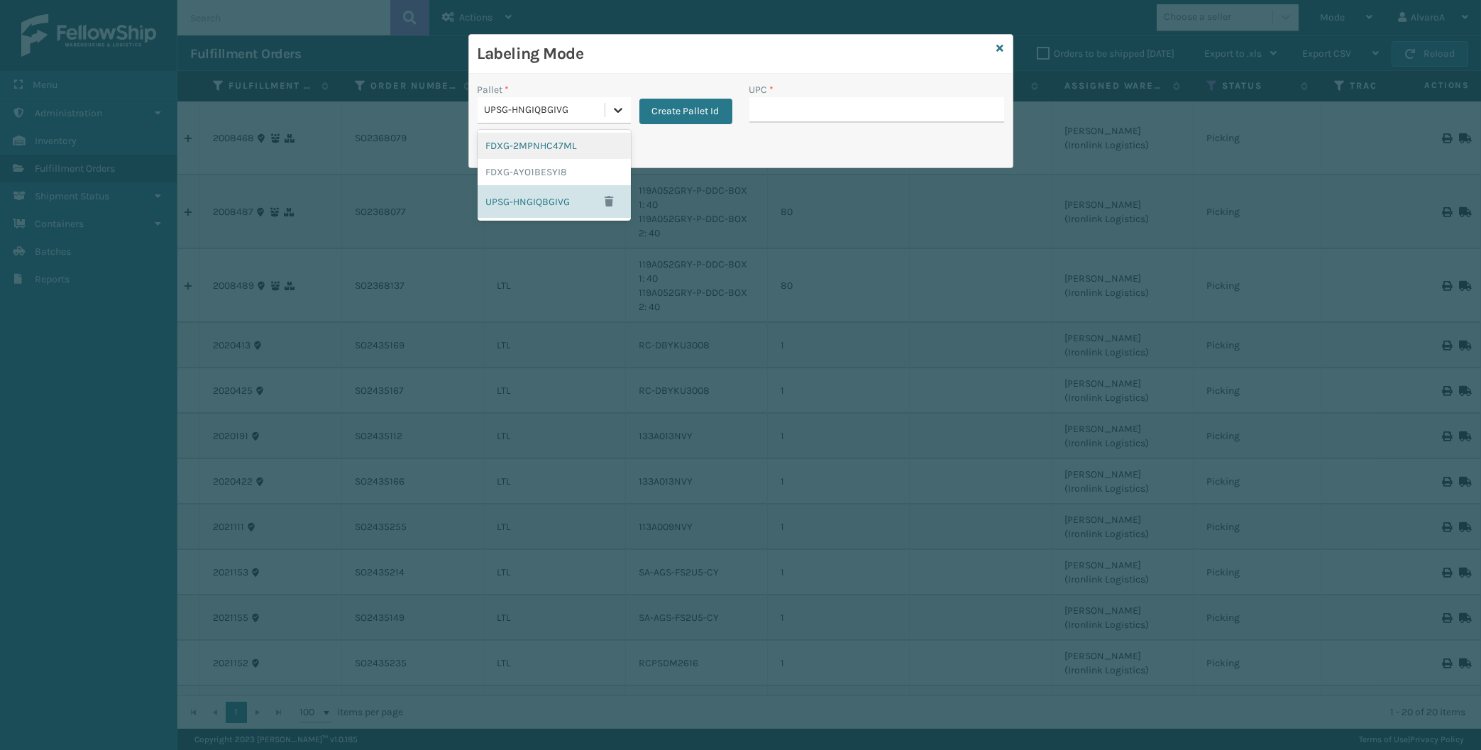
click at [614, 114] on icon at bounding box center [618, 110] width 14 height 14
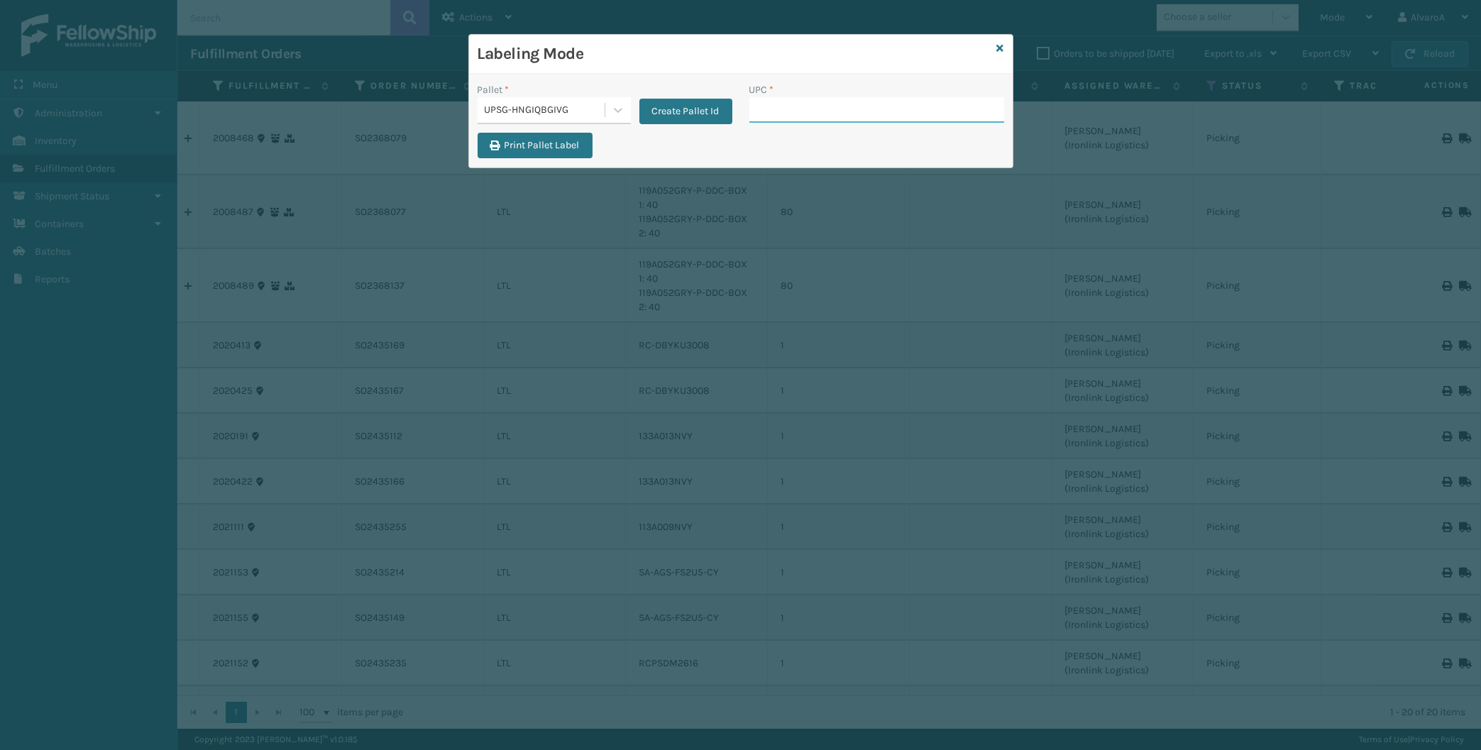
click at [822, 111] on input "UPC *" at bounding box center [876, 110] width 255 height 26
type input "CCWENKS1BLURA"
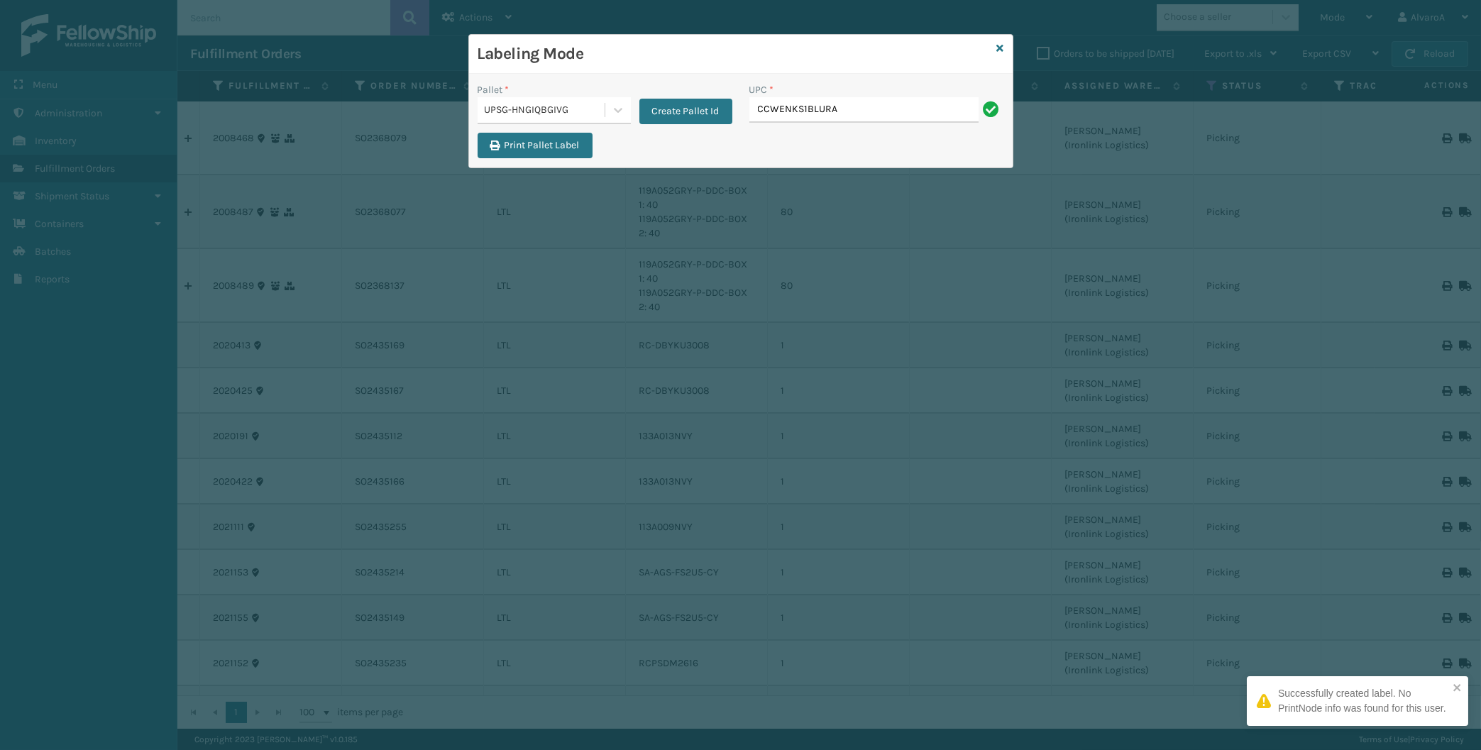
type input "CCWENKS1BLURA"
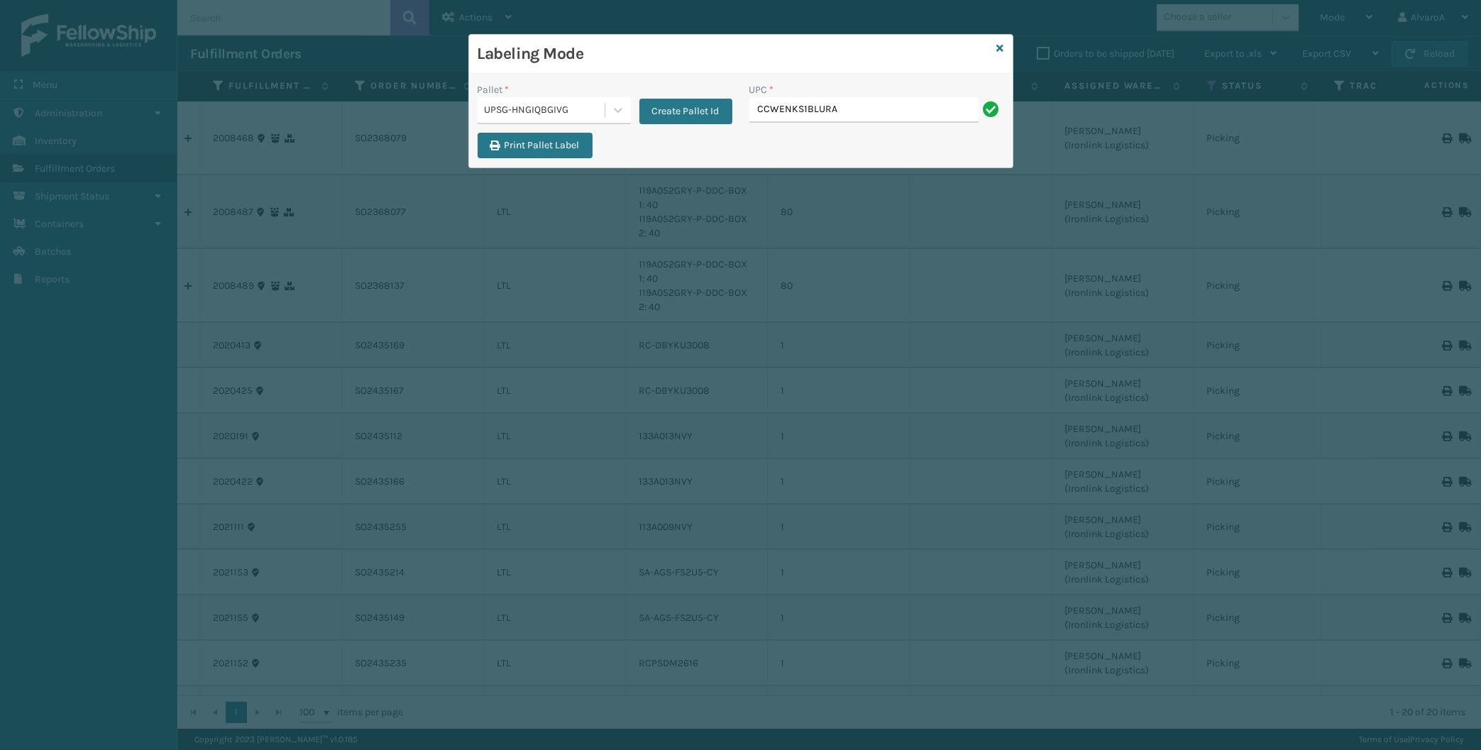
type input "CCWENKS1BLURA"
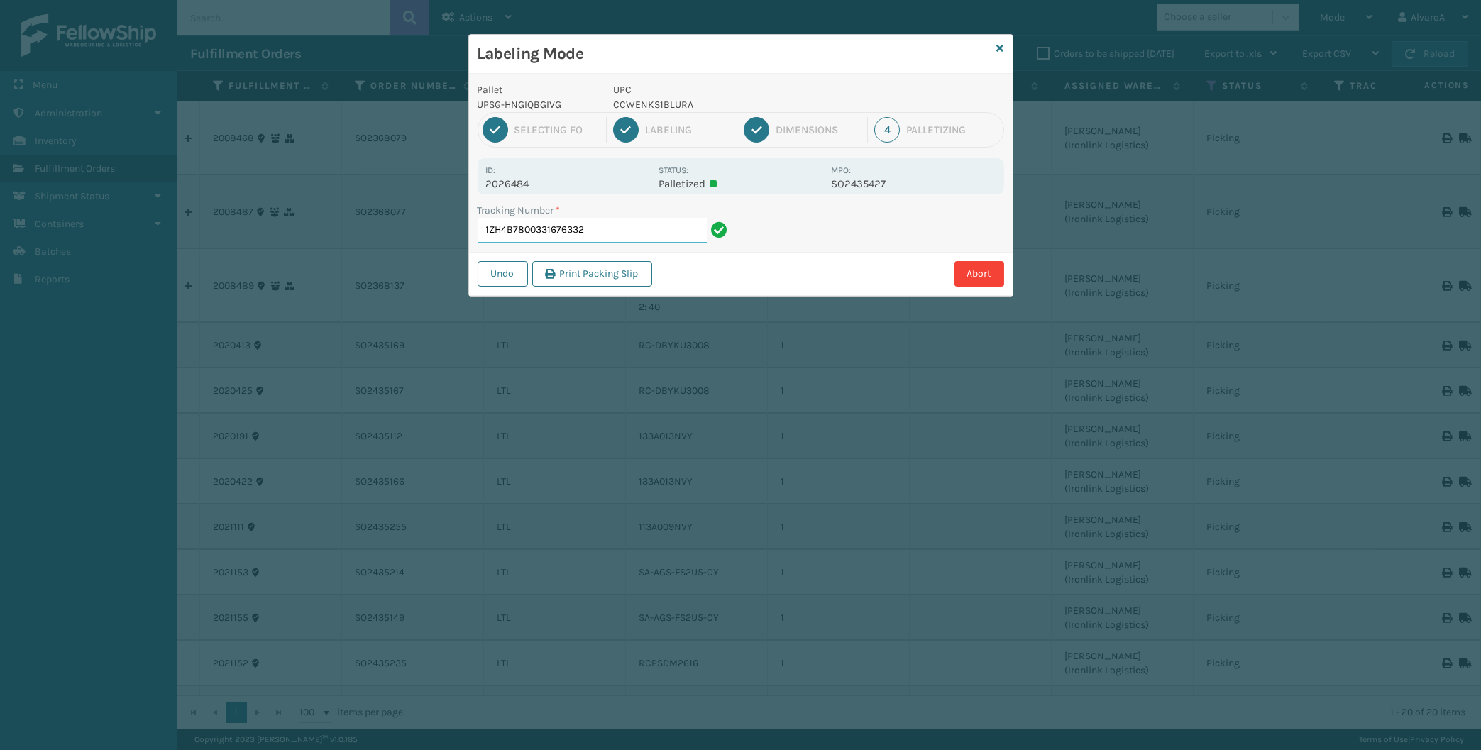
paste input "CCWENKS1BLURA"
type input "1ZH4B7800331676332CCWENKS1BLURA"
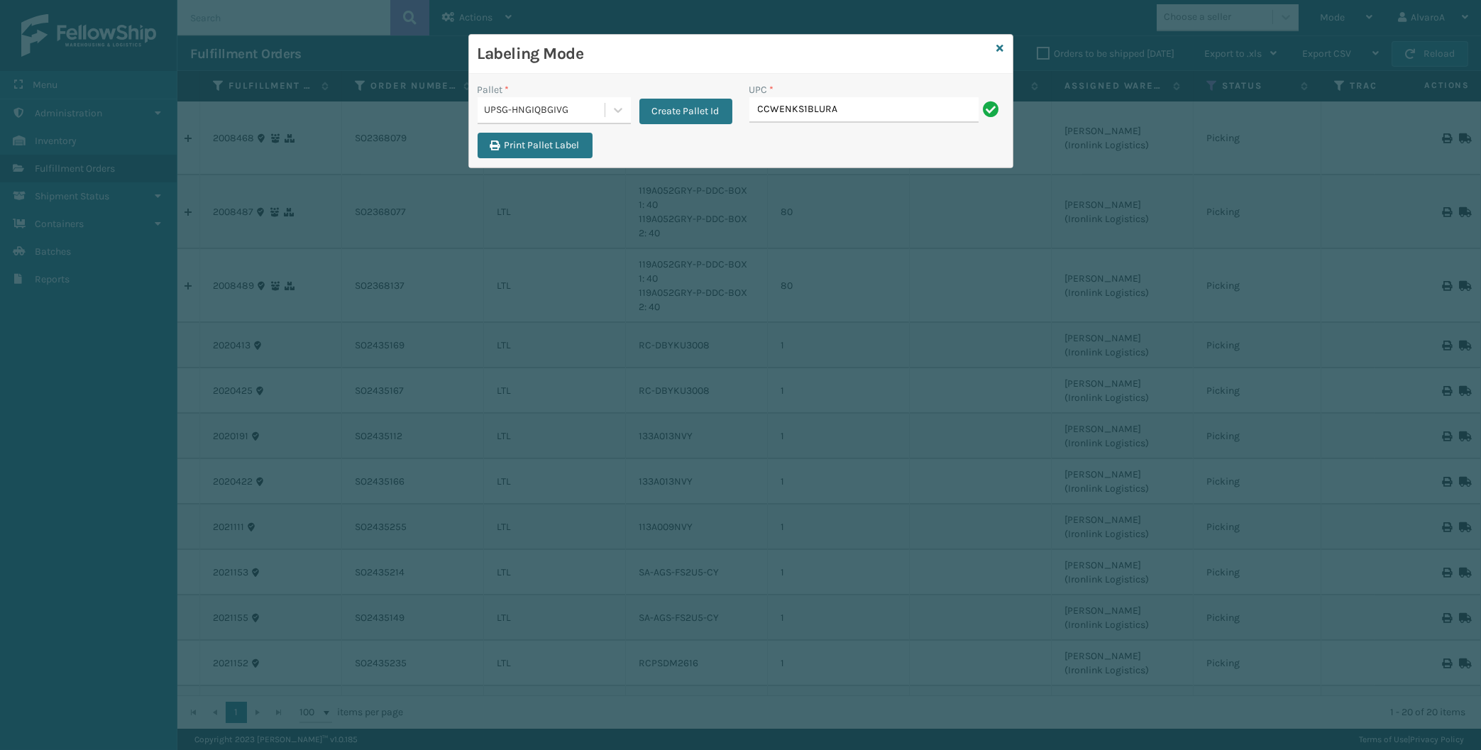
type input "CCWENKS1BLURA"
type input "CCHRFKS1BGEVA"
type input "231A011BLU"
drag, startPoint x: 994, startPoint y: 52, endPoint x: 1003, endPoint y: 46, distance: 10.2
click at [998, 50] on div "Labeling Mode Pallet * UPSG-HNGIQBGIVG Create Pallet Id UPC * Print Pallet Label" at bounding box center [740, 101] width 545 height 134
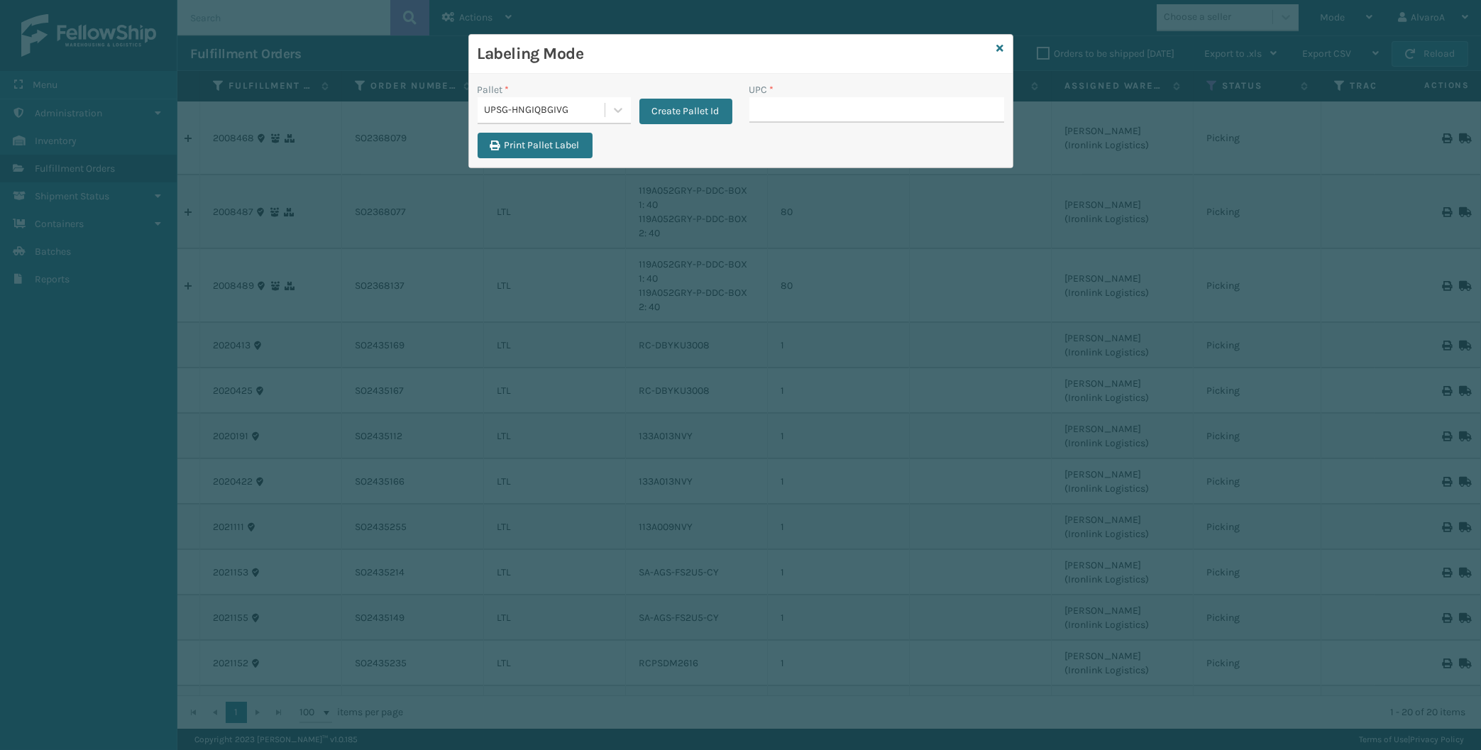
click at [1006, 45] on div "Labeling Mode" at bounding box center [741, 54] width 544 height 39
click at [998, 47] on icon at bounding box center [1000, 48] width 7 height 10
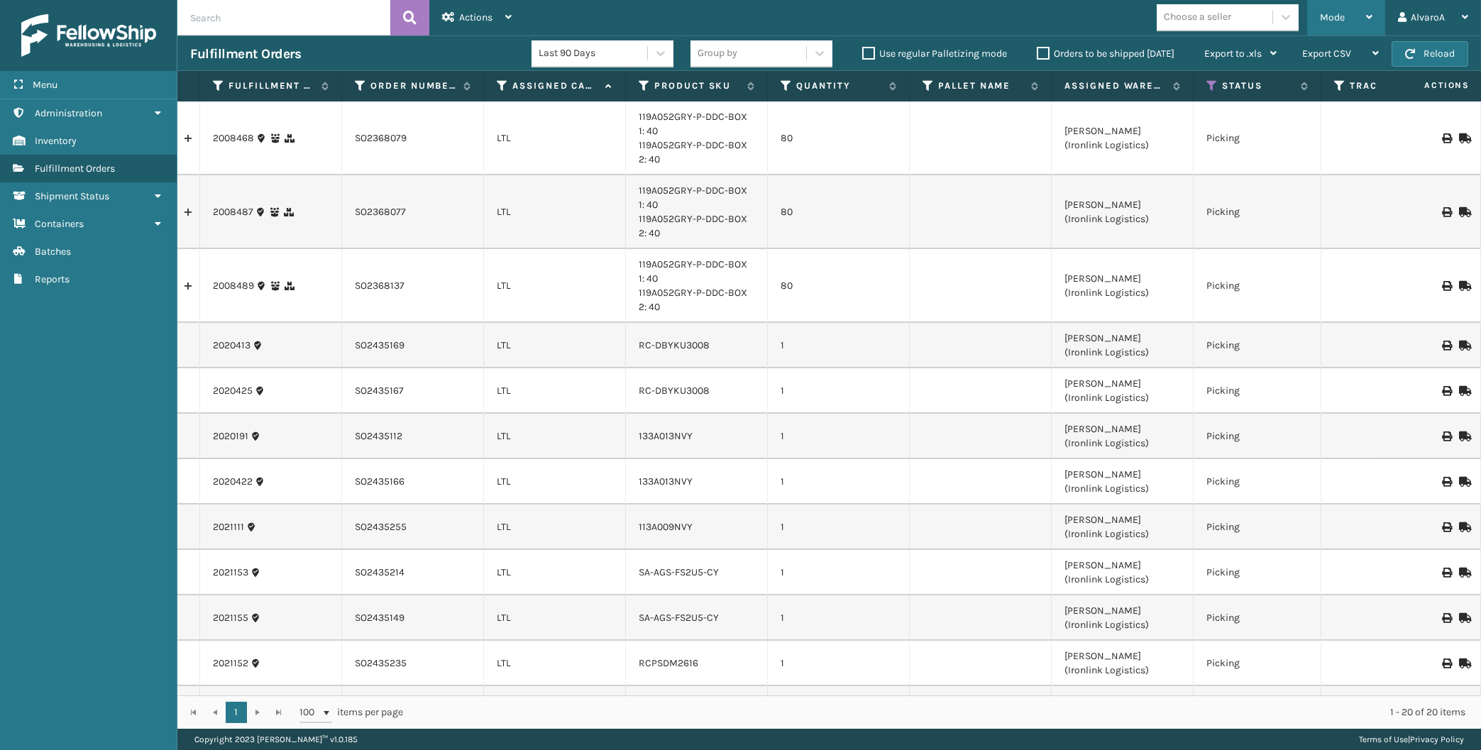
click at [1316, 15] on div "Mode Regular Mode Picking Mode Labeling Mode Exit Scan Mode" at bounding box center [1346, 17] width 78 height 35
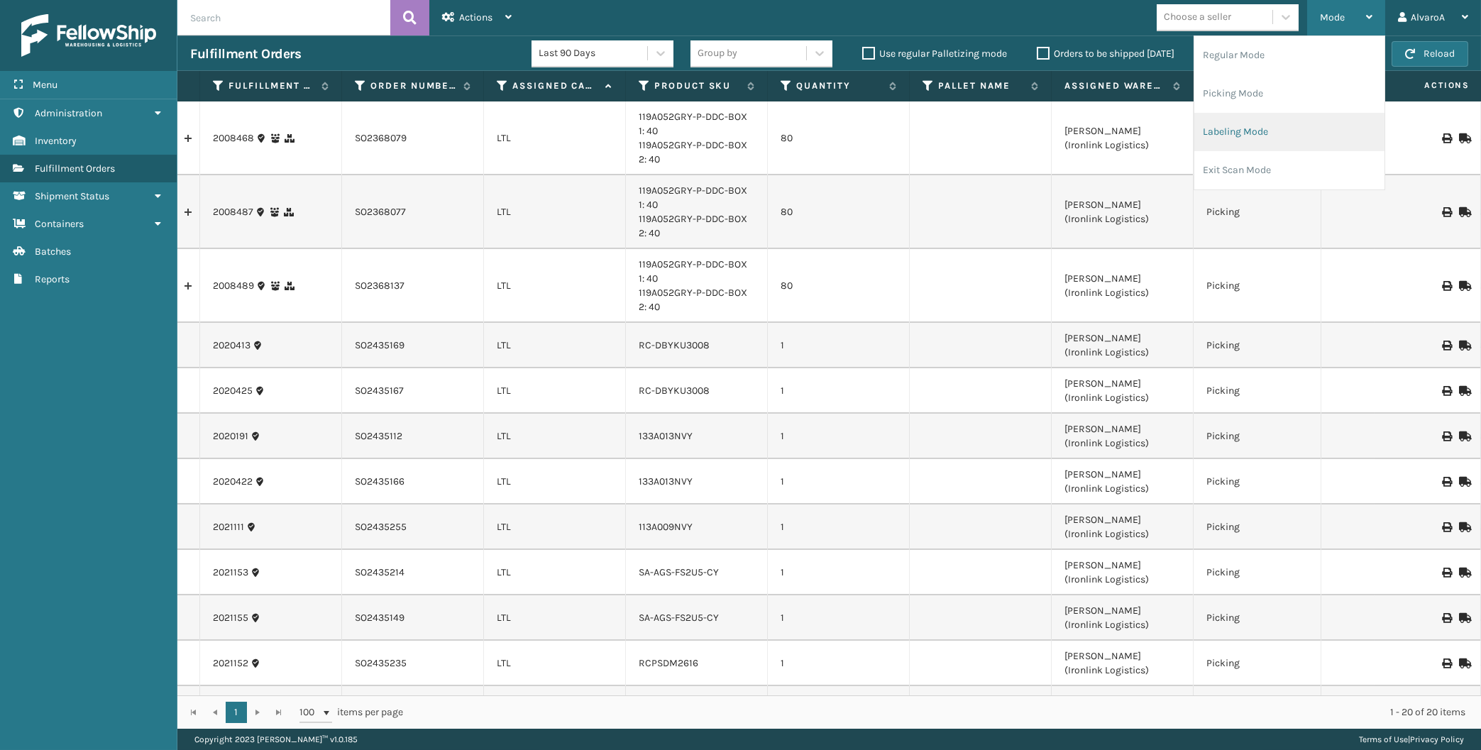
click at [1263, 123] on li "Labeling Mode" at bounding box center [1289, 132] width 190 height 38
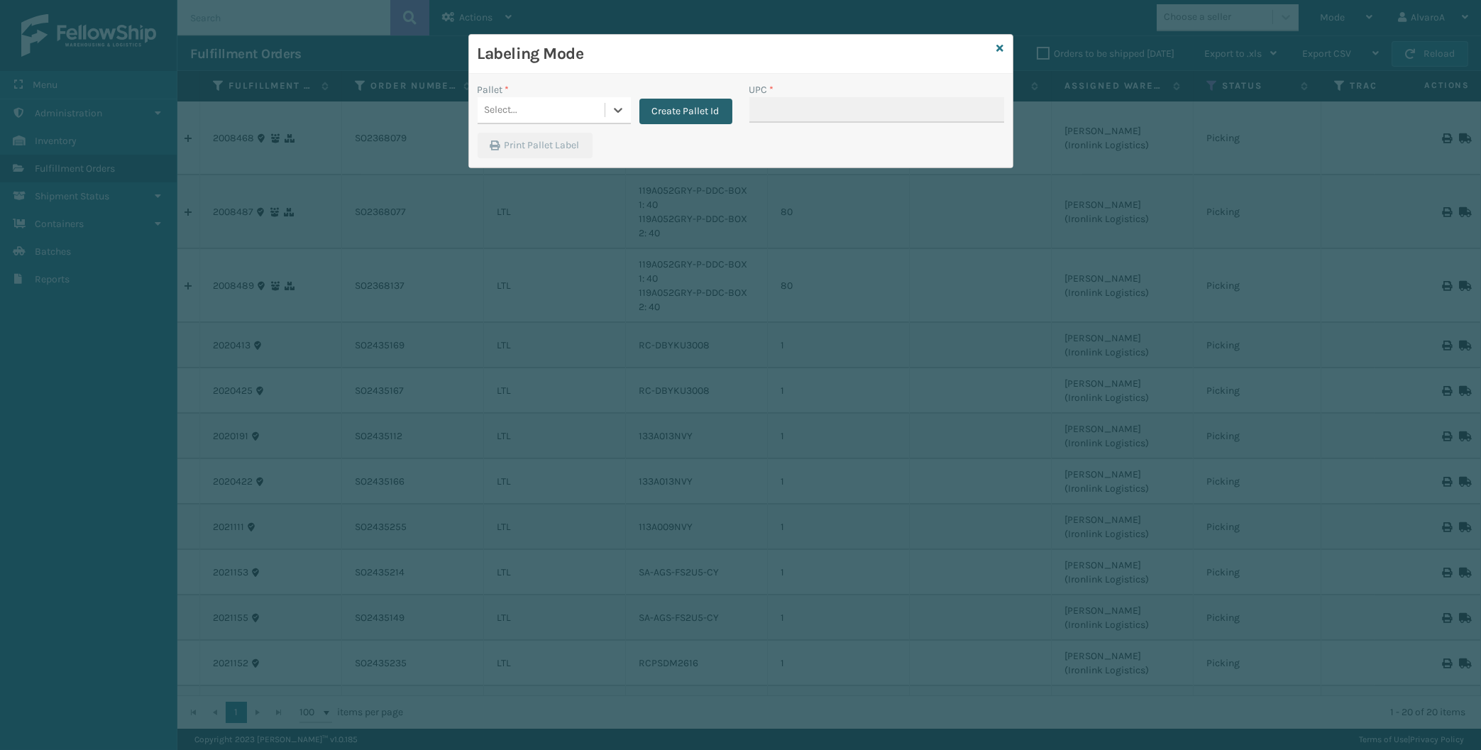
drag, startPoint x: 603, startPoint y: 114, endPoint x: 642, endPoint y: 103, distance: 40.5
click at [605, 116] on div "Select..." at bounding box center [554, 110] width 153 height 27
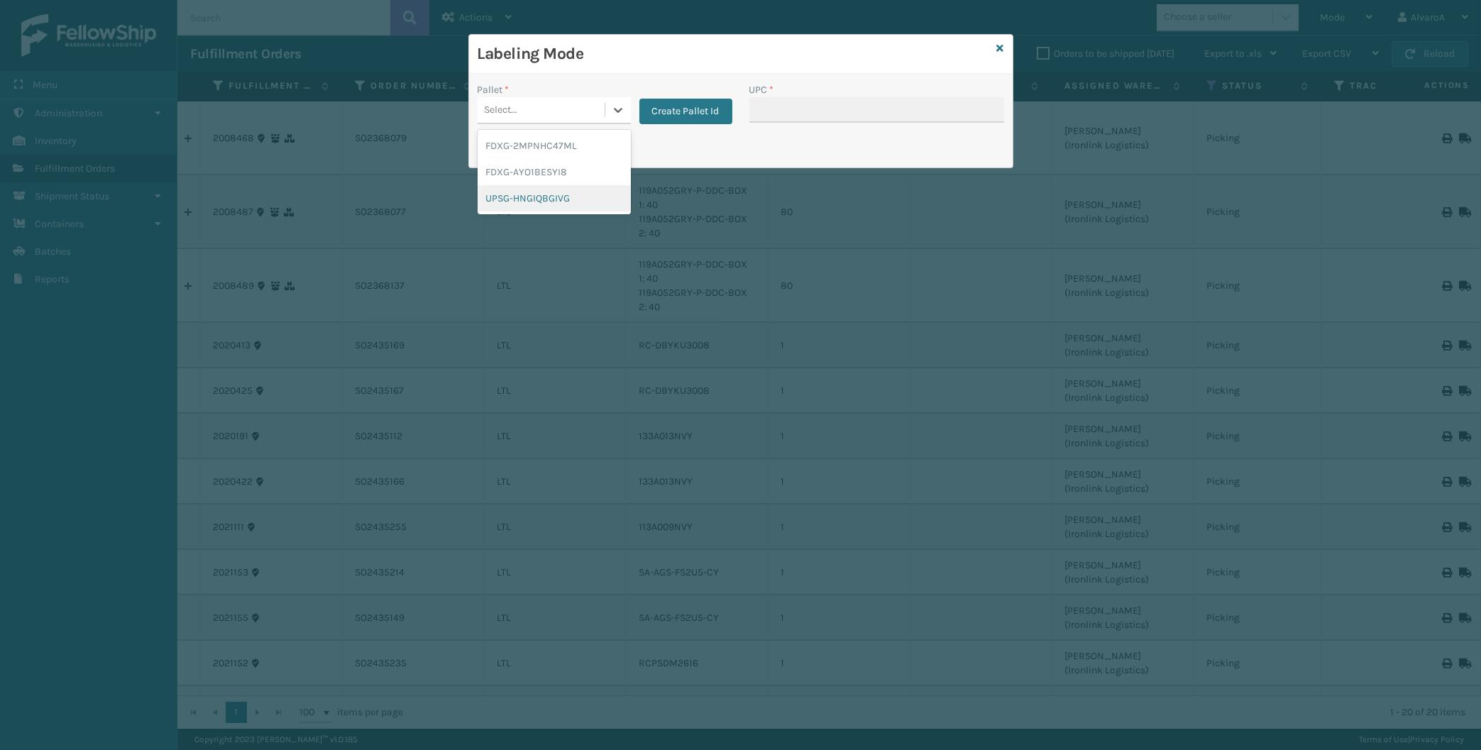
click at [538, 192] on div "UPSG-HNGIQBGIVG" at bounding box center [554, 198] width 153 height 26
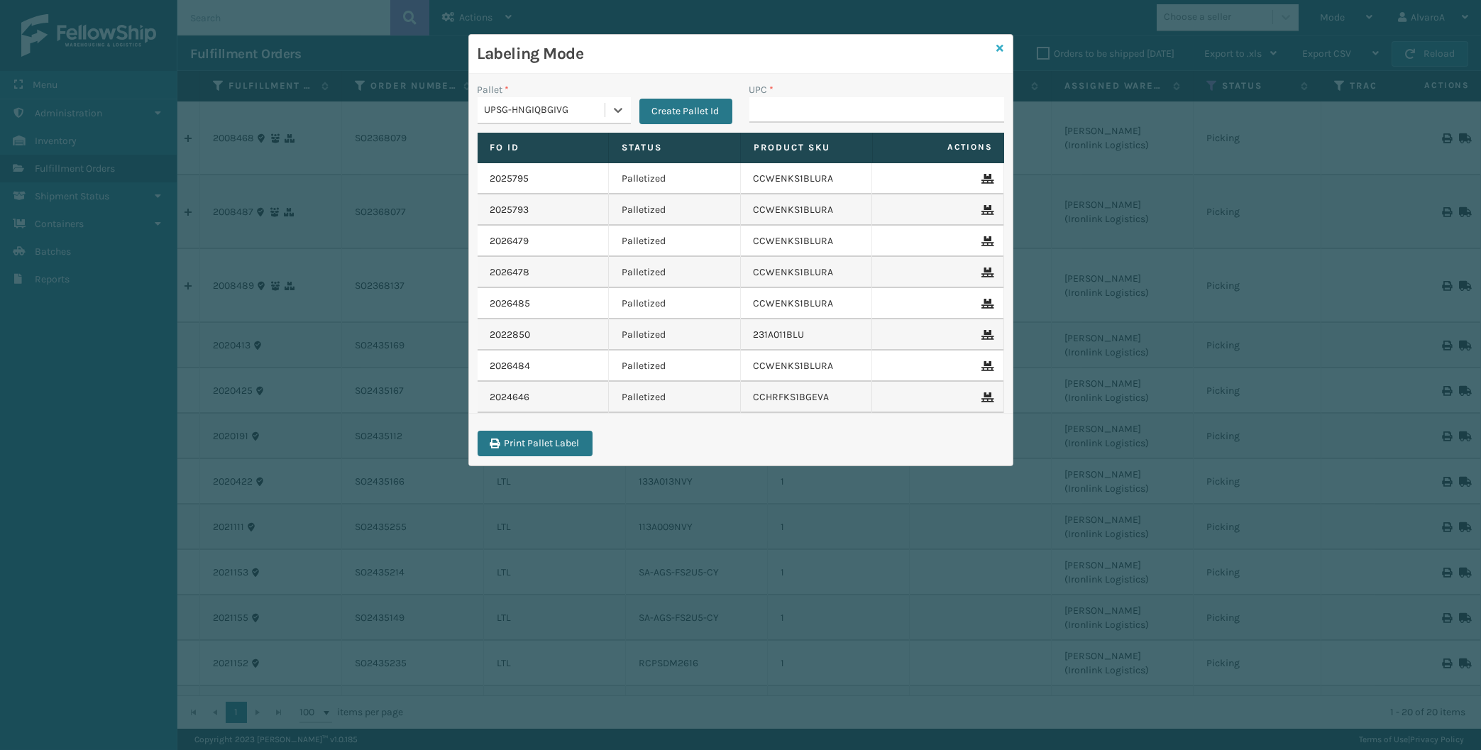
click at [999, 46] on icon at bounding box center [1000, 48] width 7 height 10
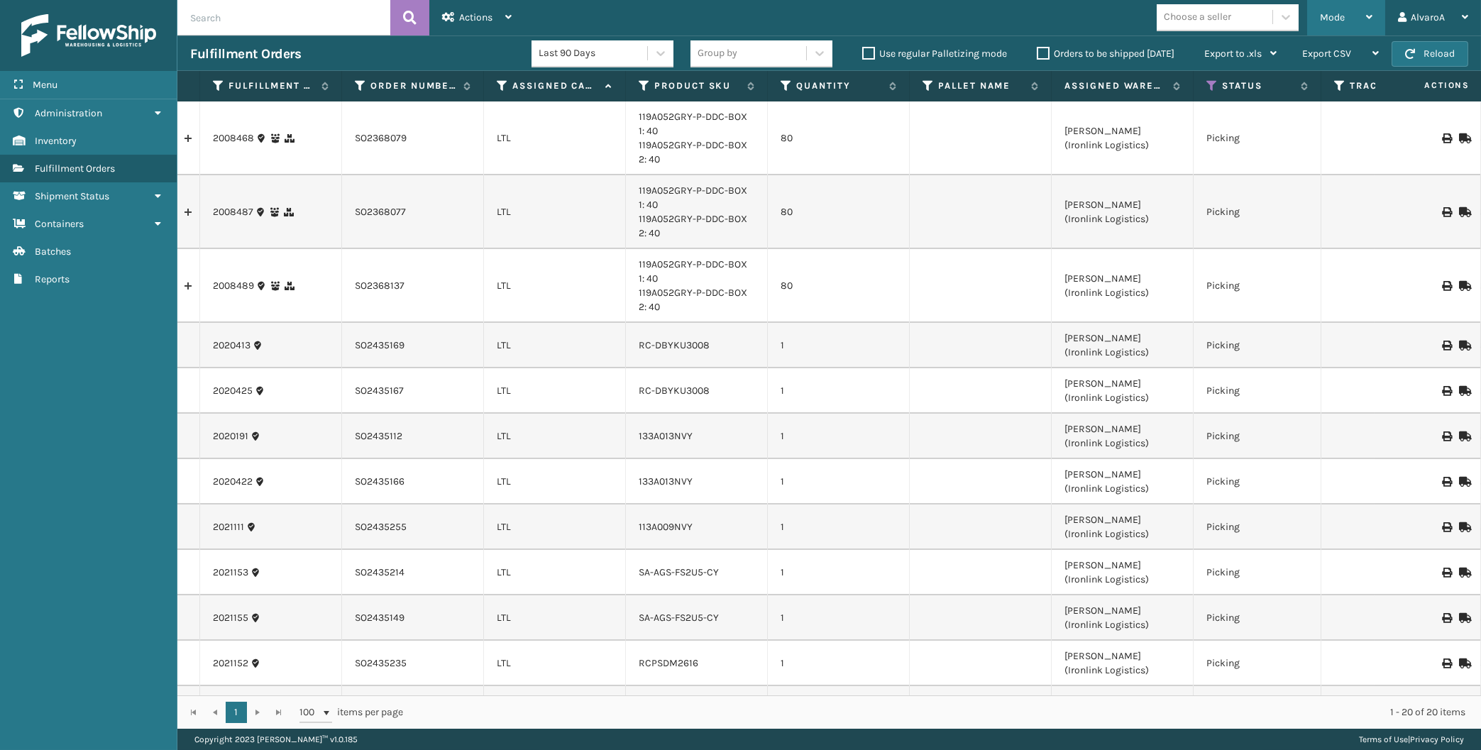
drag, startPoint x: 1338, startPoint y: 29, endPoint x: 1294, endPoint y: 87, distance: 72.0
click at [1338, 29] on div "Mode" at bounding box center [1346, 17] width 53 height 35
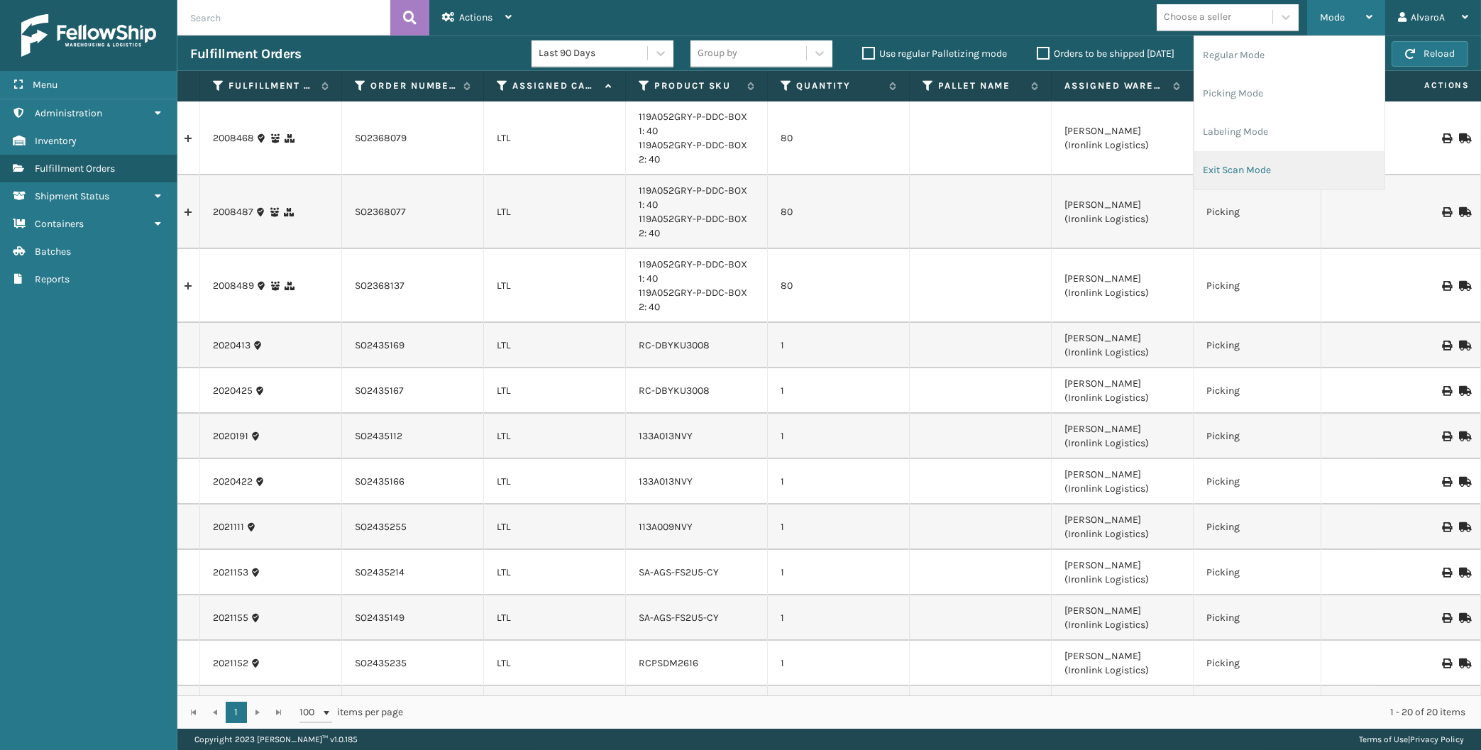
click at [1250, 167] on li "Exit Scan Mode" at bounding box center [1289, 170] width 190 height 38
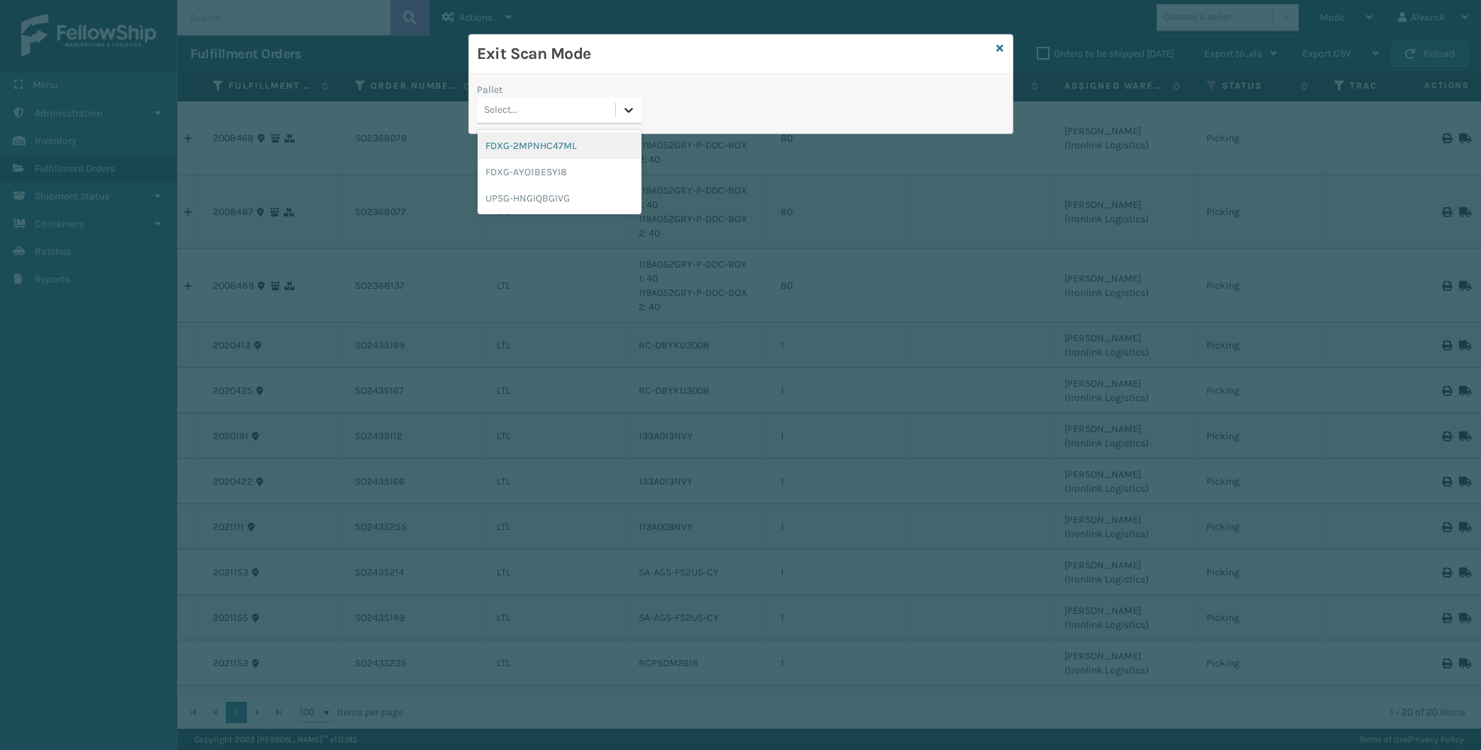
drag, startPoint x: 632, startPoint y: 98, endPoint x: 620, endPoint y: 120, distance: 24.8
click at [632, 103] on div at bounding box center [629, 110] width 26 height 26
click at [538, 198] on div "UPSG-HNGIQBGIVG" at bounding box center [560, 198] width 164 height 26
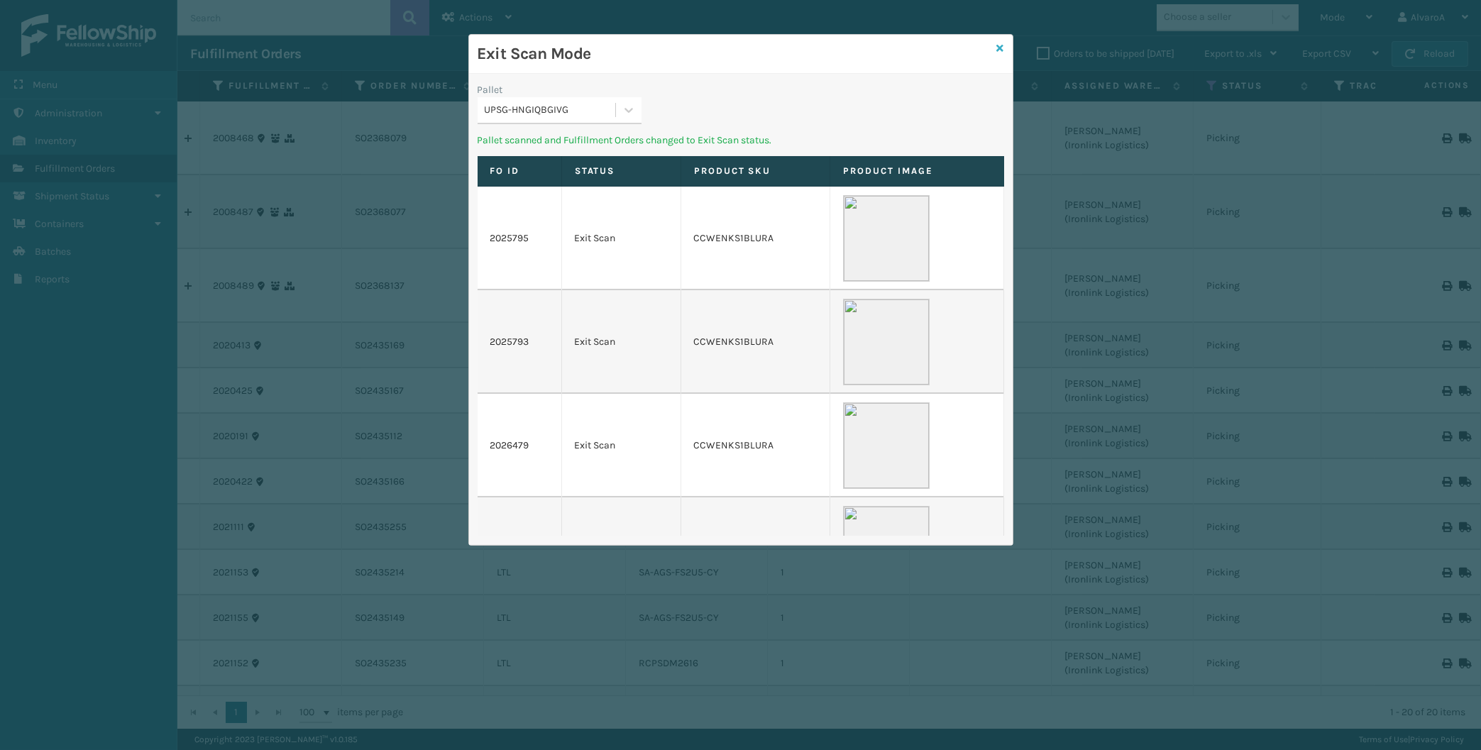
click at [1001, 48] on icon at bounding box center [1000, 48] width 7 height 10
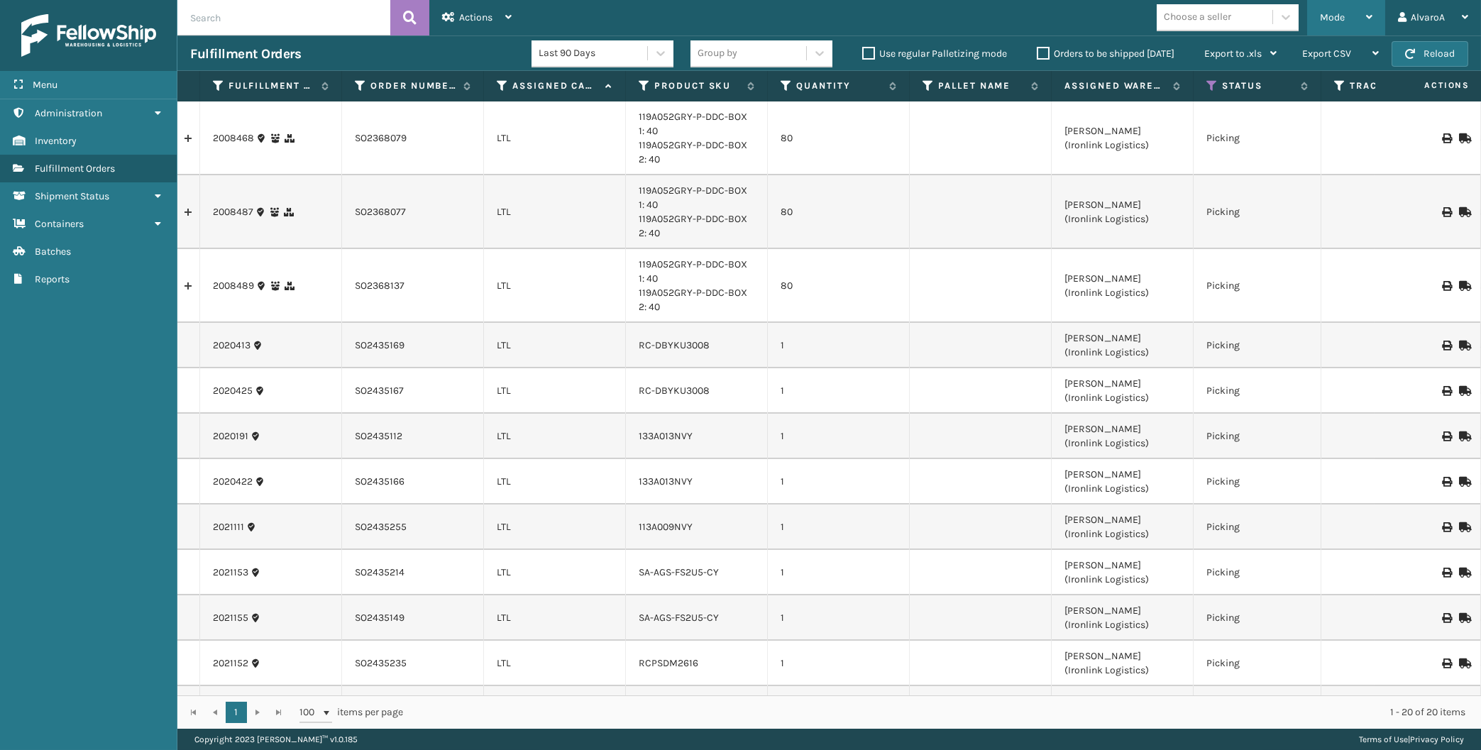
click at [1331, 11] on div "Mode" at bounding box center [1346, 17] width 53 height 35
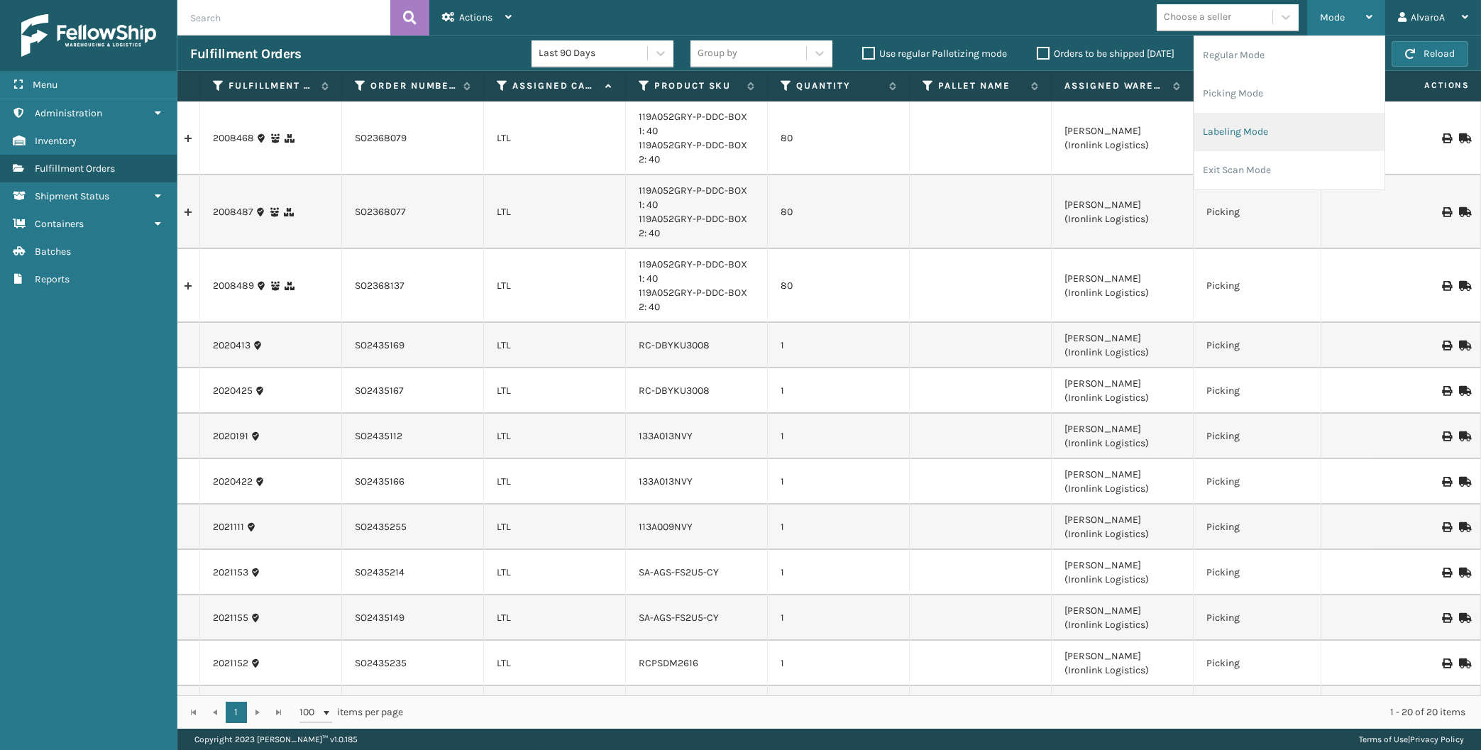
click at [1255, 121] on li "Labeling Mode" at bounding box center [1289, 132] width 190 height 38
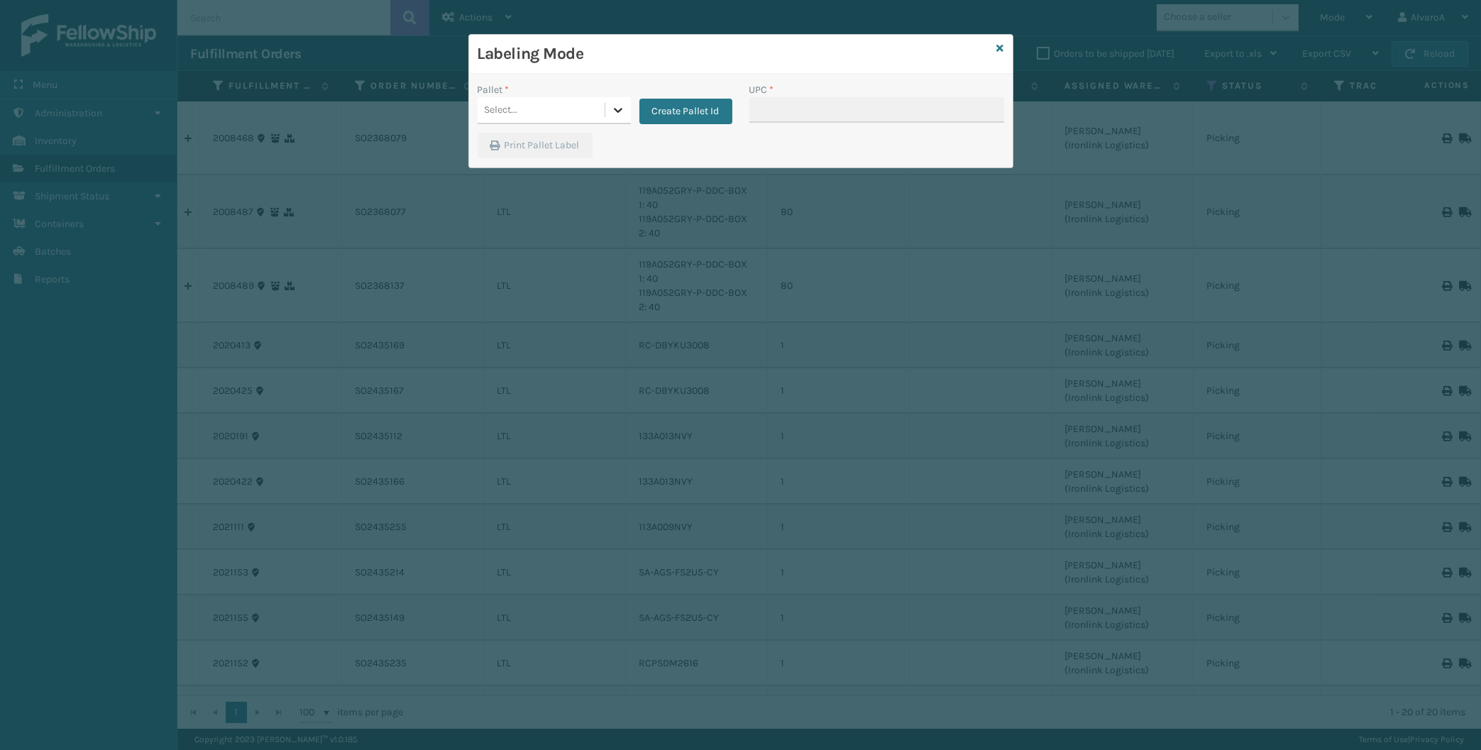
click at [606, 111] on div at bounding box center [618, 110] width 26 height 26
click at [700, 101] on button "Create Pallet Id" at bounding box center [685, 112] width 93 height 26
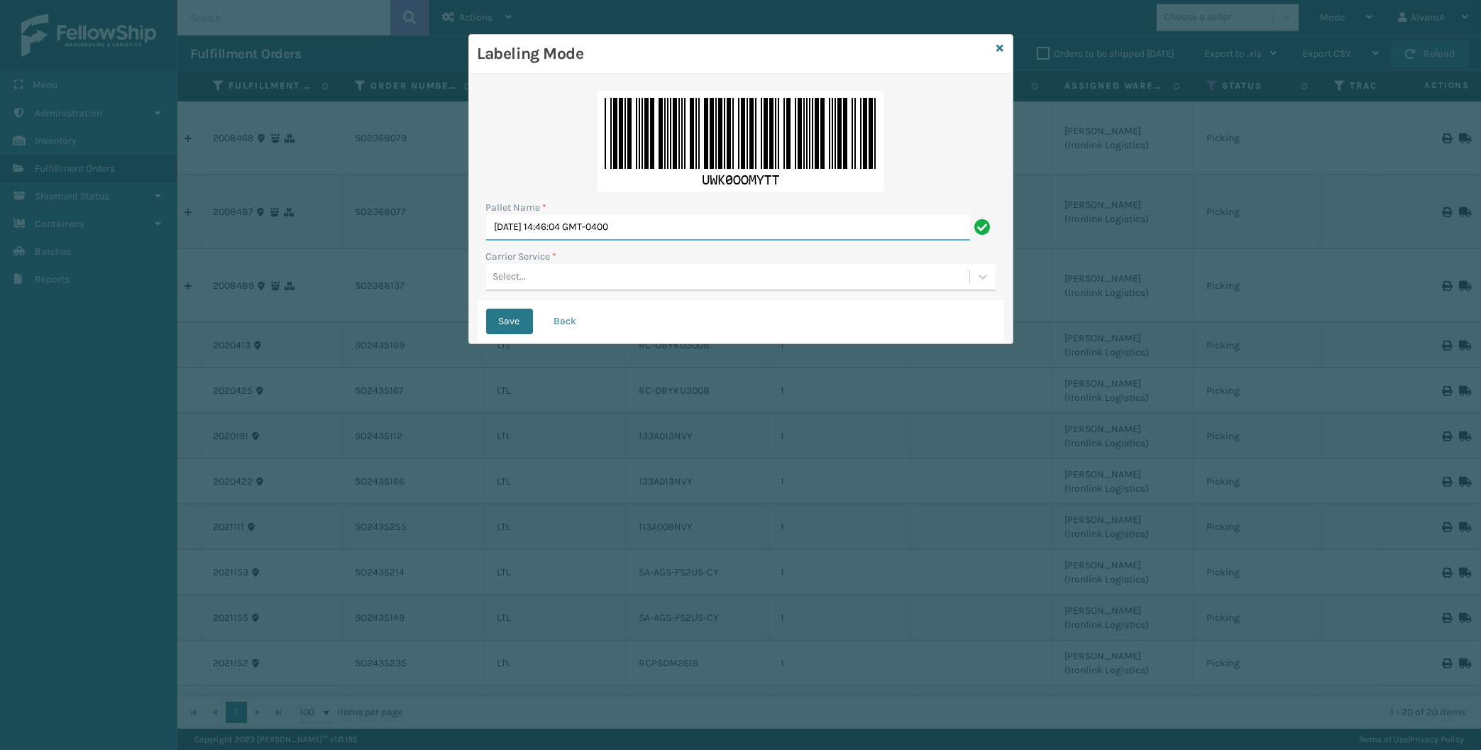
drag, startPoint x: 673, startPoint y: 226, endPoint x: 246, endPoint y: 355, distance: 446.8
click at [486, 241] on input "[DATE] 14:46:04 GMT-0400" at bounding box center [728, 228] width 484 height 26
type input "l"
type input "LPN 501412"
click at [590, 277] on div "Select..." at bounding box center [727, 276] width 483 height 23
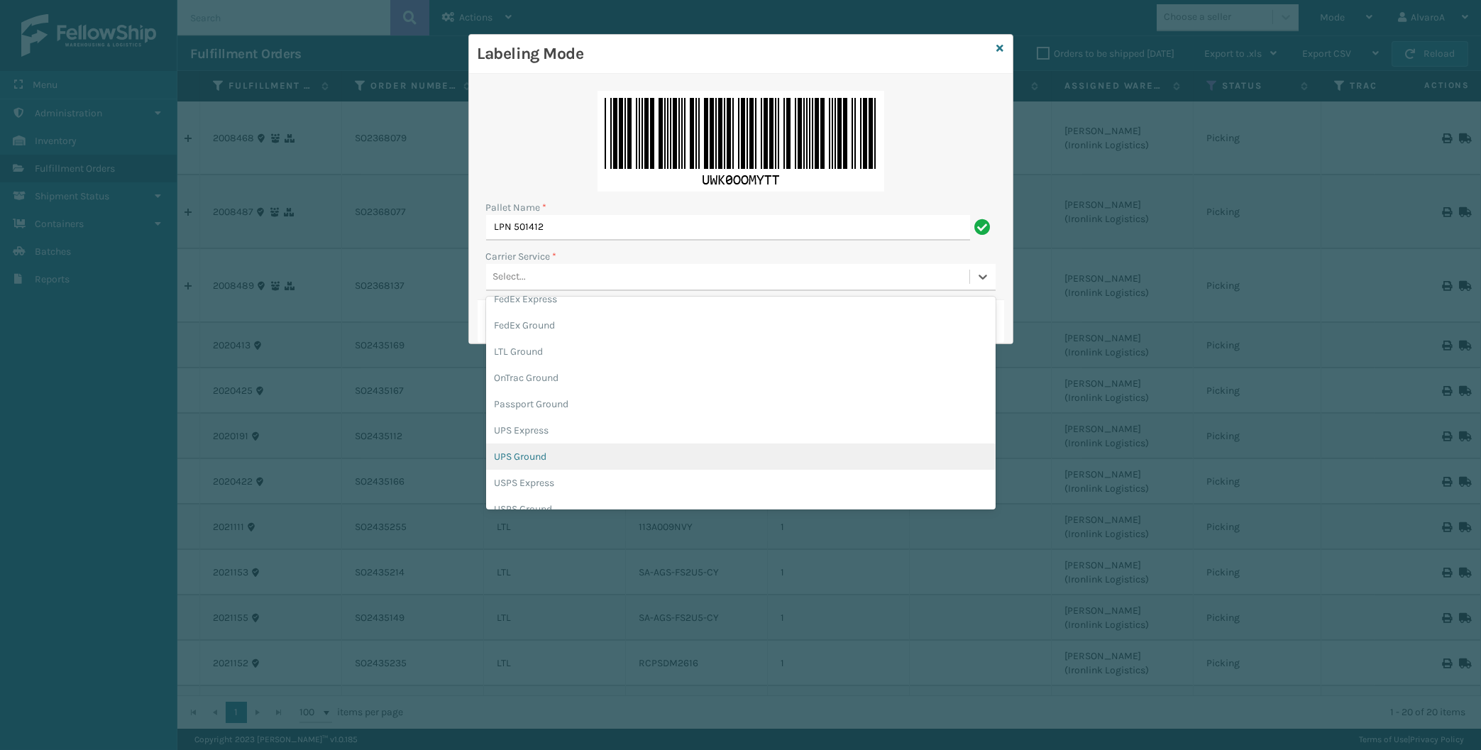
click at [555, 456] on div "UPS Ground" at bounding box center [741, 457] width 510 height 26
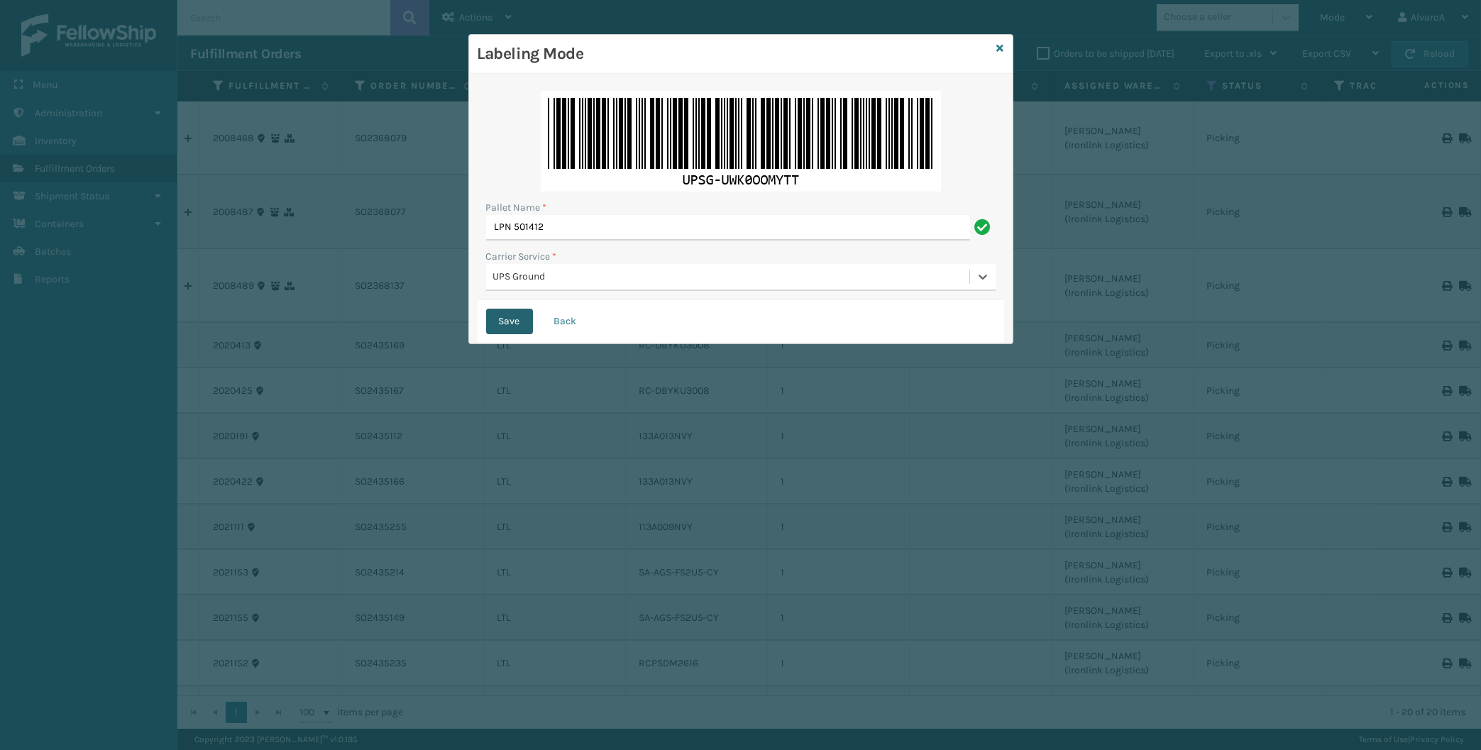
click at [502, 324] on button "Save" at bounding box center [509, 322] width 47 height 26
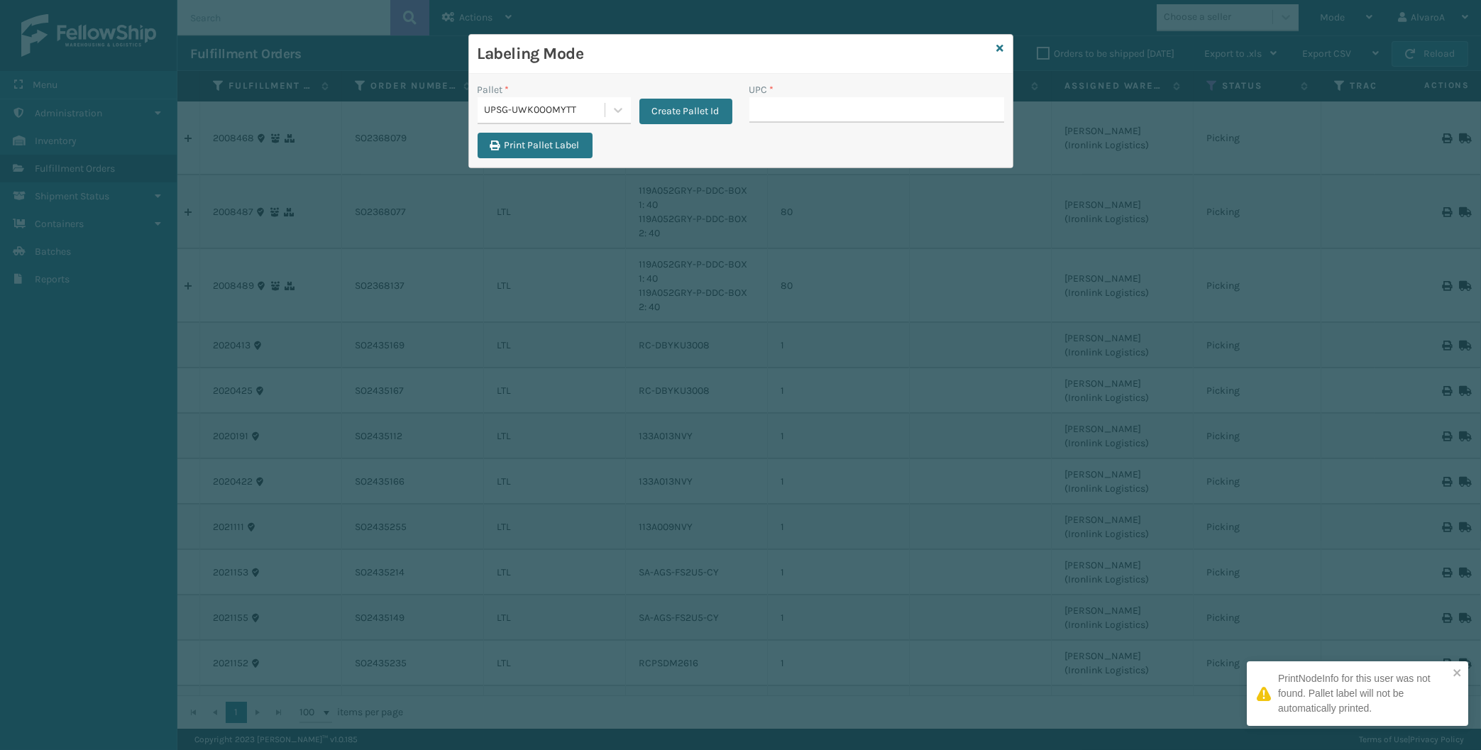
click at [778, 117] on input "UPC *" at bounding box center [876, 110] width 255 height 26
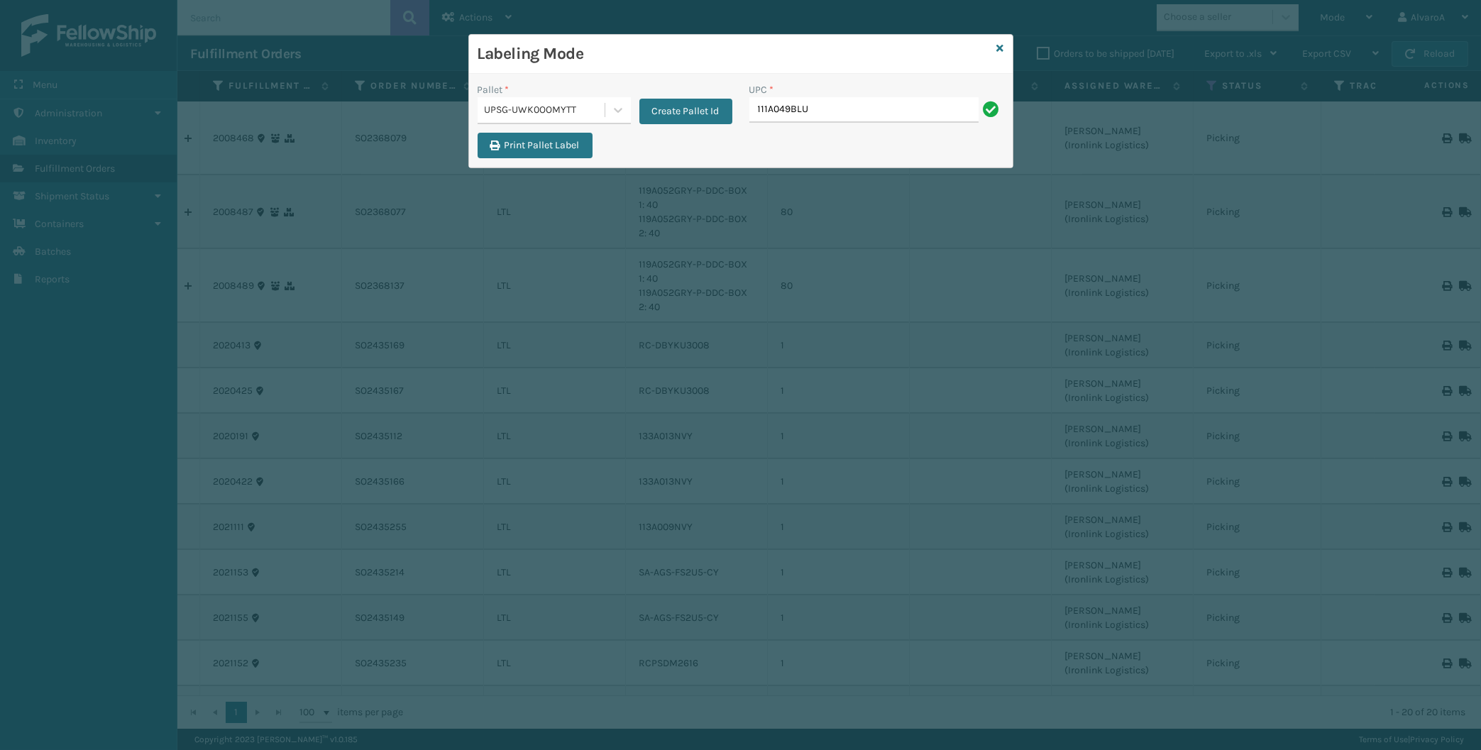
type input "111A049BLU"
type input "114A064GRY"
type input "CCHRFKS3BLUVA"
type input "CCHRFKS3M26BKVA"
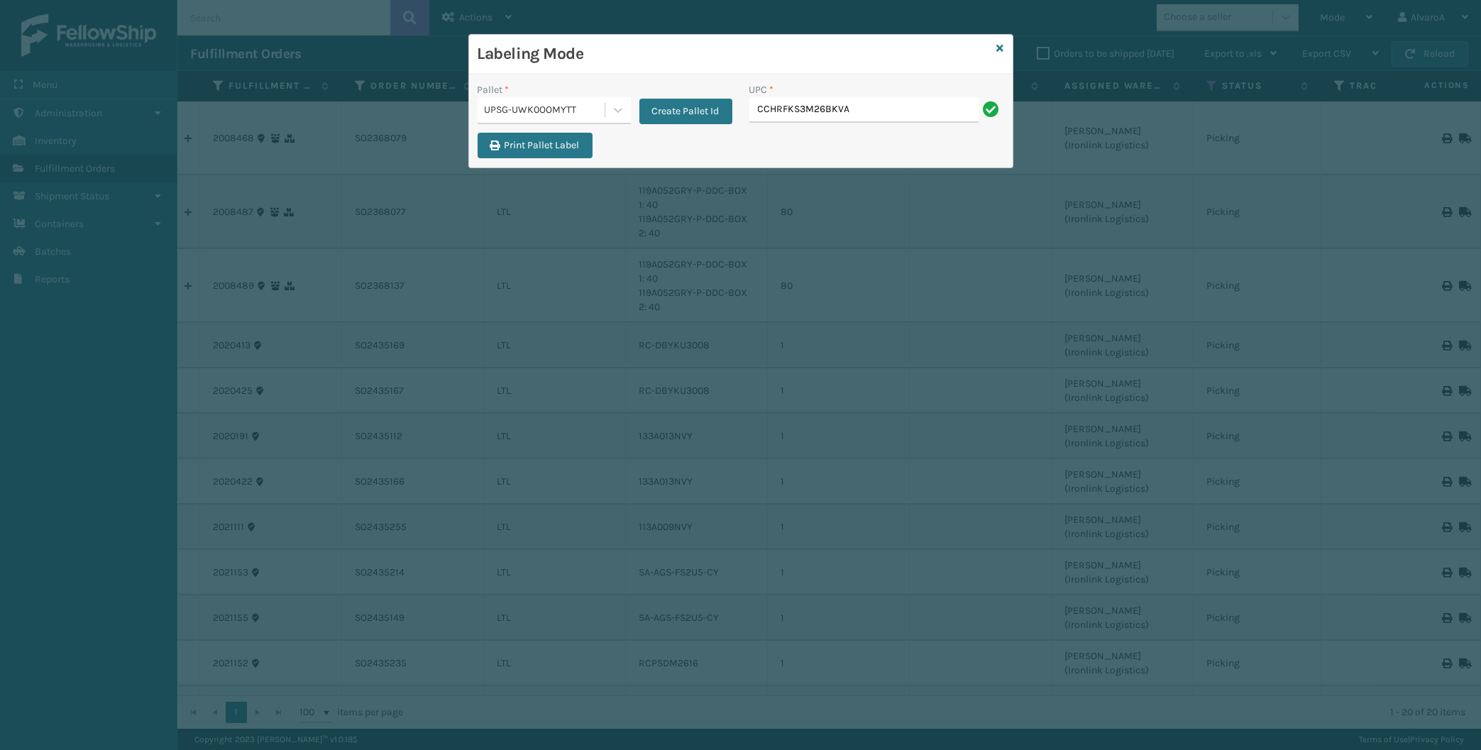
type input "CCHRFKS3M26BKVA"
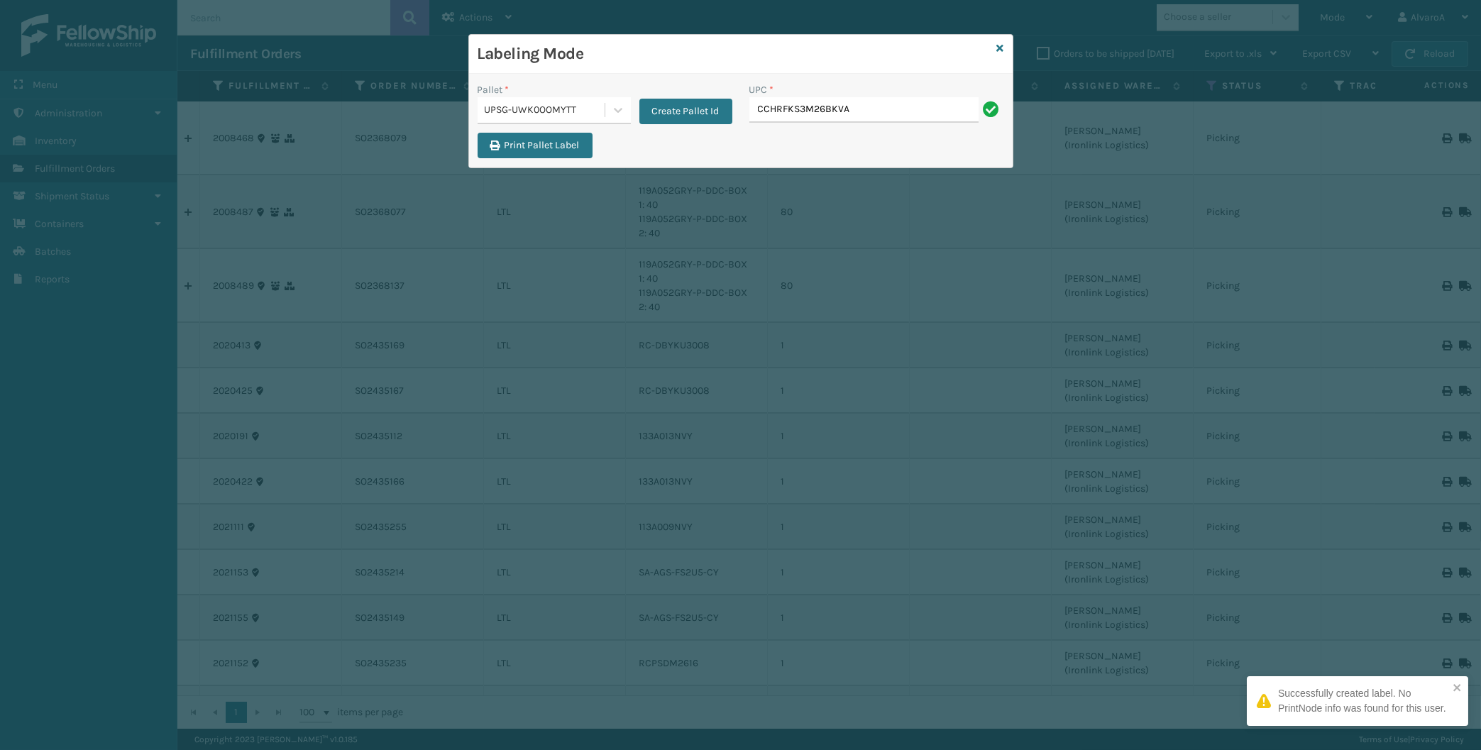
type input "CCHRFKS3M26BKVA"
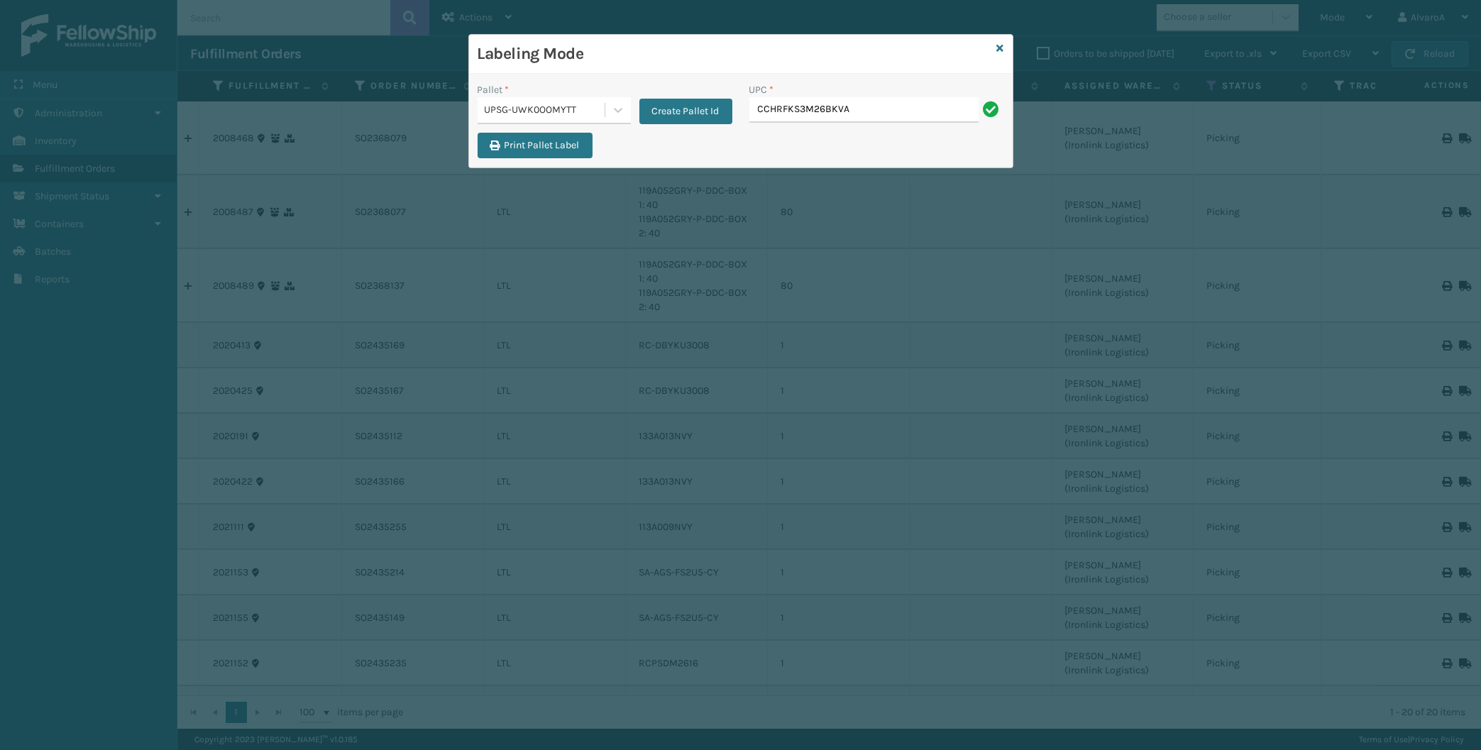
type input "CCHRFKS3M26BKVA"
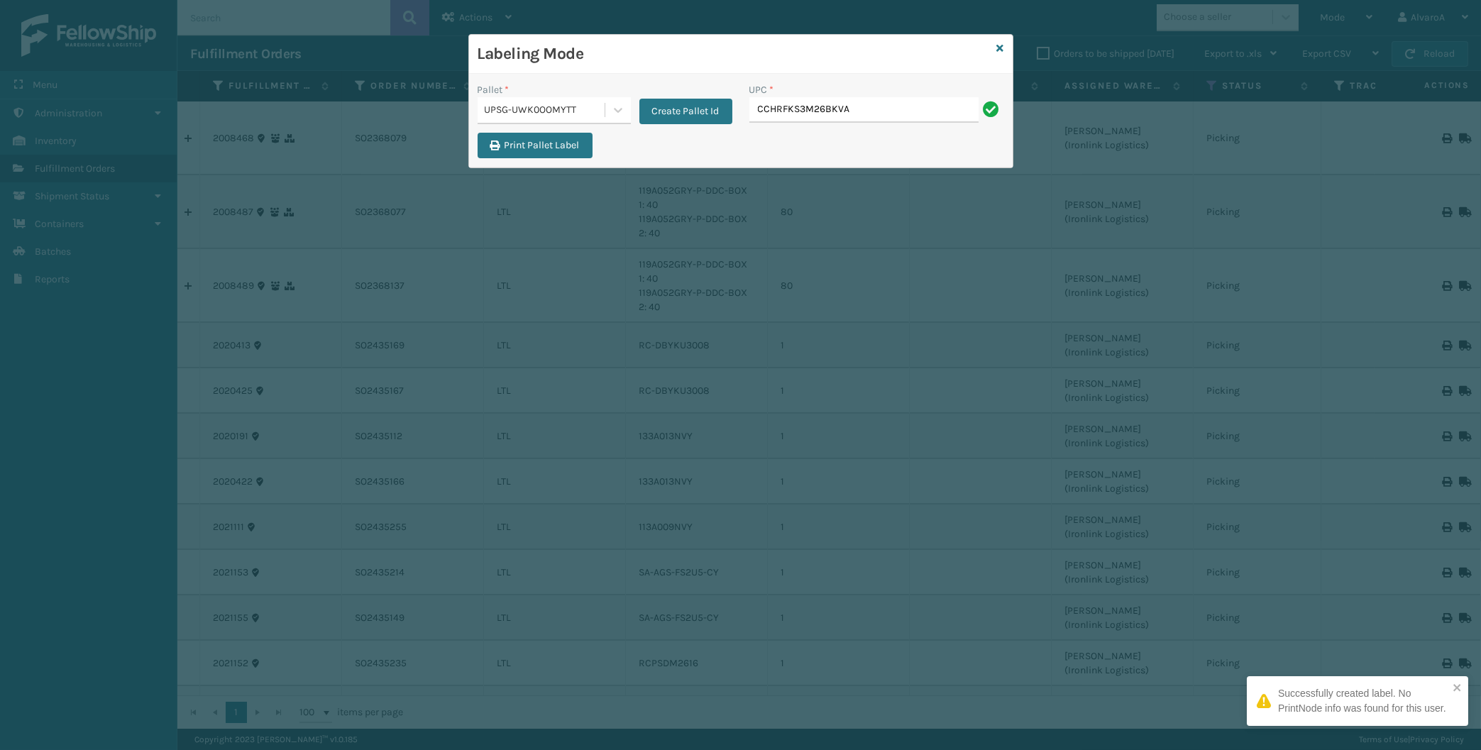
type input "CCHRFKS3M26BKVA"
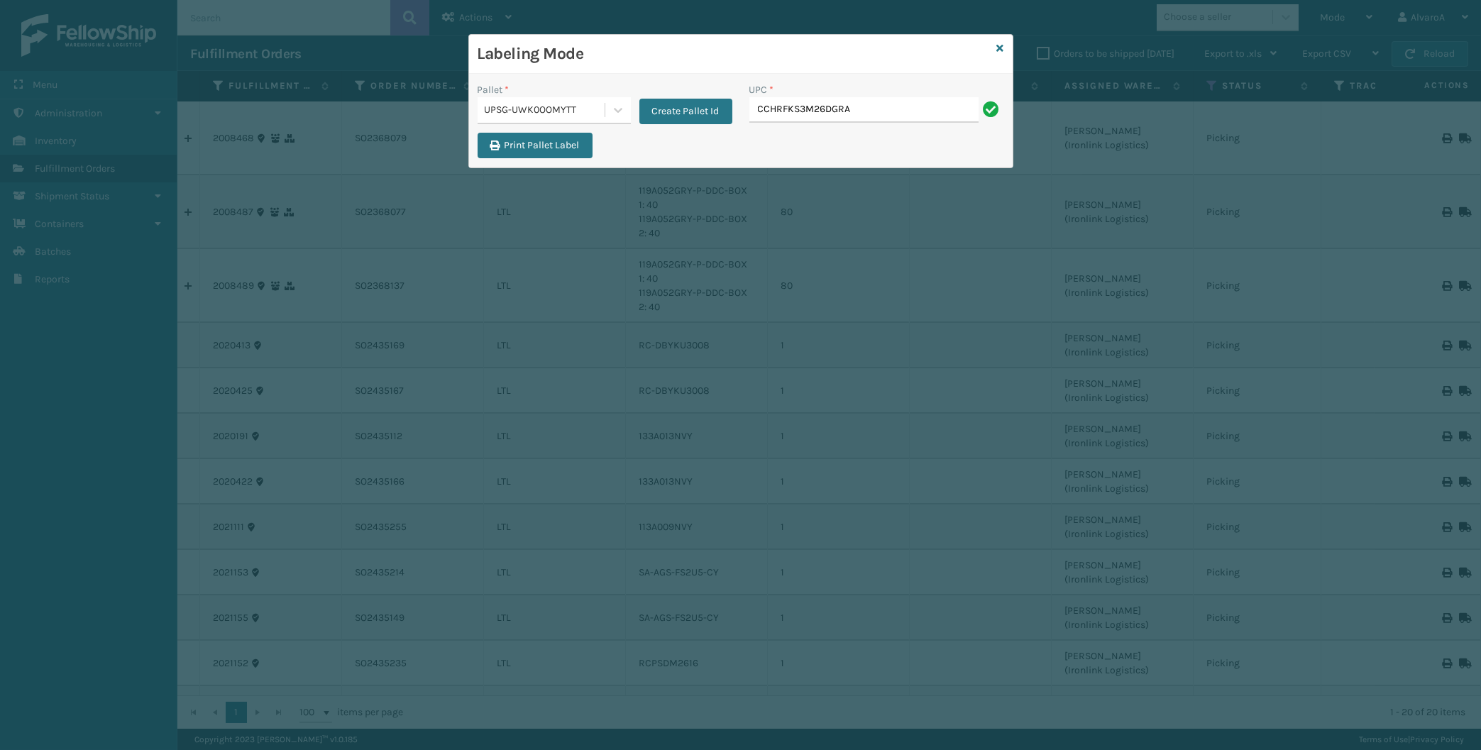
type input "CCHRFKS3M26DGRA"
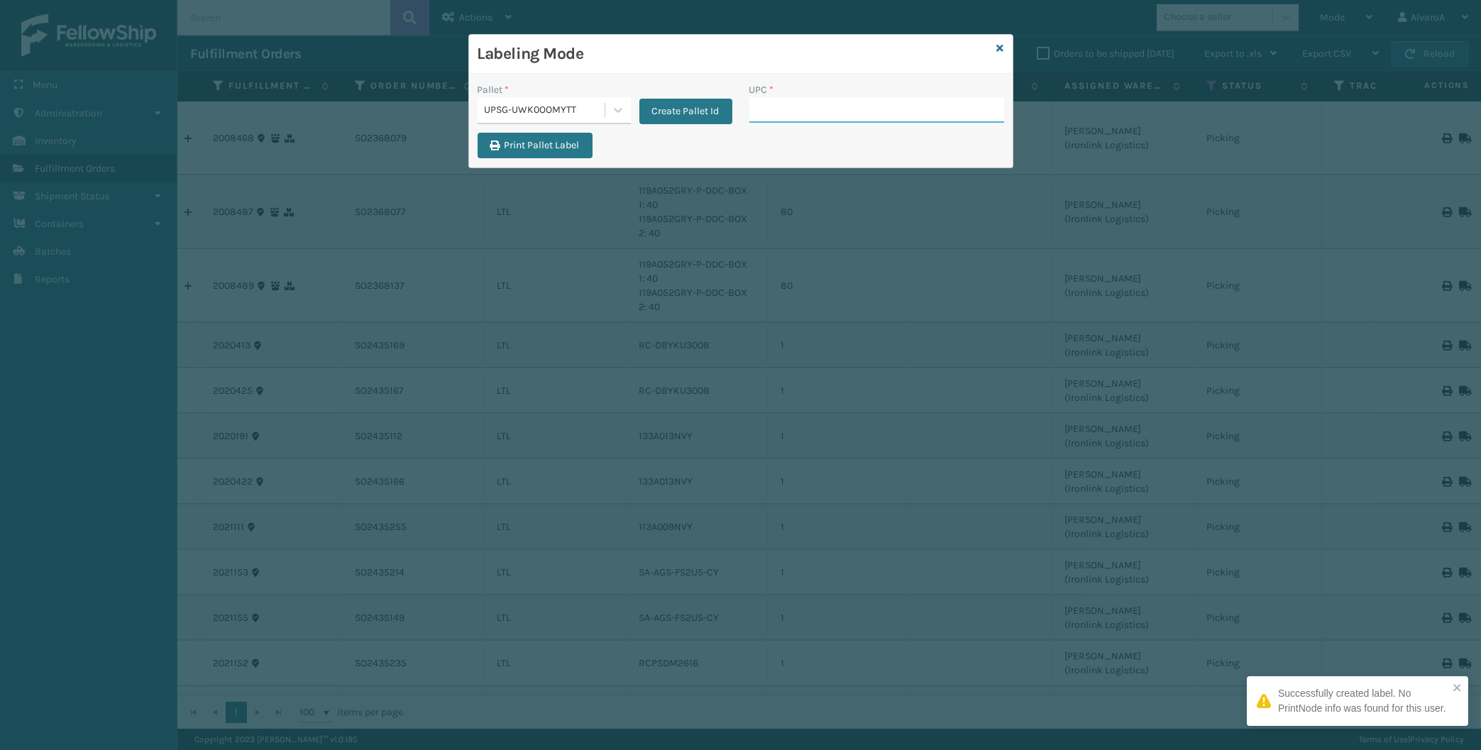
paste input "CCHRFKS3M26DGRA"
type input "CCHRFKS3M26DGRA"
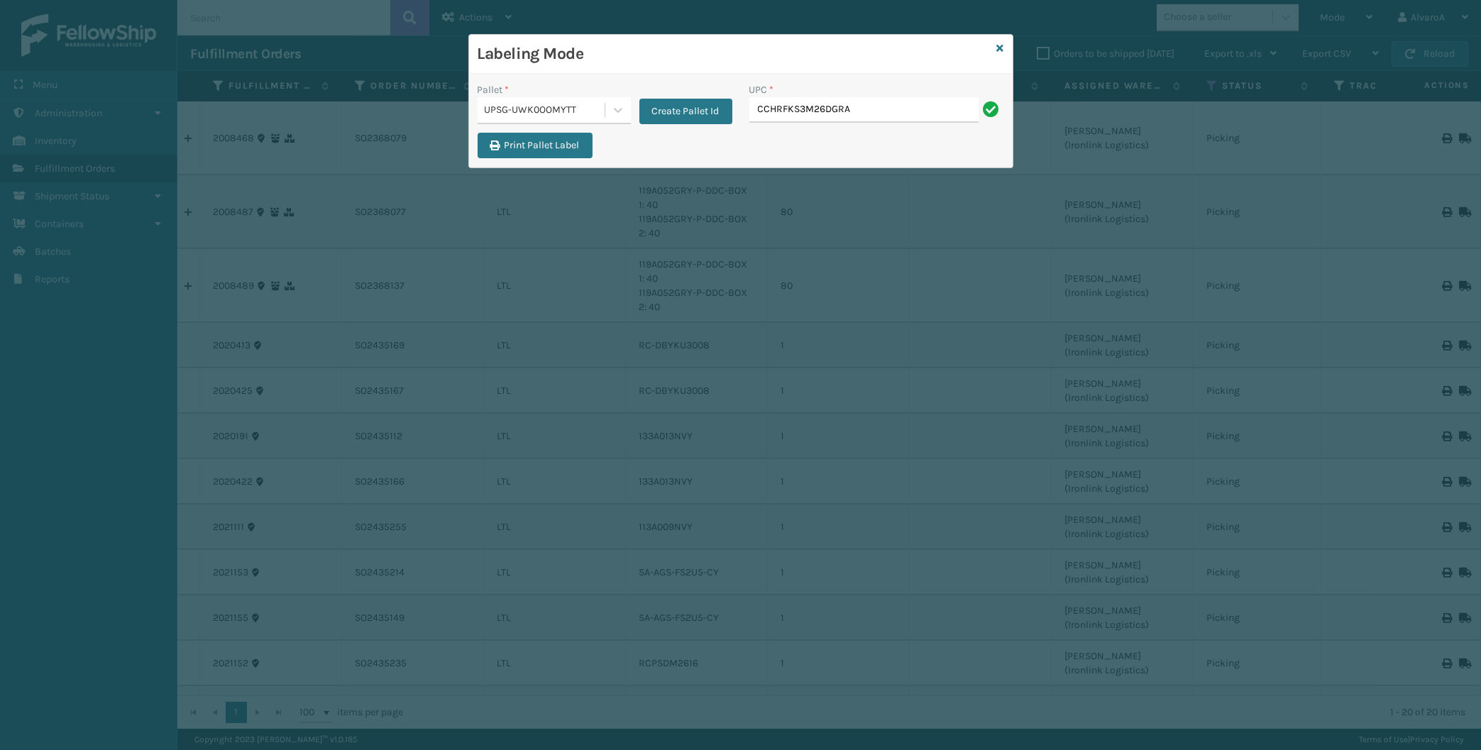
type input "CCHRFKS3M26DGRA"
type input "CCWENKS3BLURA"
type input "CCWENKS3M26DGRA"
type input "LKLGF2SP3GU3051"
type input "LKLGF2SP3OLV-C"
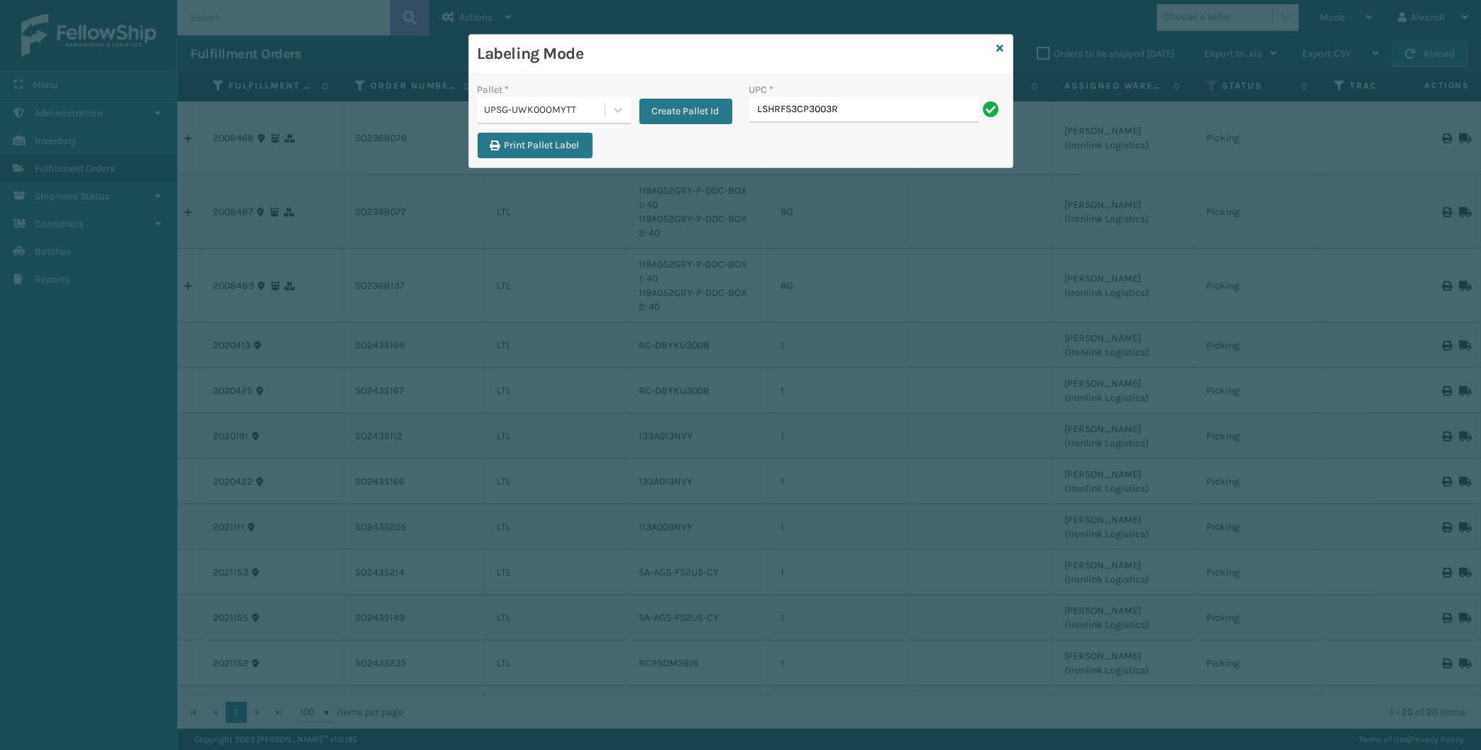
type input "LSHRFS3CP3003R"
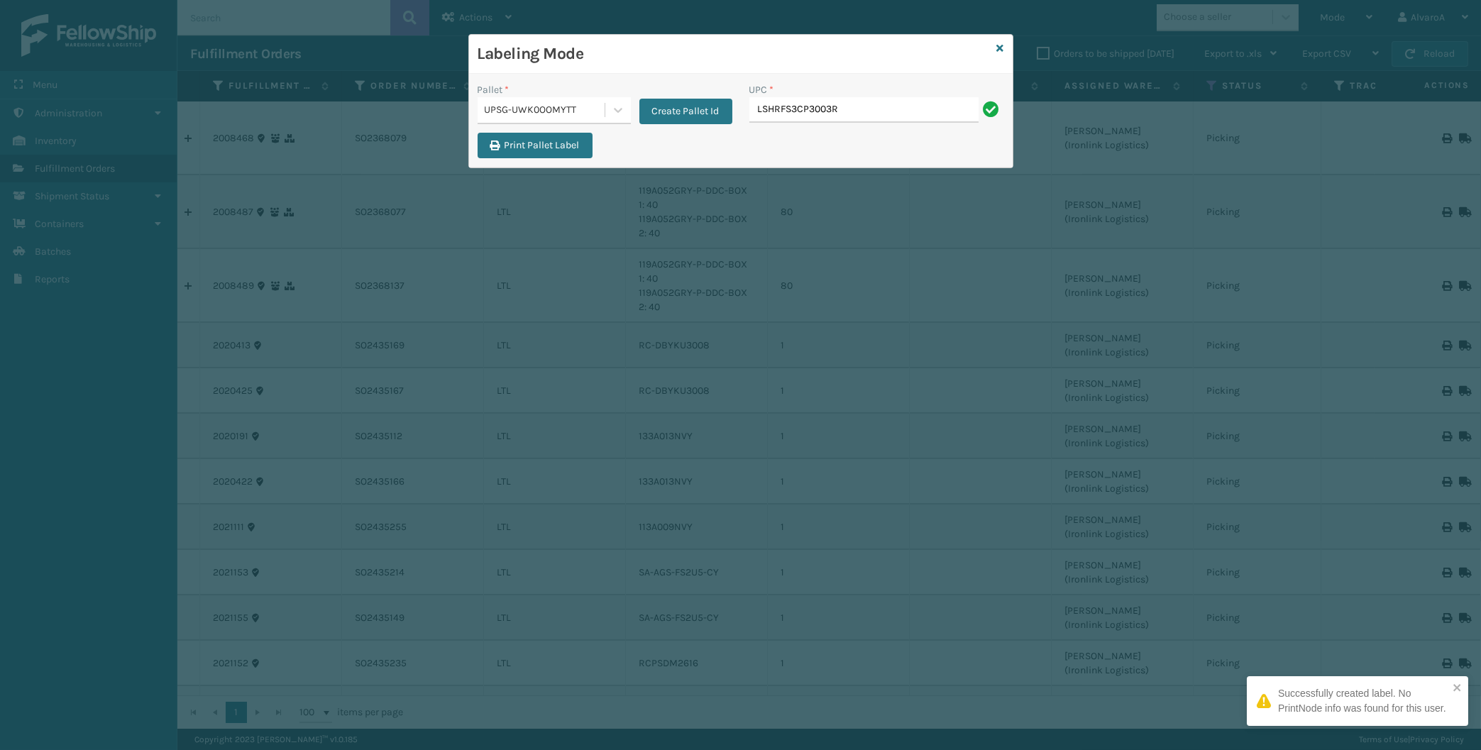
type input "LSHRFS3CP3003R"
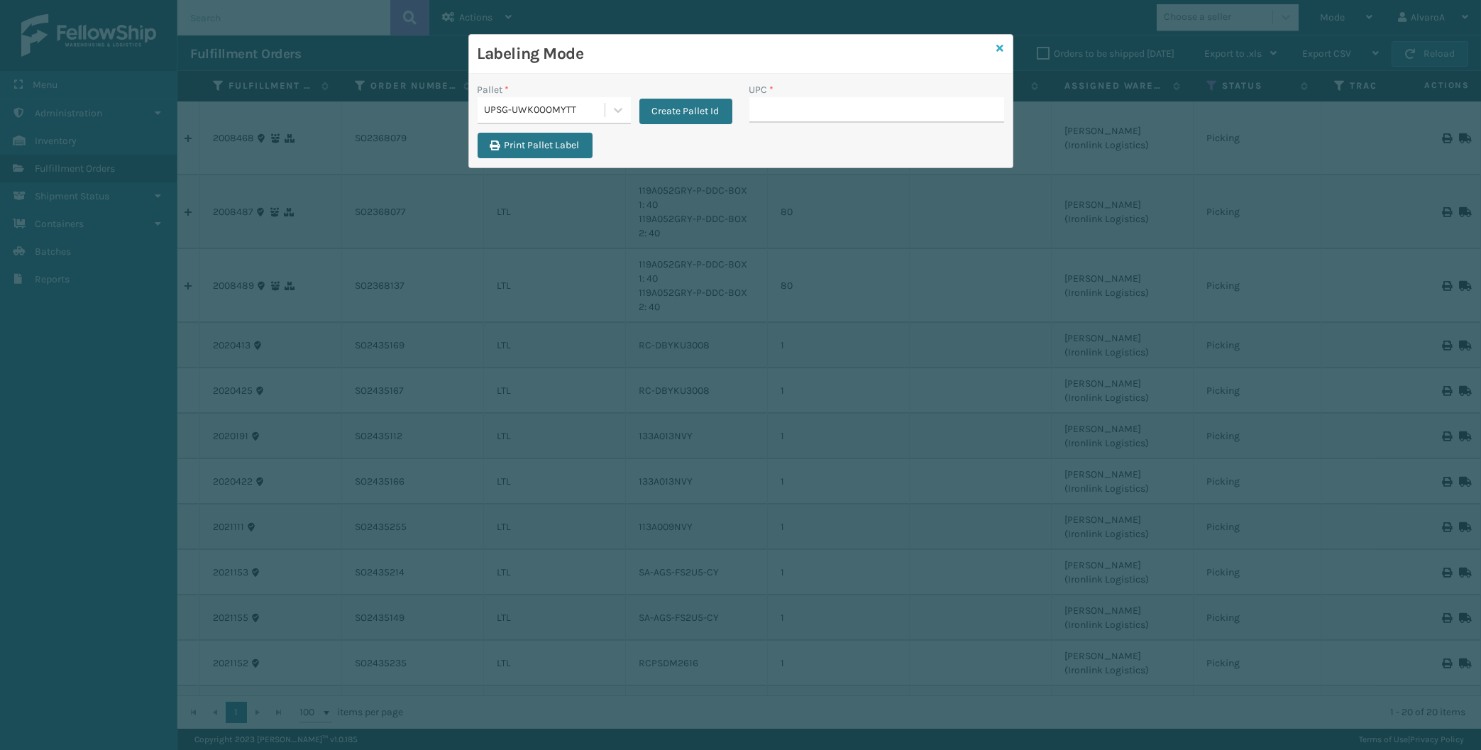
click at [1001, 52] on icon at bounding box center [1000, 48] width 7 height 10
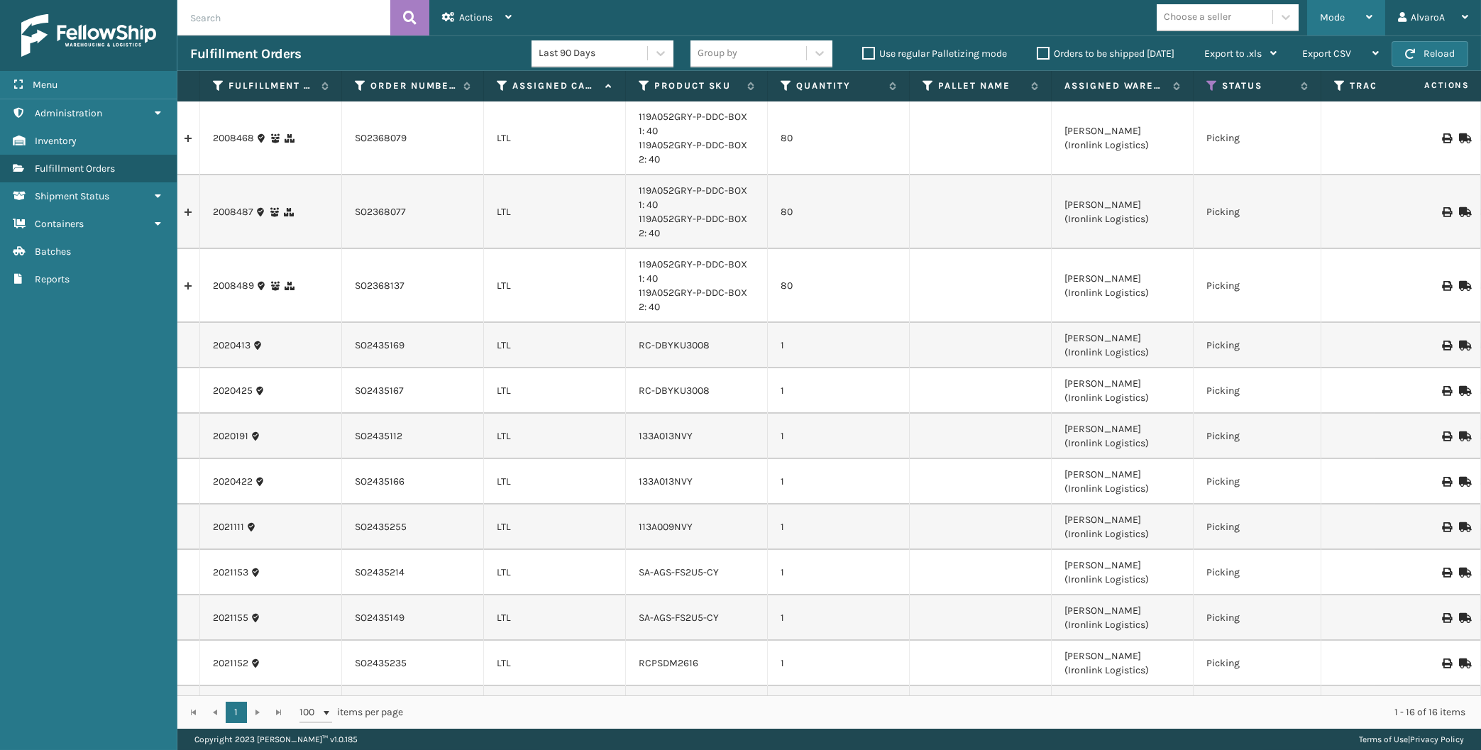
drag, startPoint x: 1341, startPoint y: 9, endPoint x: 1316, endPoint y: 45, distance: 43.5
click at [1341, 9] on div "Mode" at bounding box center [1346, 17] width 53 height 35
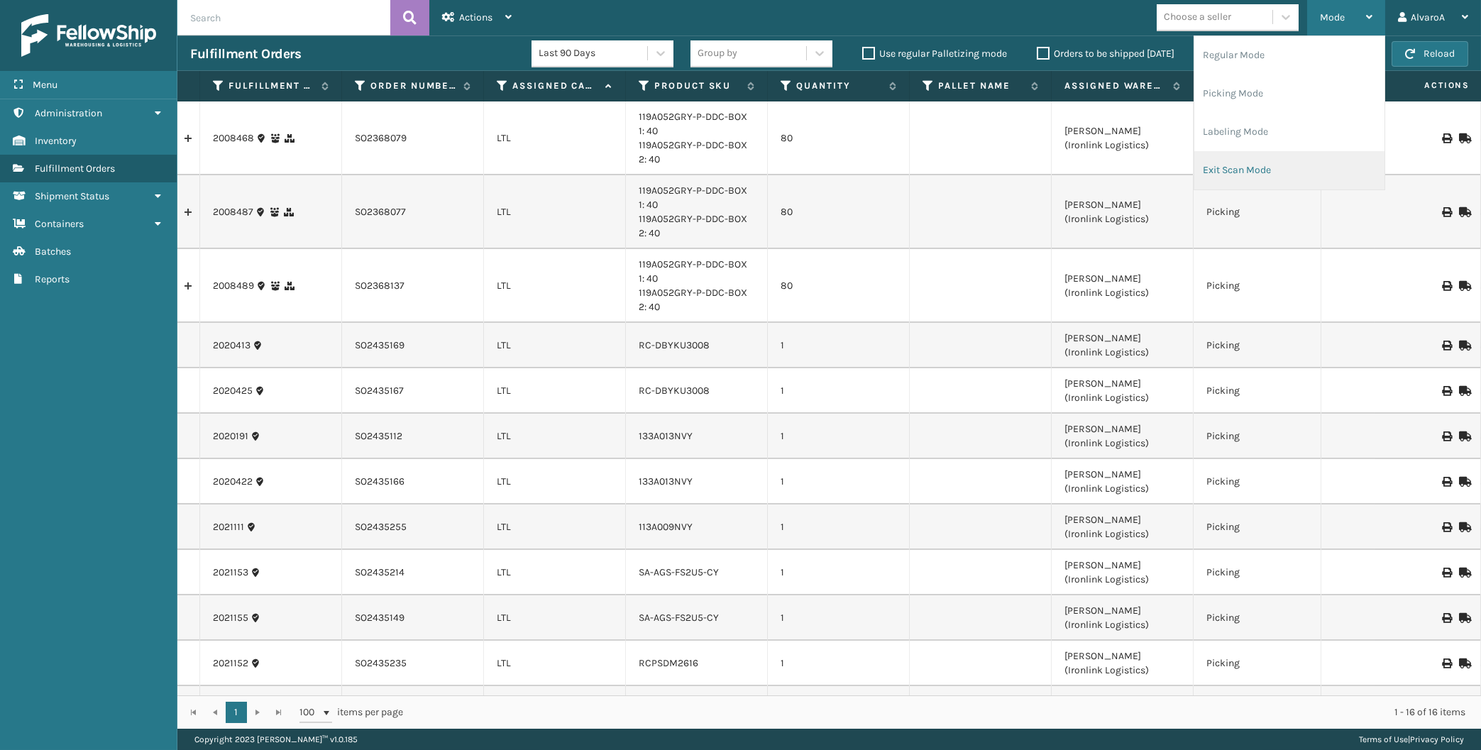
click at [1235, 172] on li "Exit Scan Mode" at bounding box center [1289, 170] width 190 height 38
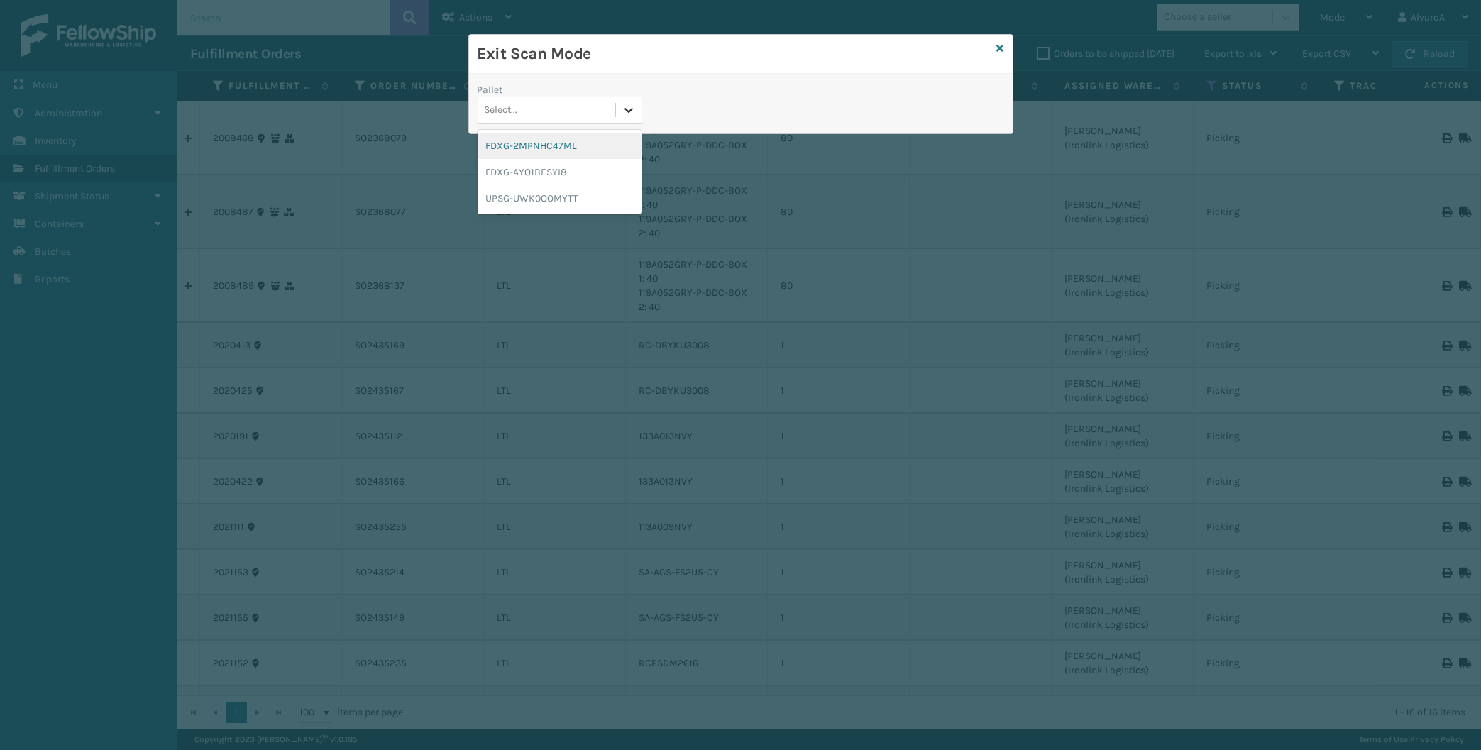
click at [626, 118] on div at bounding box center [629, 110] width 26 height 26
click at [539, 192] on div "UPSG-UWK0OOMYTT" at bounding box center [560, 198] width 164 height 26
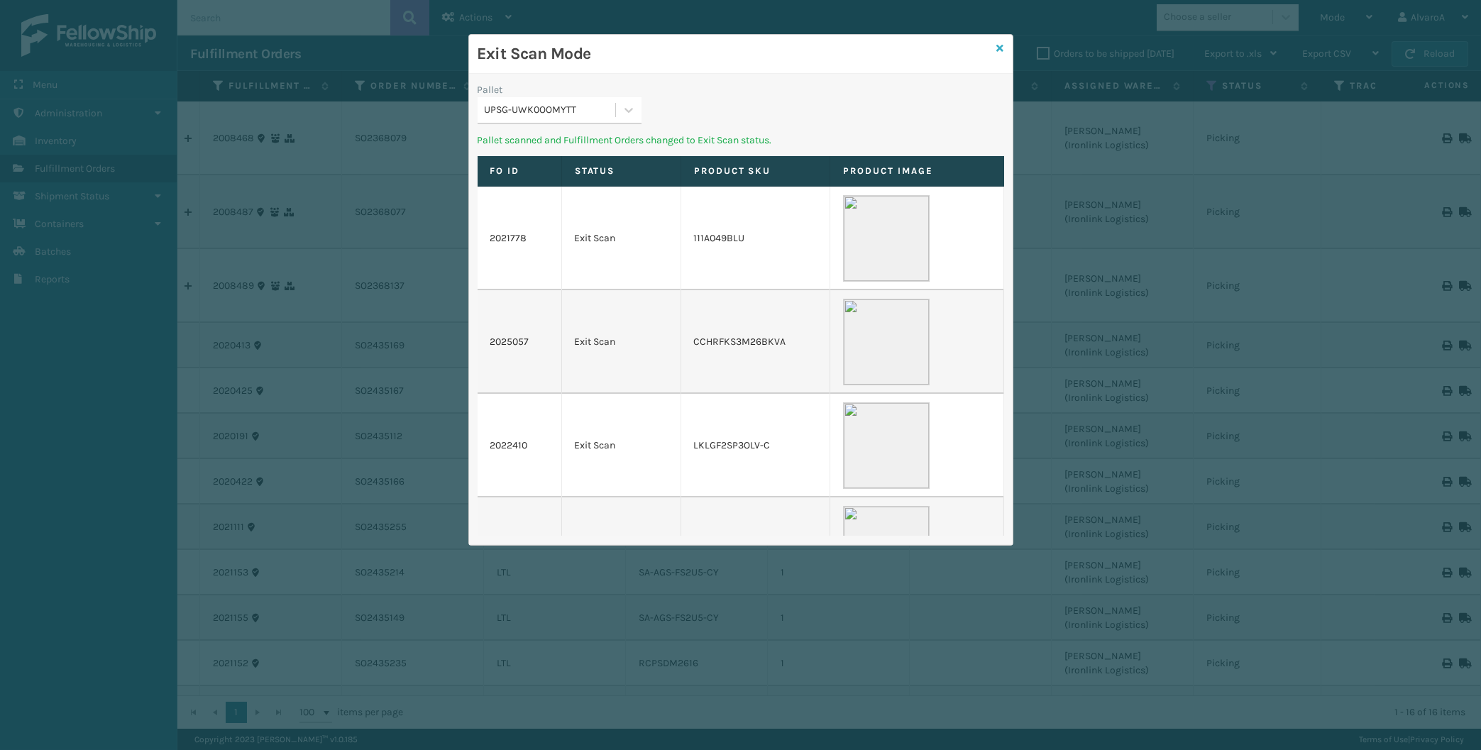
click at [1003, 48] on icon at bounding box center [1000, 48] width 7 height 10
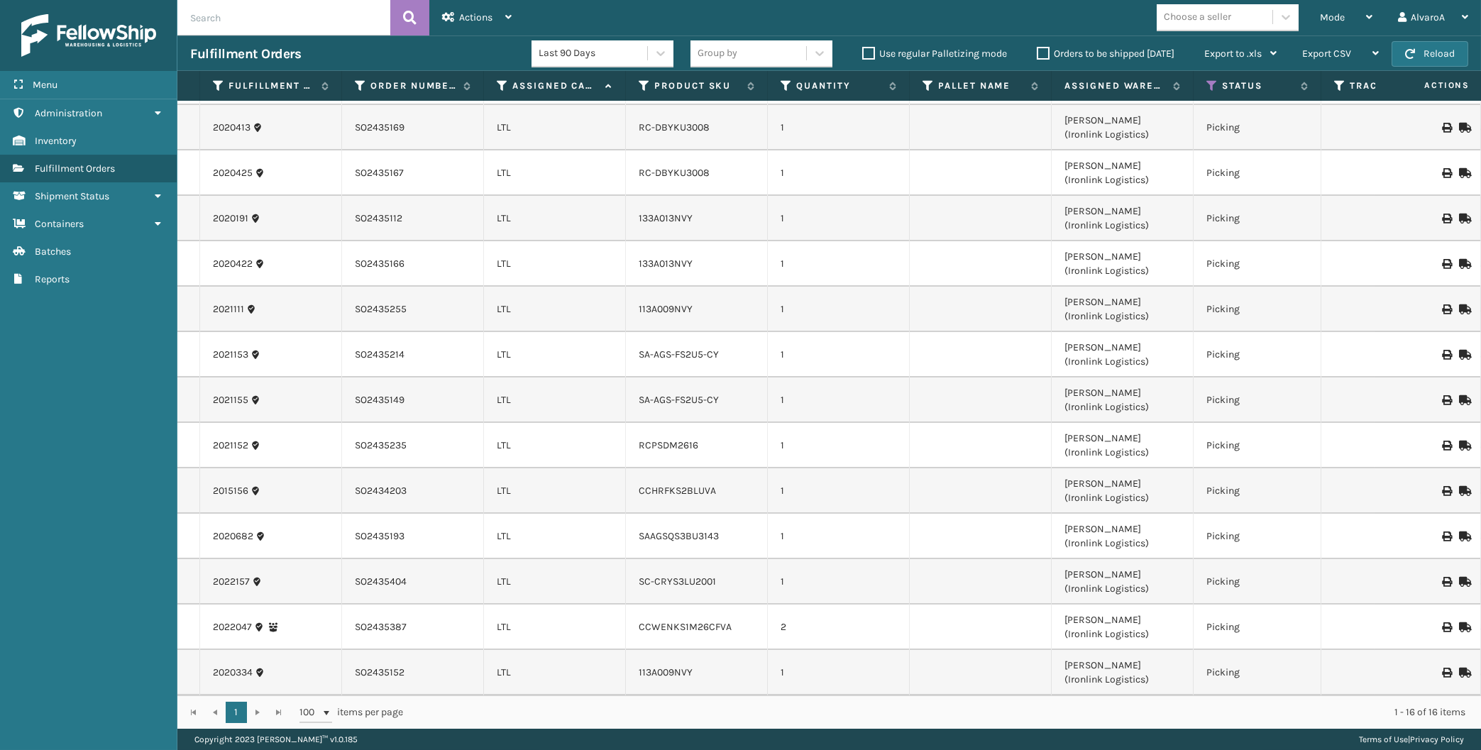
scroll to position [0, 0]
